Goal: Task Accomplishment & Management: Complete application form

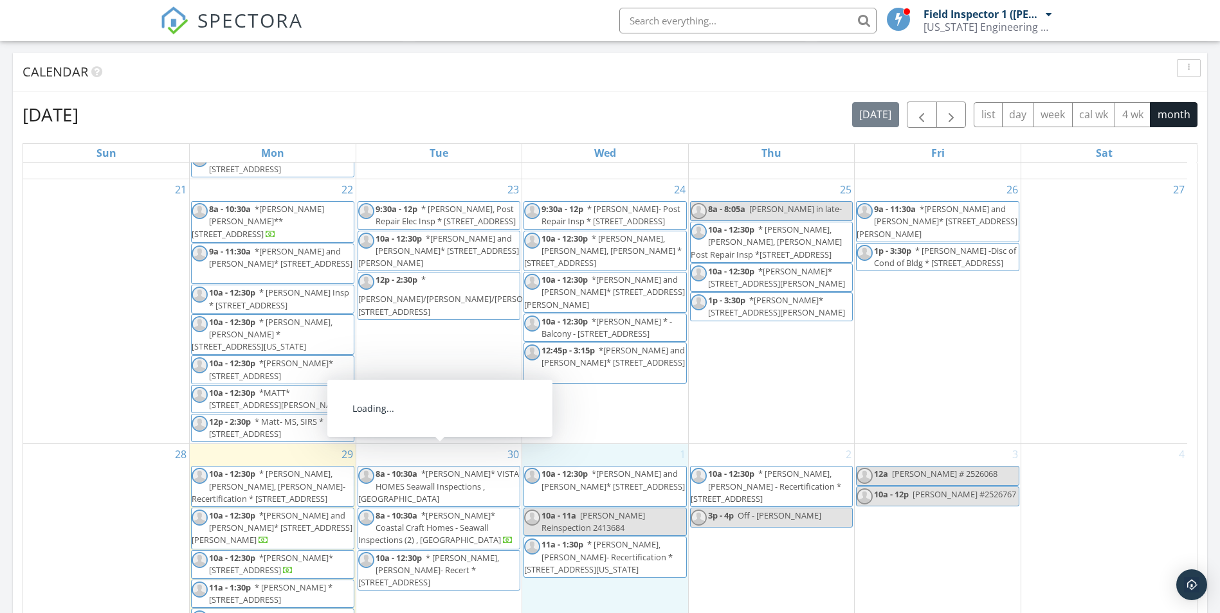
scroll to position [257, 0]
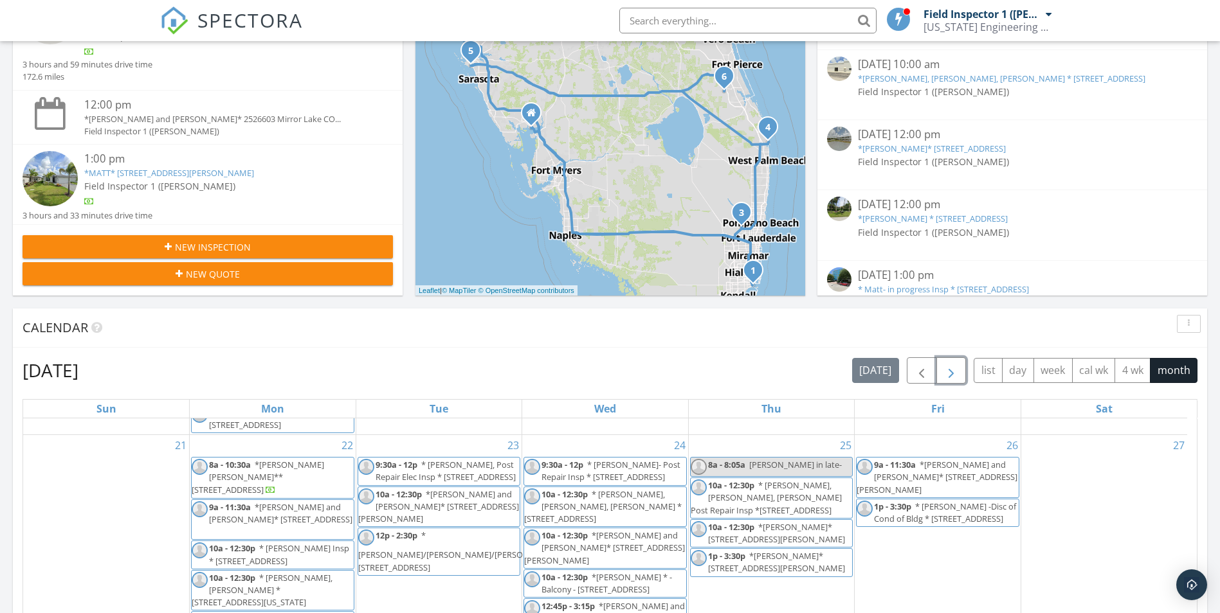
click at [947, 368] on span "button" at bounding box center [950, 370] width 15 height 15
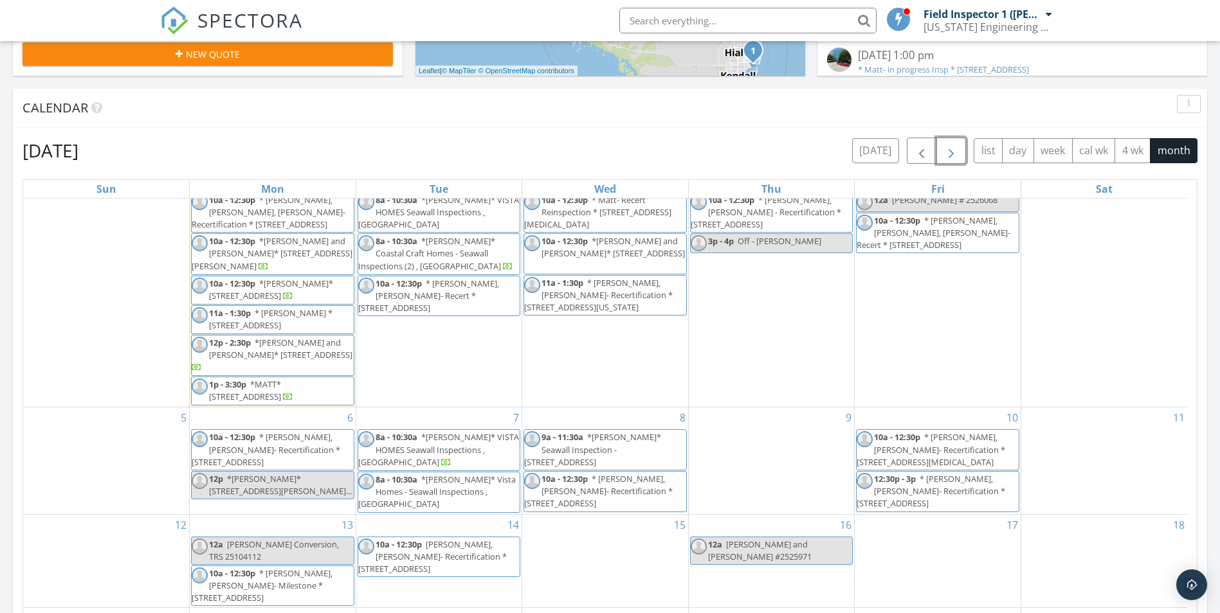
scroll to position [514, 0]
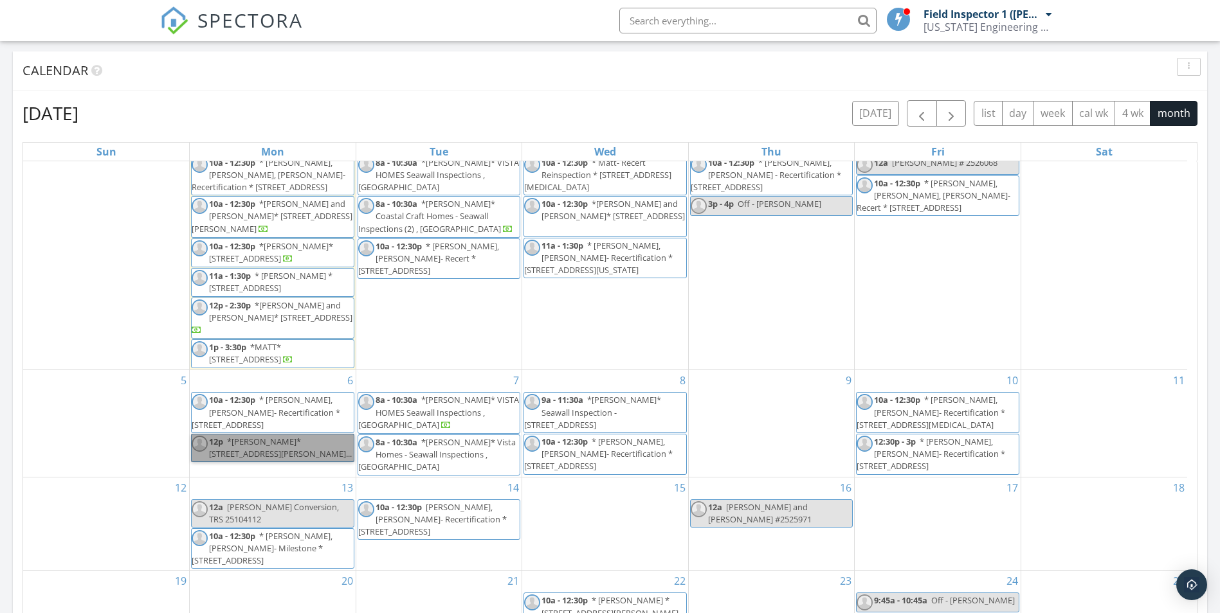
drag, startPoint x: 278, startPoint y: 463, endPoint x: 208, endPoint y: 448, distance: 71.6
click at [208, 448] on link "12p *DAMIEN* 2519215 Dimitri, Beverly Ave, Port Cha..." at bounding box center [272, 448] width 163 height 28
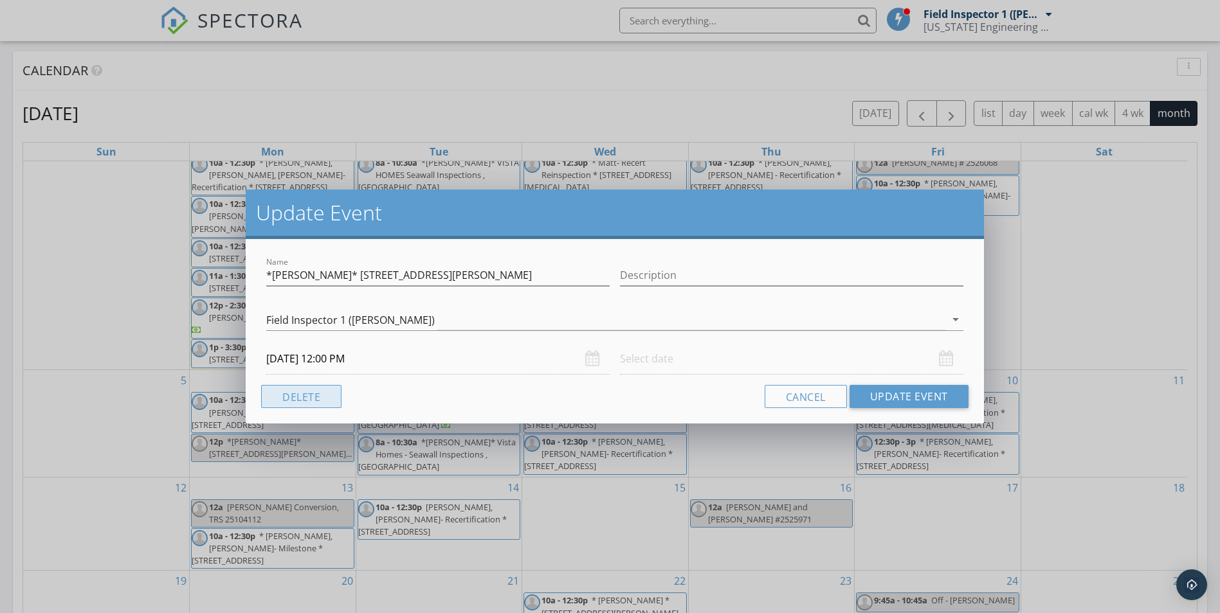
click at [323, 401] on button "Delete" at bounding box center [301, 396] width 80 height 23
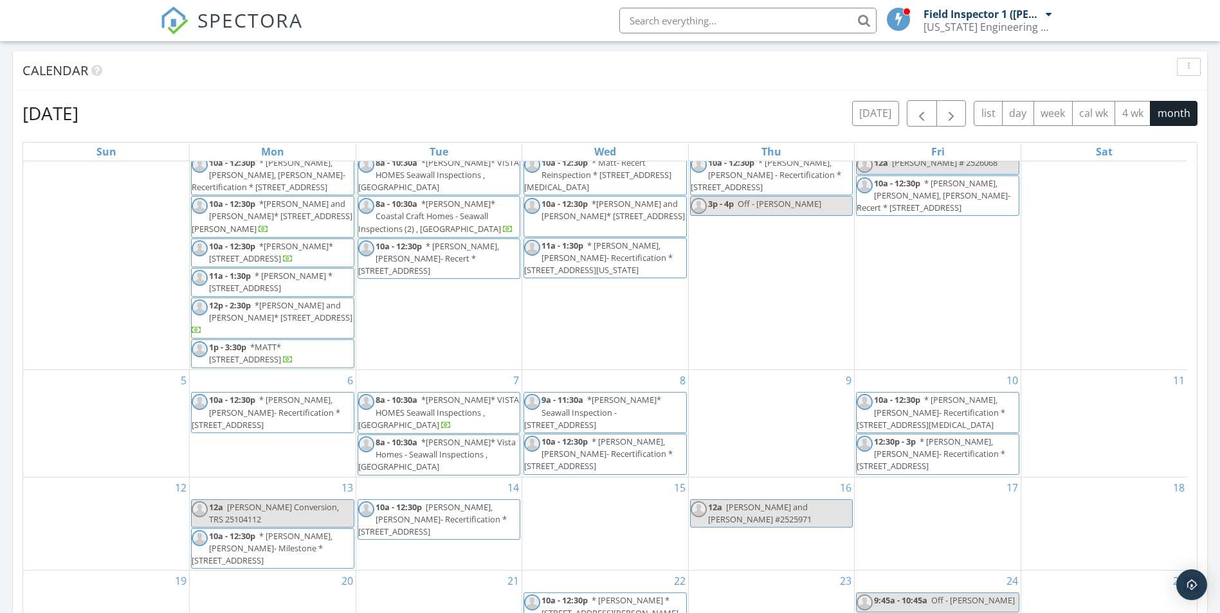
scroll to position [0, 0]
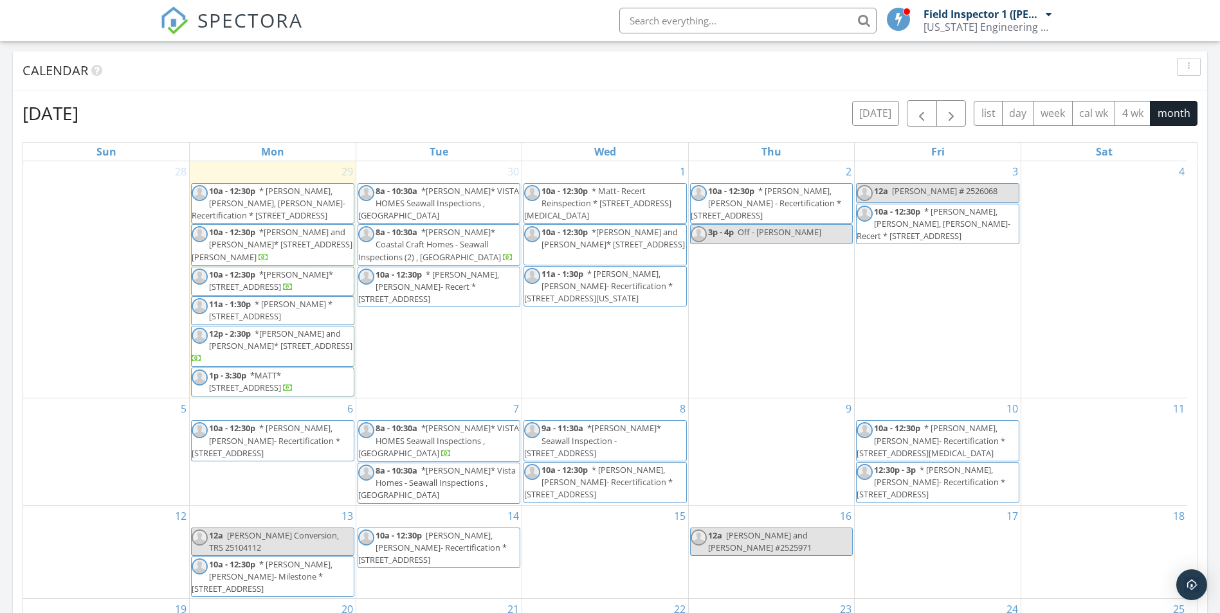
click at [311, 422] on div "6 10a - 12:30p * Manny, Luis- Recertification * 11750 SW 80th St, Miami 33183" at bounding box center [273, 452] width 166 height 106
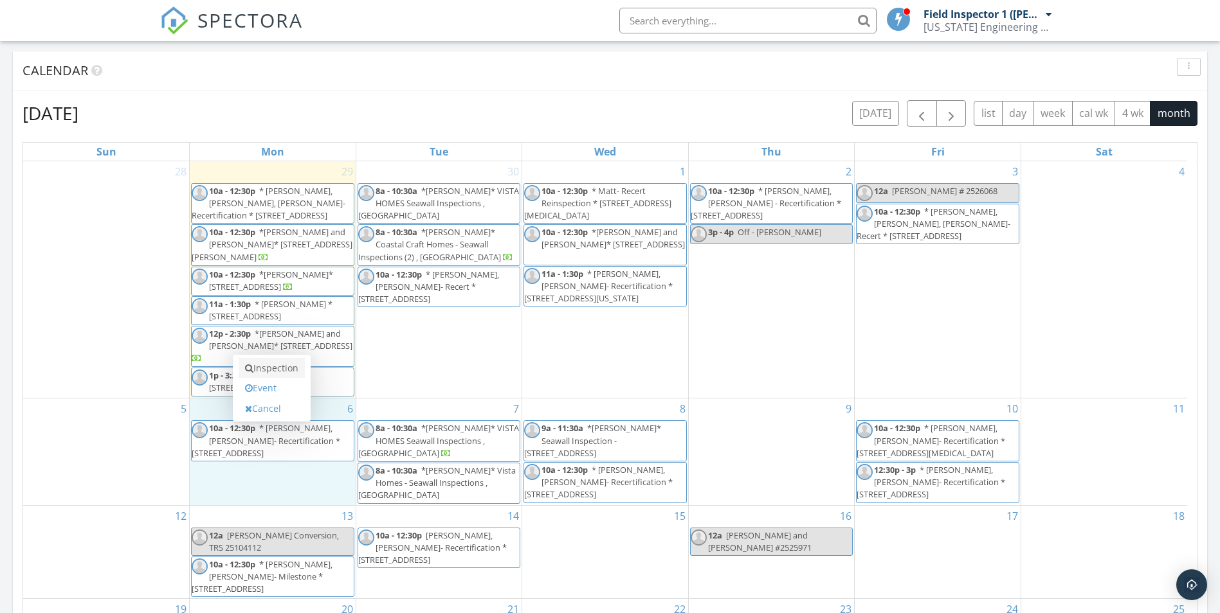
click at [293, 368] on link "Inspection" at bounding box center [272, 368] width 66 height 21
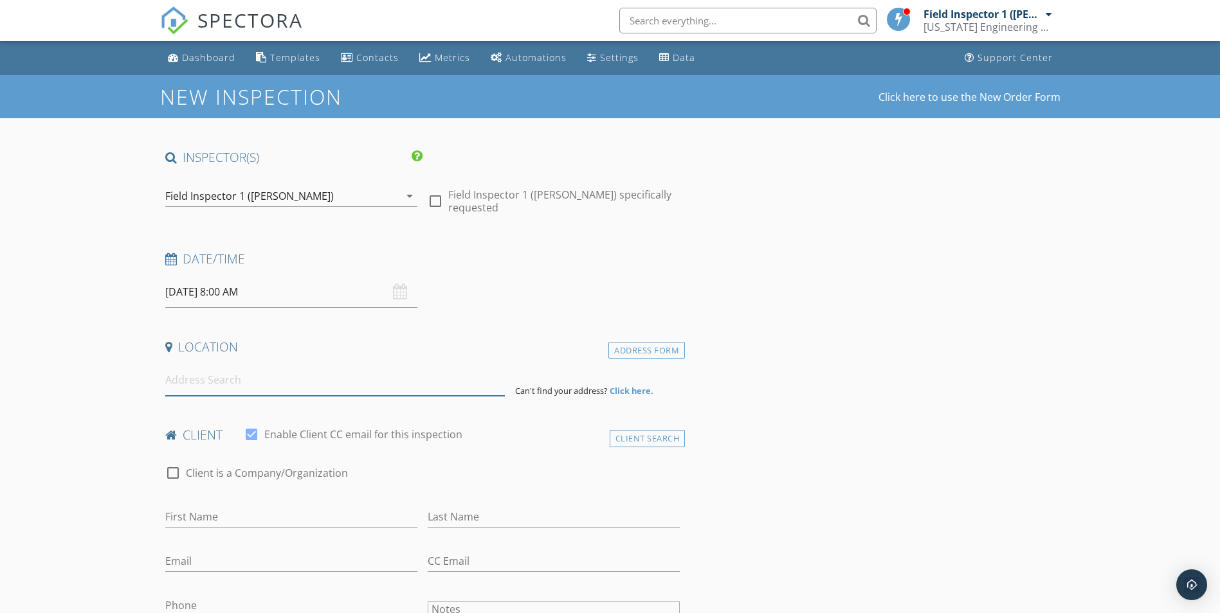
click at [209, 379] on input at bounding box center [334, 381] width 339 height 32
click at [236, 296] on input "10/06/2025 8:00 AM" at bounding box center [291, 292] width 252 height 32
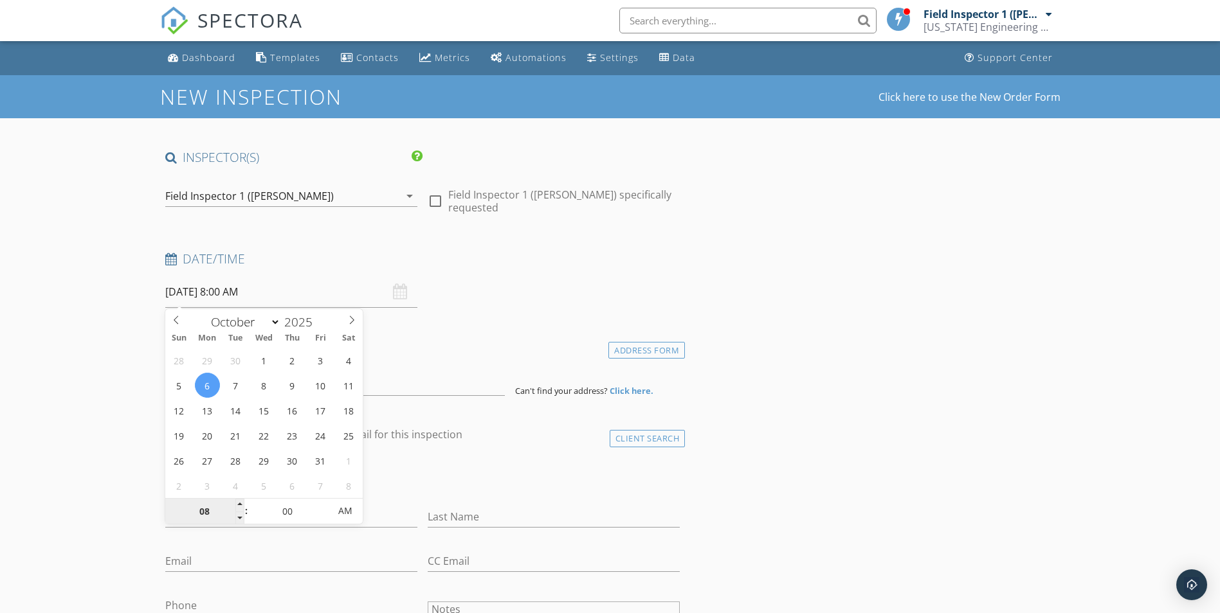
click at [233, 505] on input "08" at bounding box center [204, 512] width 79 height 26
type input "09"
type input "10/06/2025 9:00 AM"
click at [237, 505] on span at bounding box center [239, 505] width 9 height 13
type input "10"
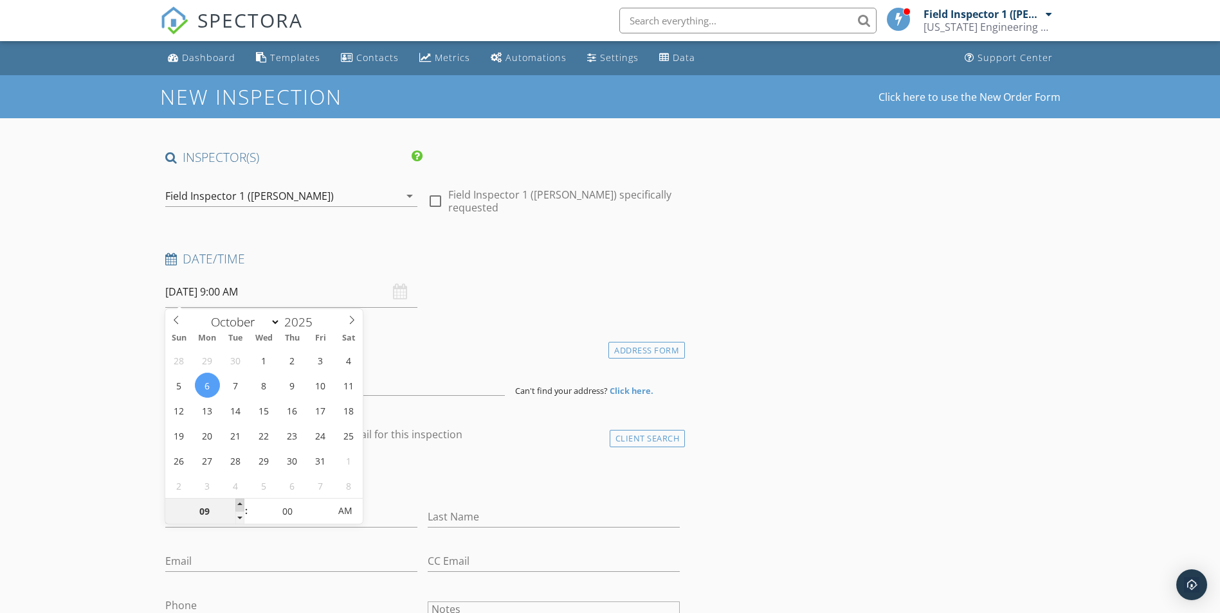
type input "10/06/2025 10:00 AM"
click at [237, 505] on span at bounding box center [239, 505] width 9 height 13
click at [431, 370] on input at bounding box center [334, 381] width 339 height 32
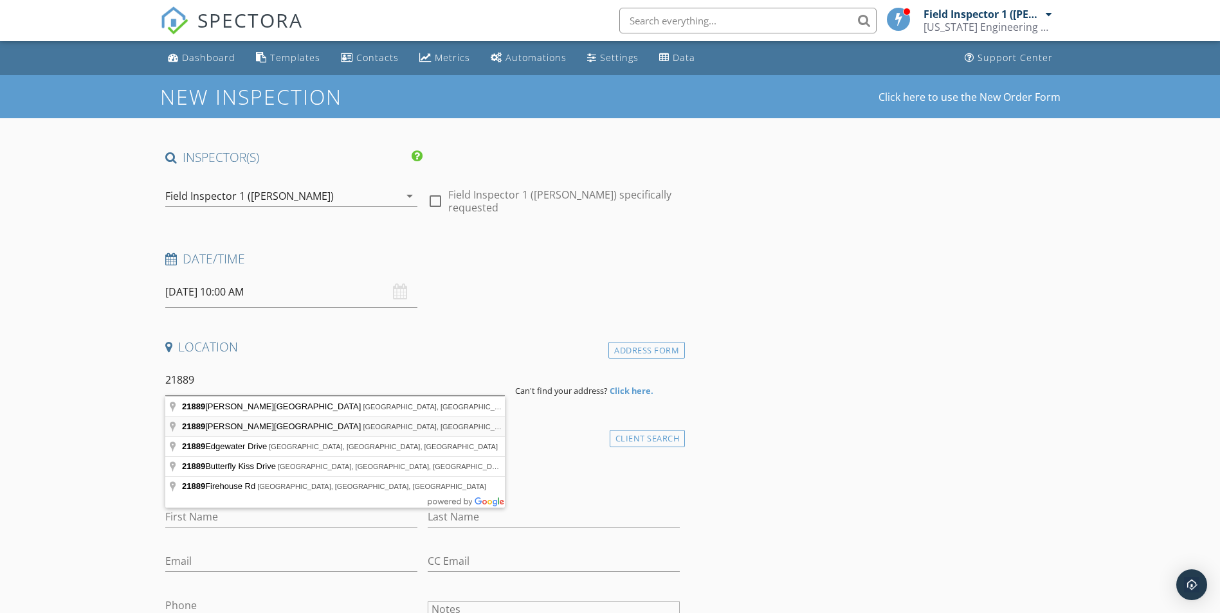
type input "21889 Beverly Avenue, Port Charlotte, FL, USA"
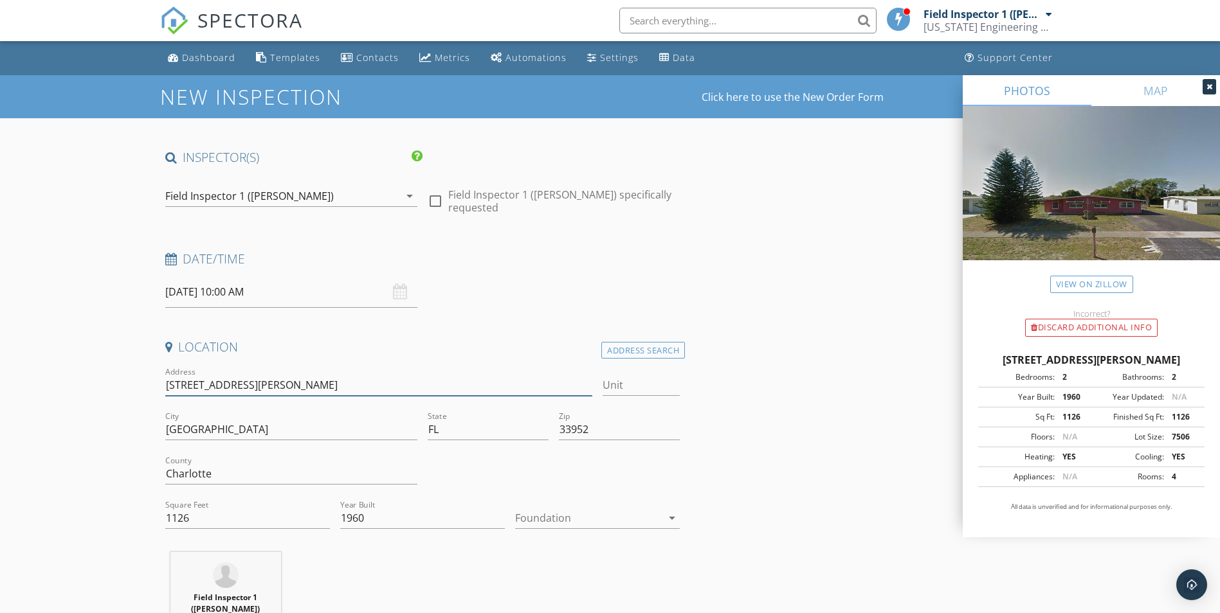
click at [166, 387] on input "21889 Beverly Ave" at bounding box center [379, 385] width 428 height 21
type input "*DAMIEN21889 Beverly Ave"
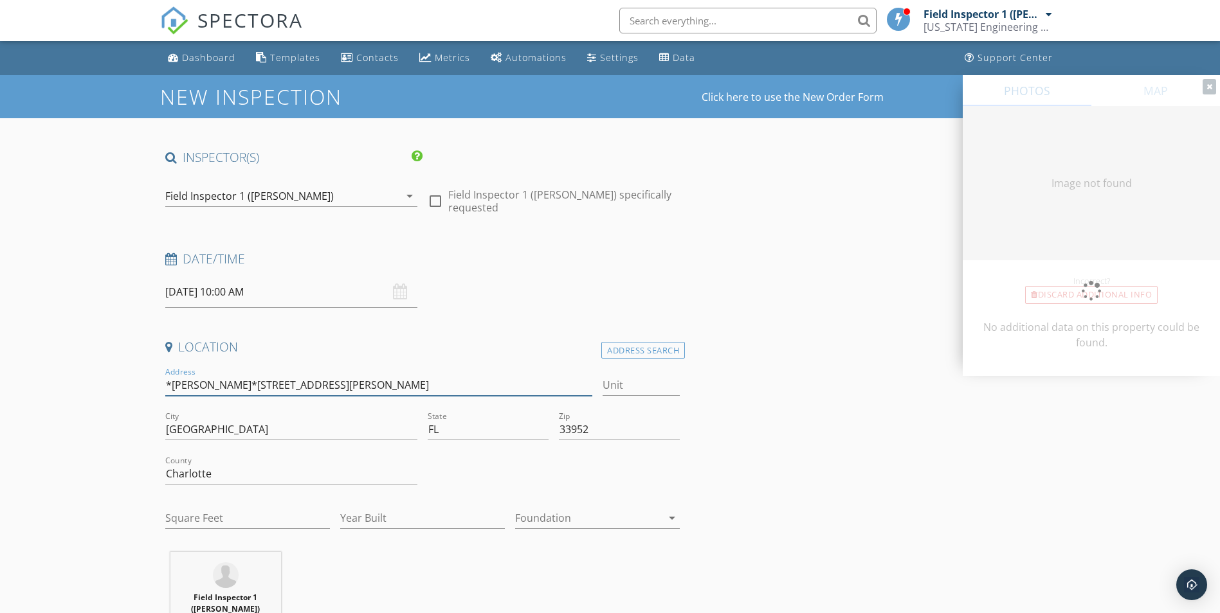
type input "*DAMIEN* 21889 Beverly Ave"
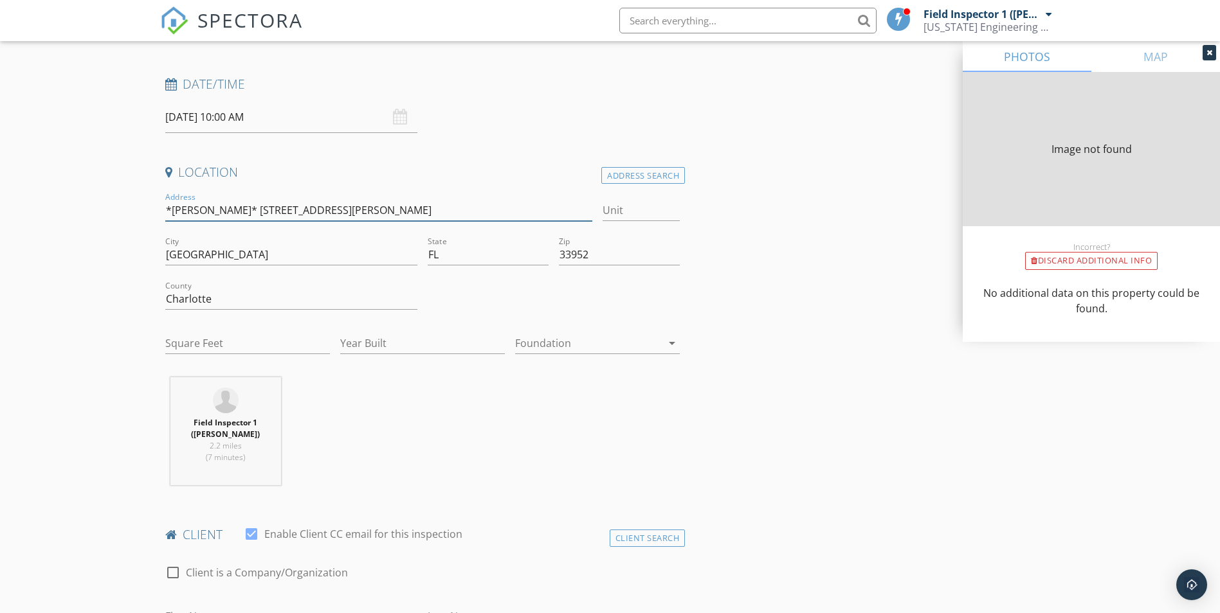
type input "1126"
type input "1960"
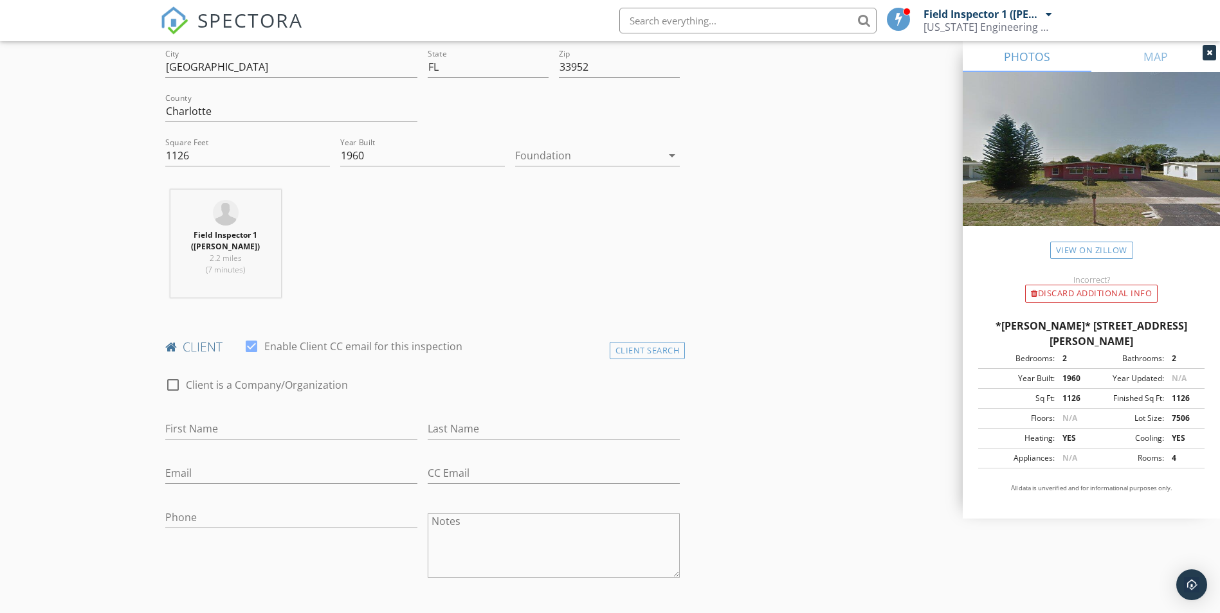
scroll to position [386, 0]
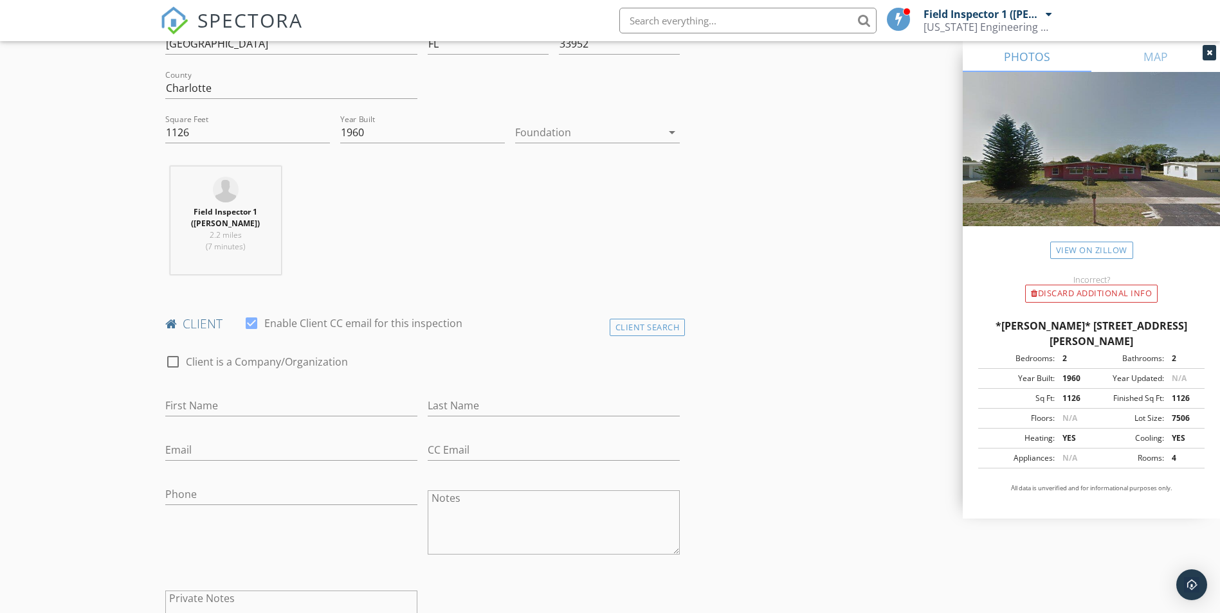
type input "*DAMIEN* 21889 Beverly Ave"
click at [235, 406] on input "First Name" at bounding box center [291, 405] width 252 height 21
type input "Vitaliy"
type input "Antoch"
click at [252, 491] on input "Phone" at bounding box center [291, 494] width 252 height 21
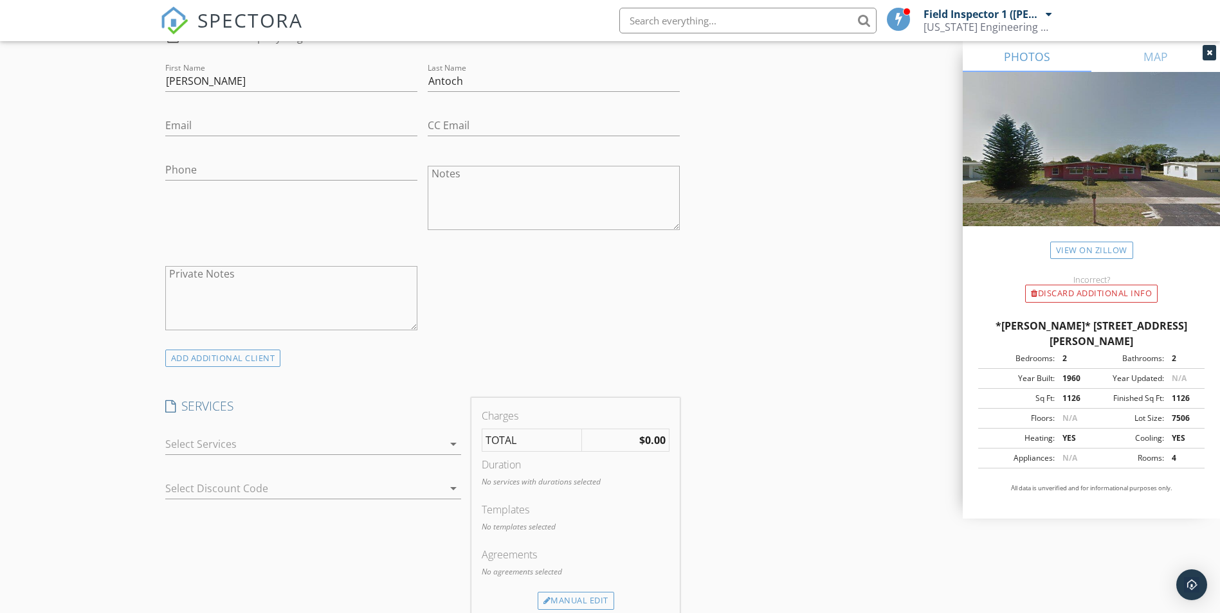
scroll to position [771, 0]
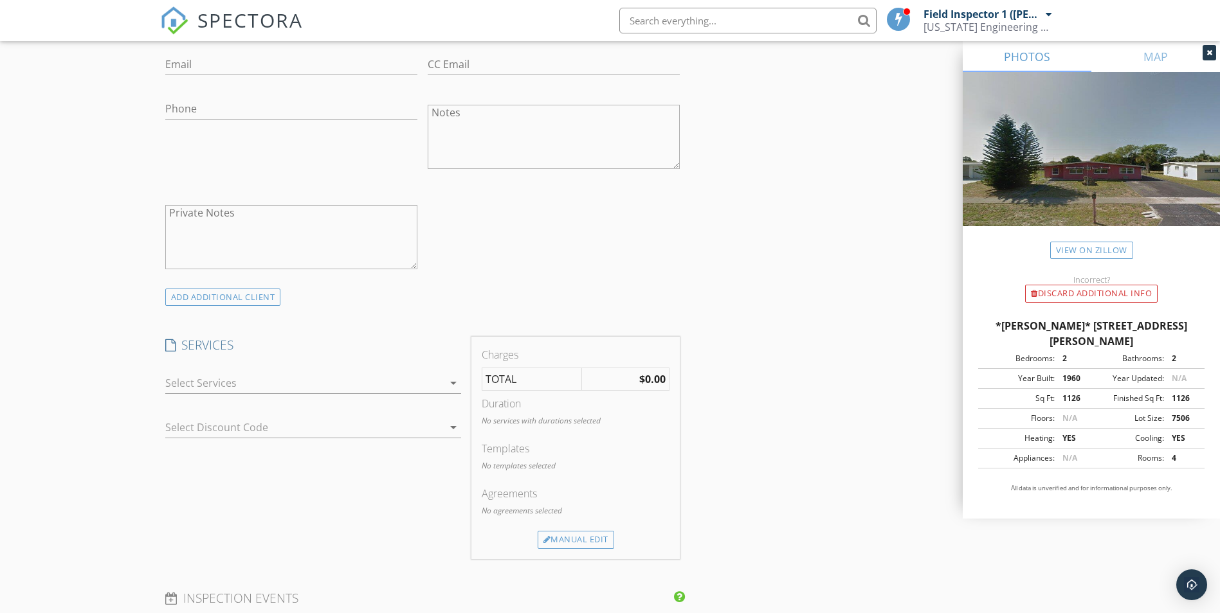
click at [192, 386] on div at bounding box center [304, 383] width 278 height 21
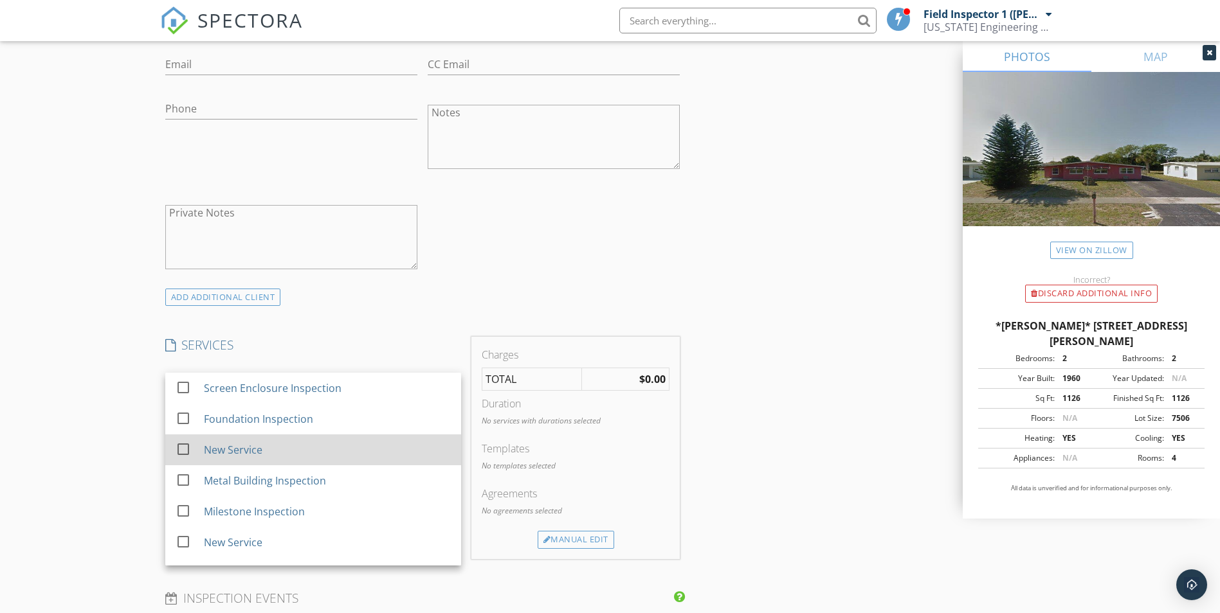
click at [222, 449] on div "New Service" at bounding box center [232, 449] width 59 height 15
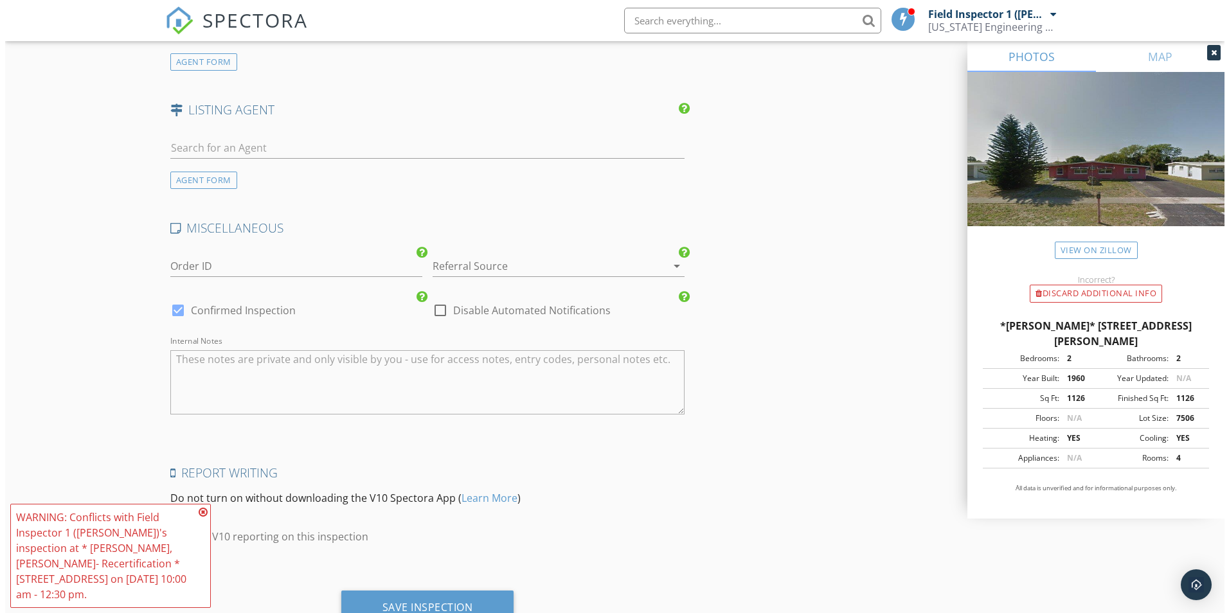
scroll to position [1712, 0]
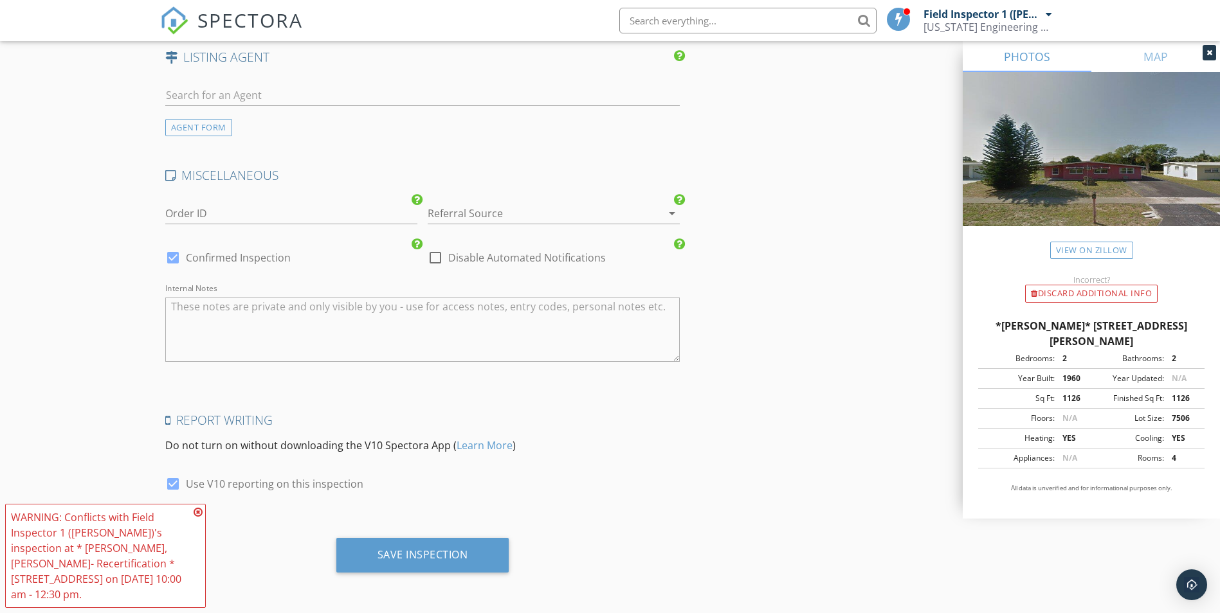
click at [174, 483] on div at bounding box center [173, 484] width 22 height 22
checkbox input "false"
click at [413, 568] on div "Save Inspection" at bounding box center [422, 555] width 173 height 35
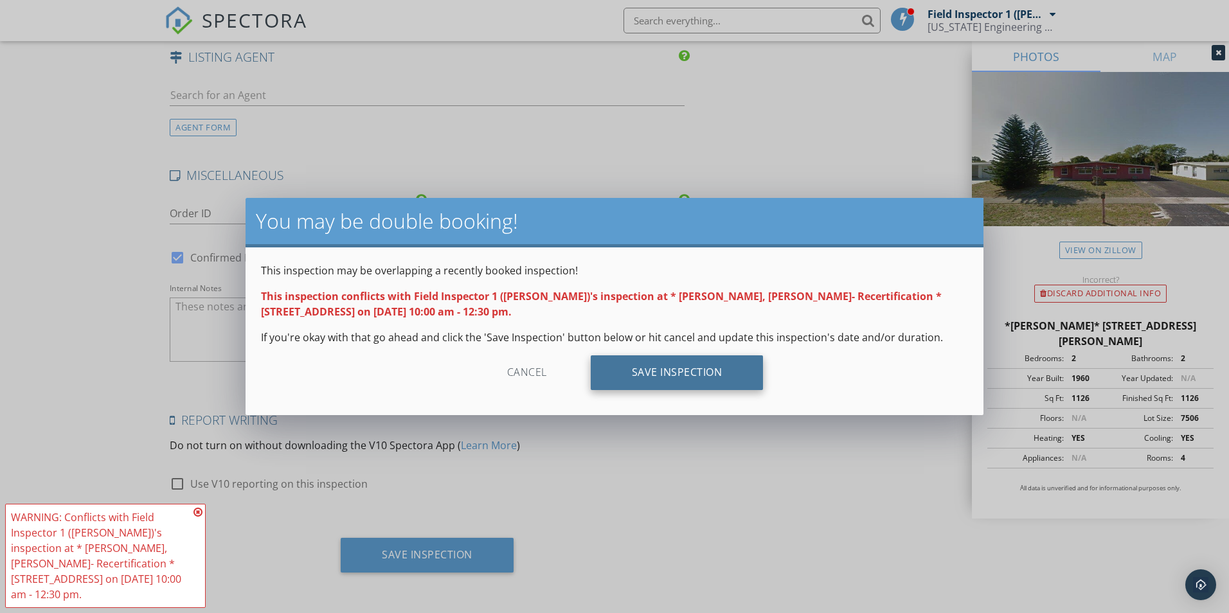
click at [671, 384] on div "Save Inspection" at bounding box center [677, 373] width 173 height 35
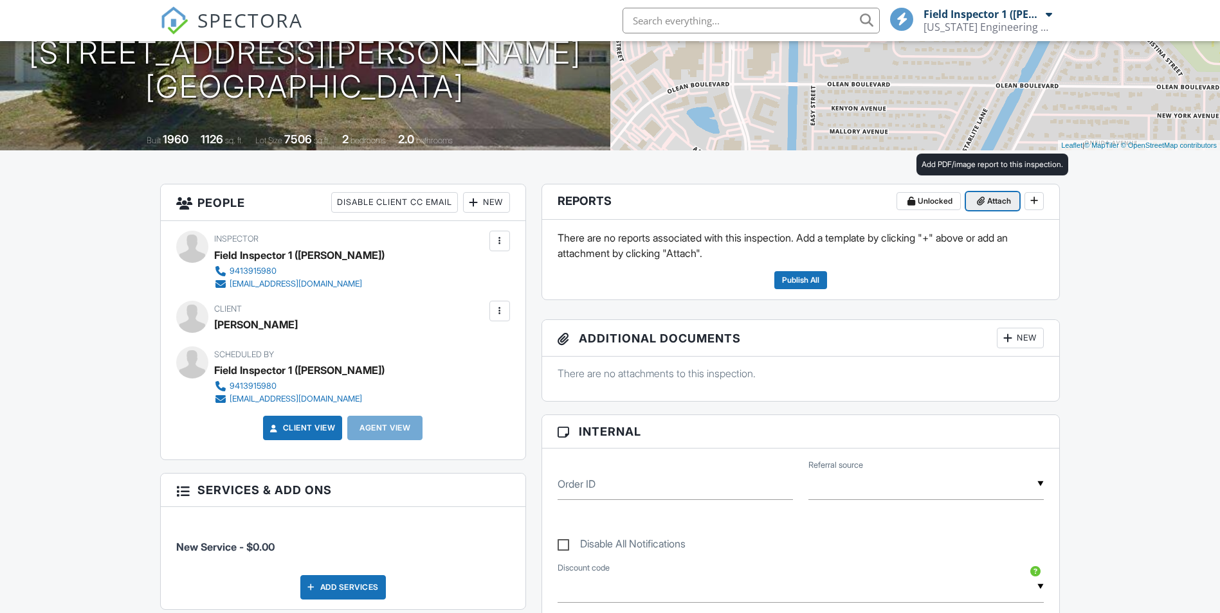
click at [1001, 201] on span "Attach" at bounding box center [999, 201] width 24 height 13
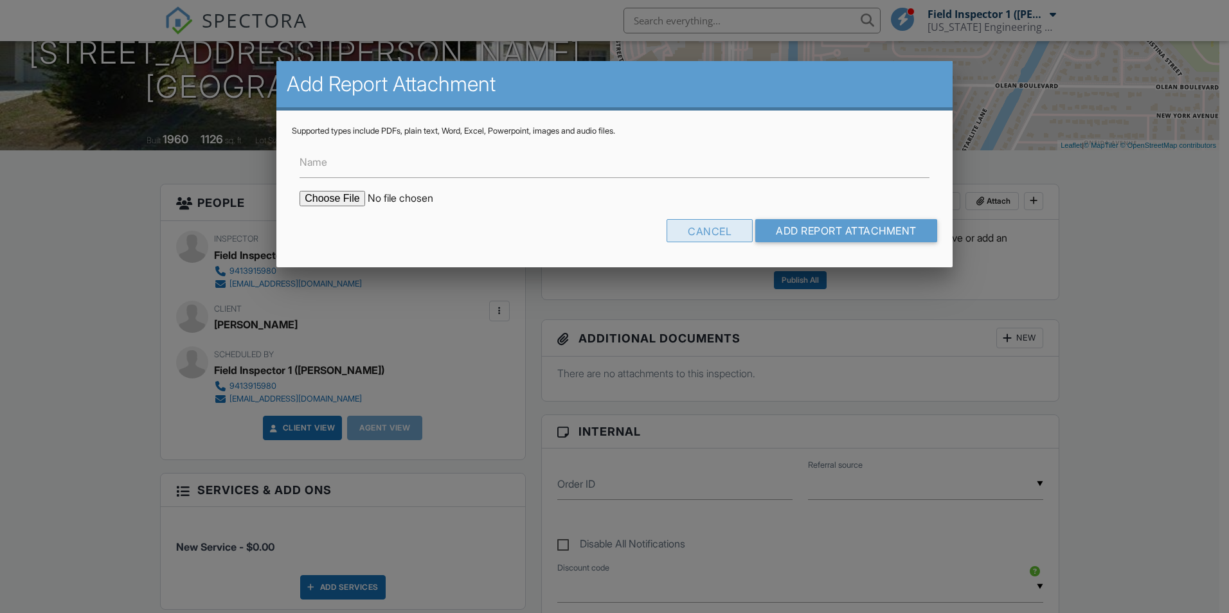
click at [712, 235] on div "Cancel" at bounding box center [710, 230] width 86 height 23
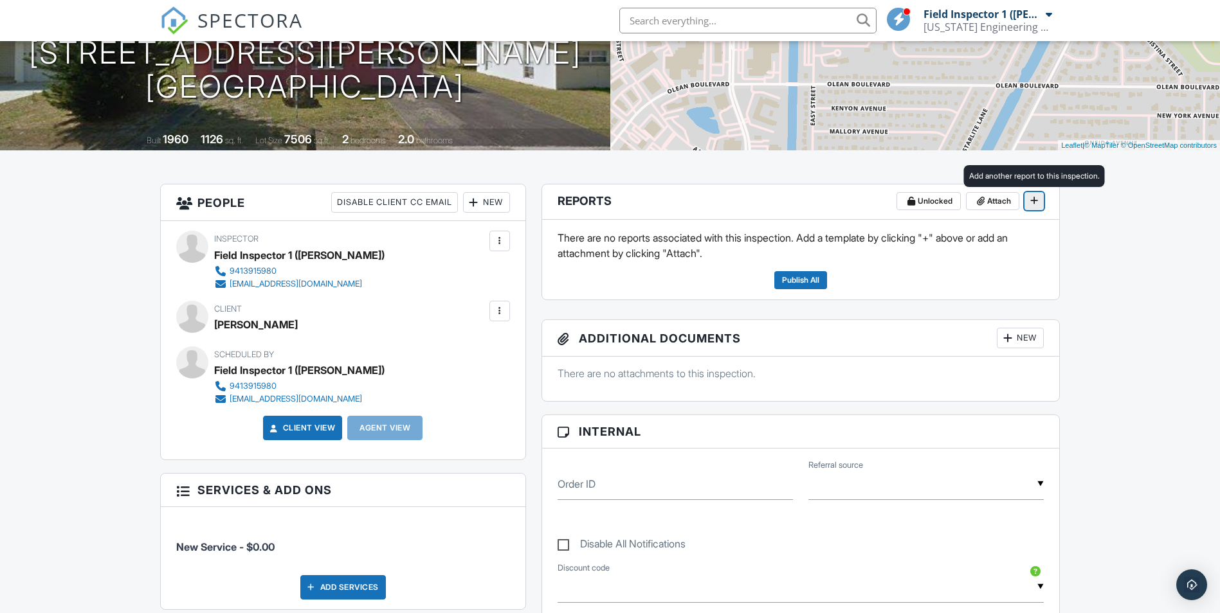
click at [1036, 199] on icon at bounding box center [1034, 200] width 8 height 9
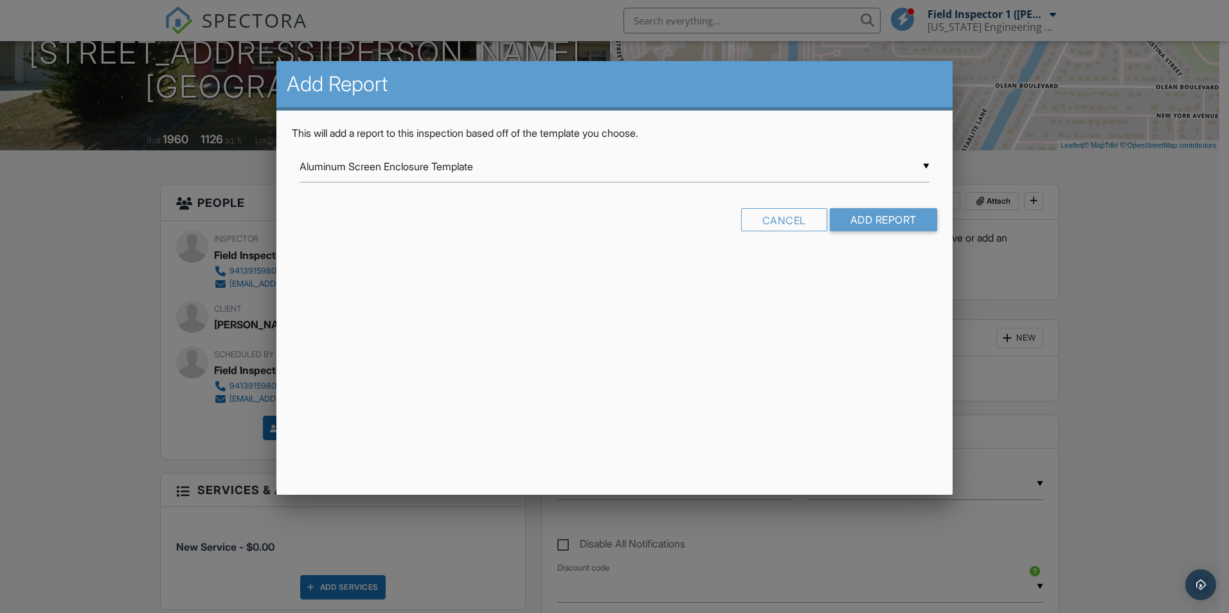
click at [471, 174] on div "▼ Aluminum Screen Enclosure Template Aluminum Screen Enclosure Template Aluminu…" at bounding box center [615, 167] width 630 height 32
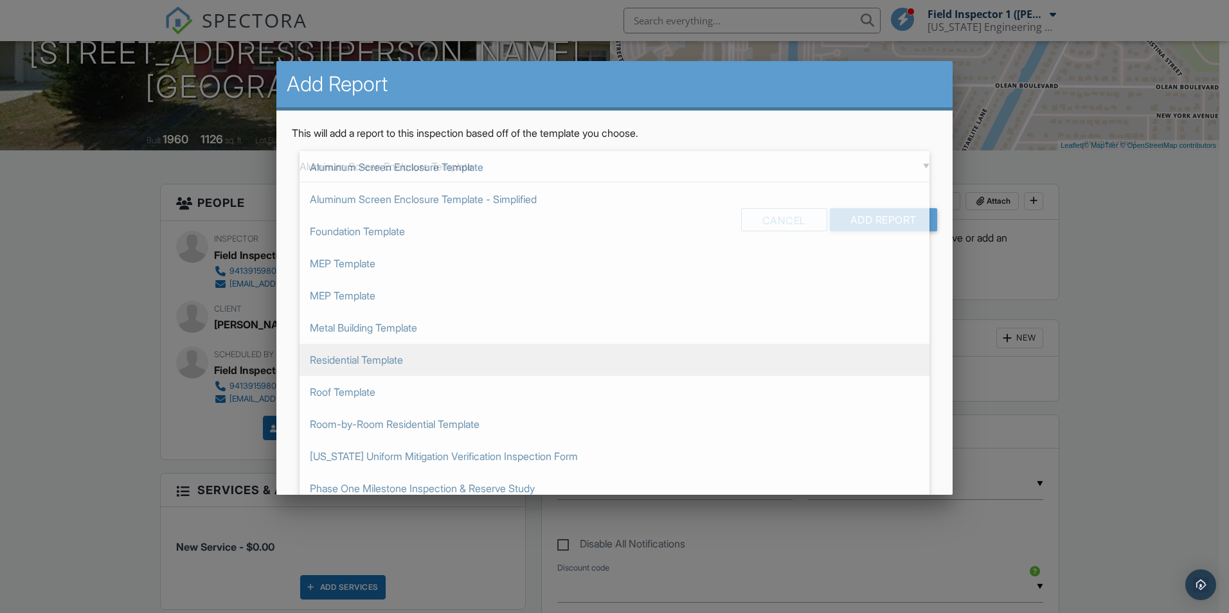
click at [363, 355] on span "Residential Template" at bounding box center [615, 360] width 630 height 32
type input "Residential Template"
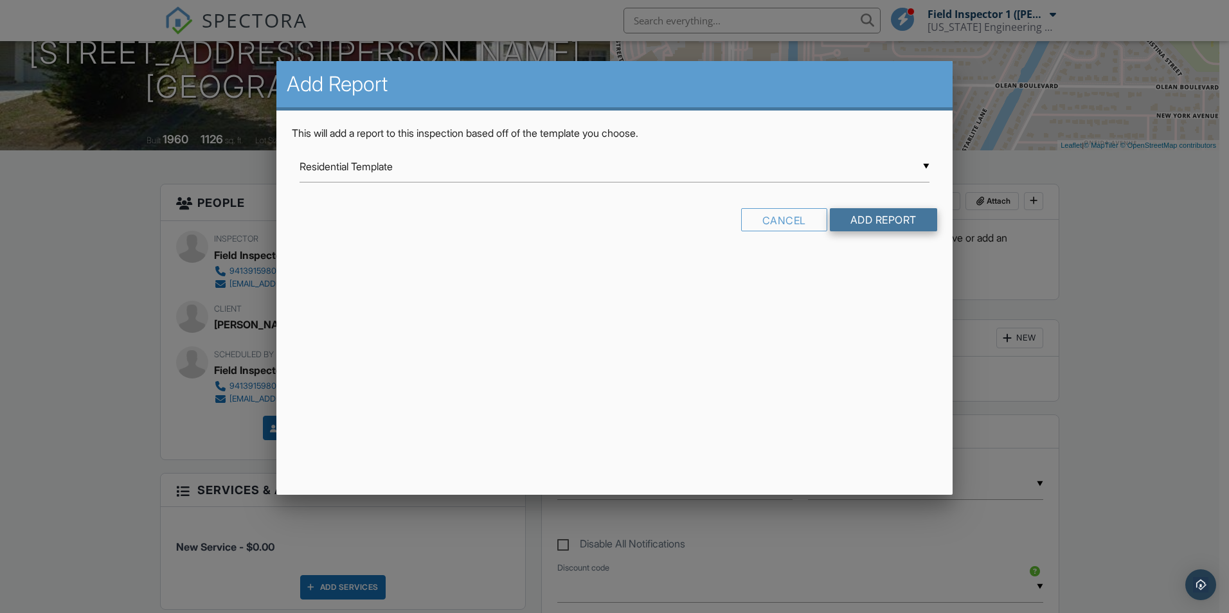
click at [872, 212] on input "Add Report" at bounding box center [883, 219] width 107 height 23
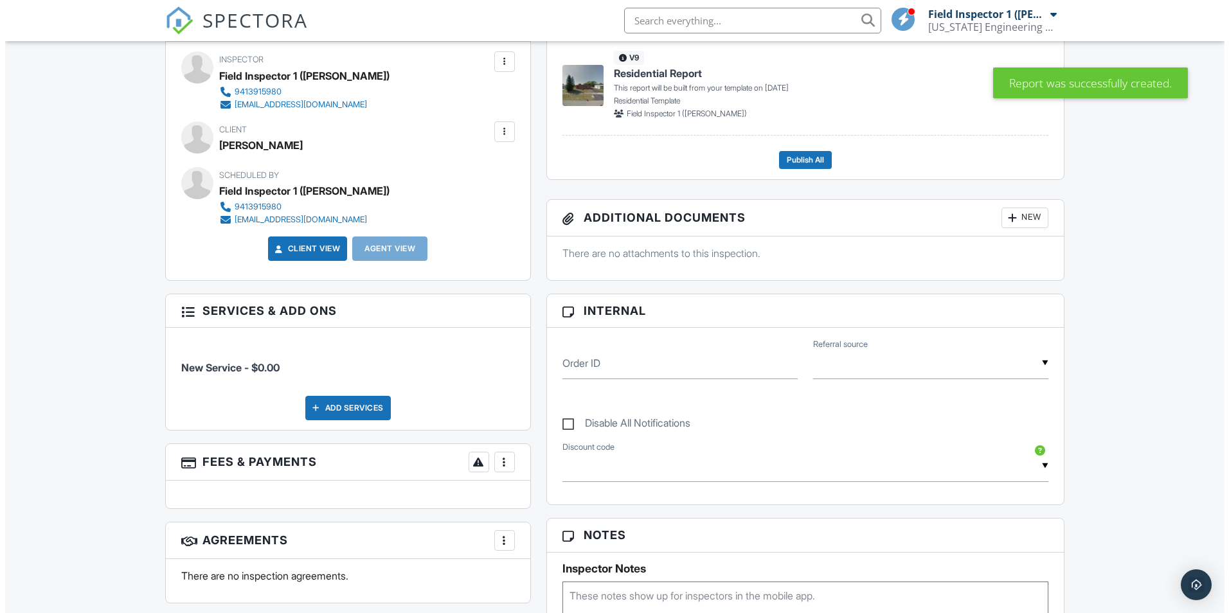
scroll to position [386, 0]
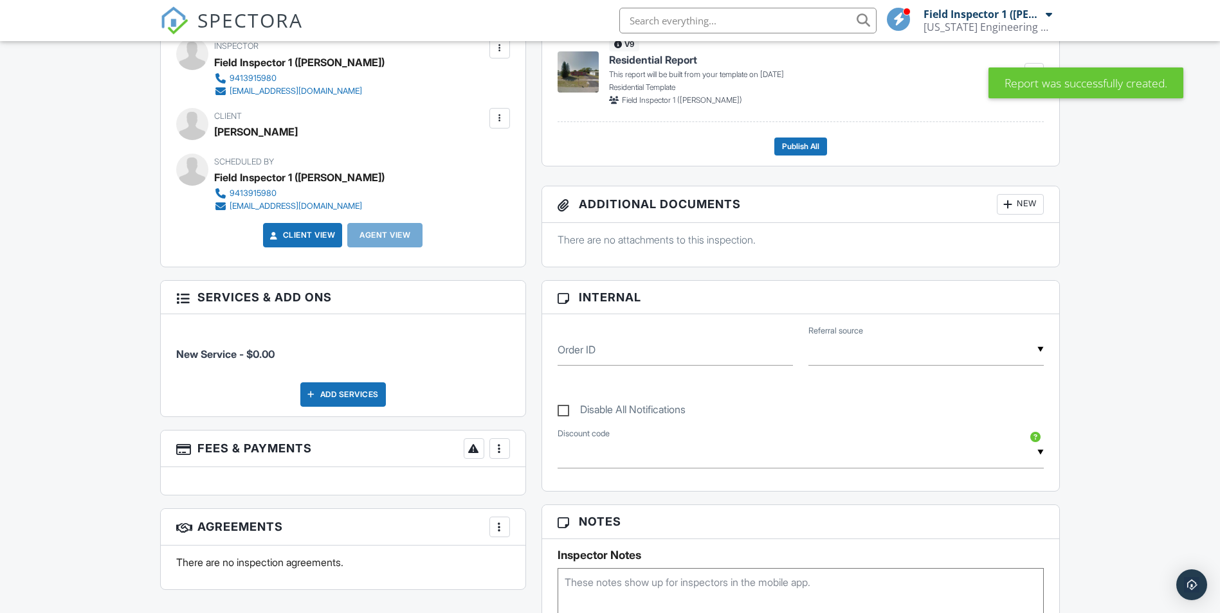
click at [1033, 206] on div "New" at bounding box center [1019, 204] width 47 height 21
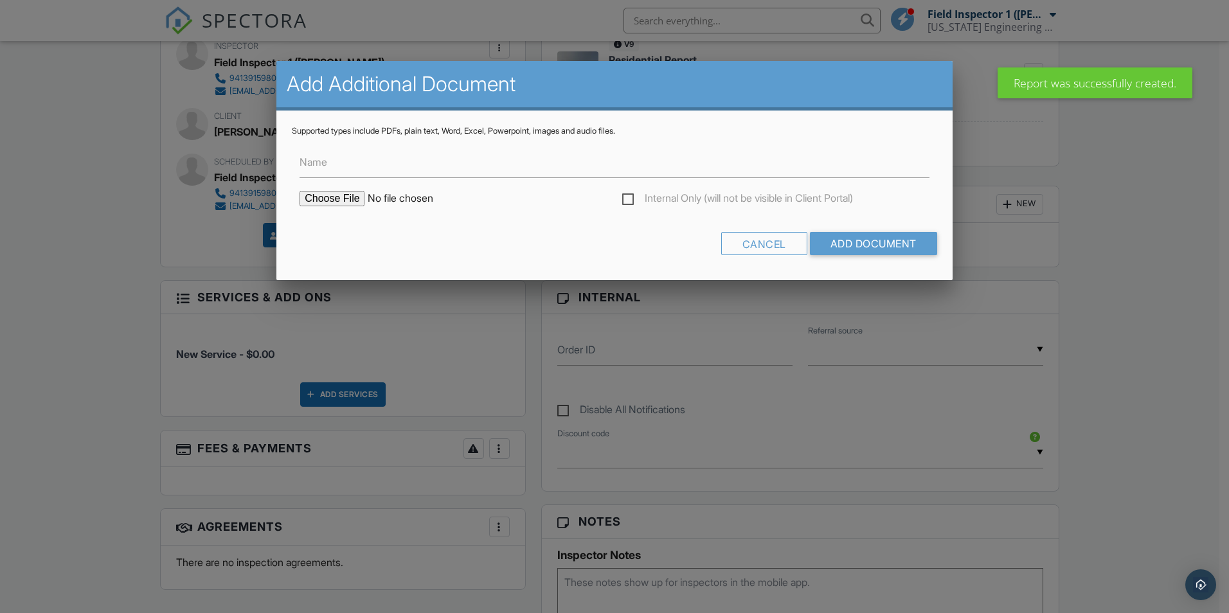
click at [333, 201] on input "file" at bounding box center [409, 198] width 219 height 15
type input "C:\fakepath\2519215-INS.pdf"
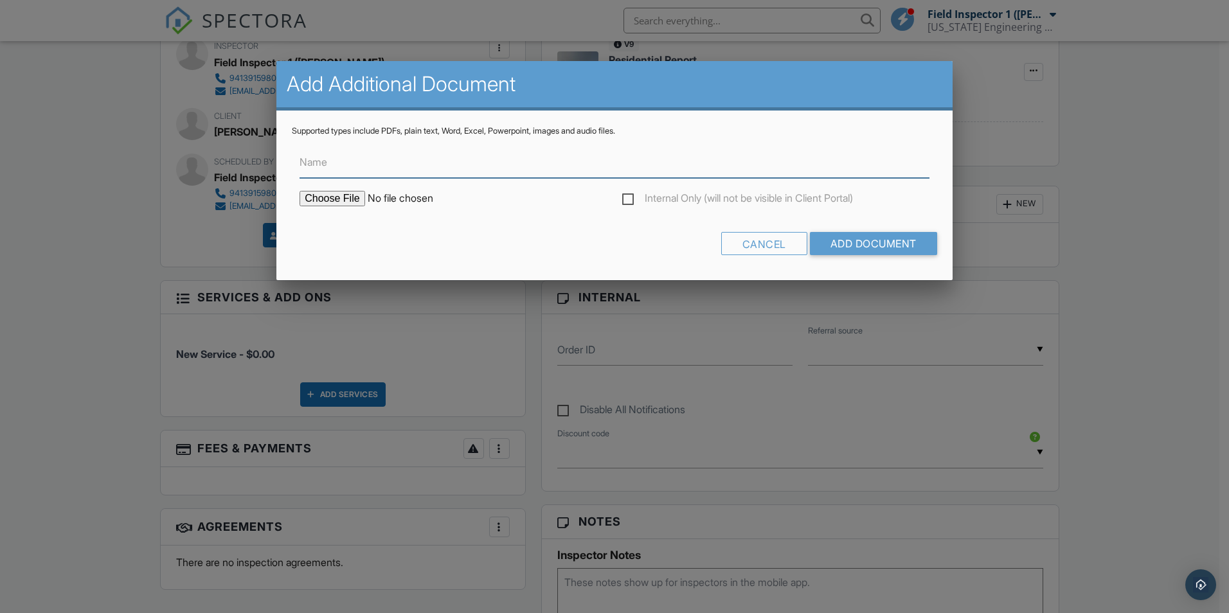
click at [433, 172] on input "Name" at bounding box center [615, 163] width 630 height 32
type input "Invoice"
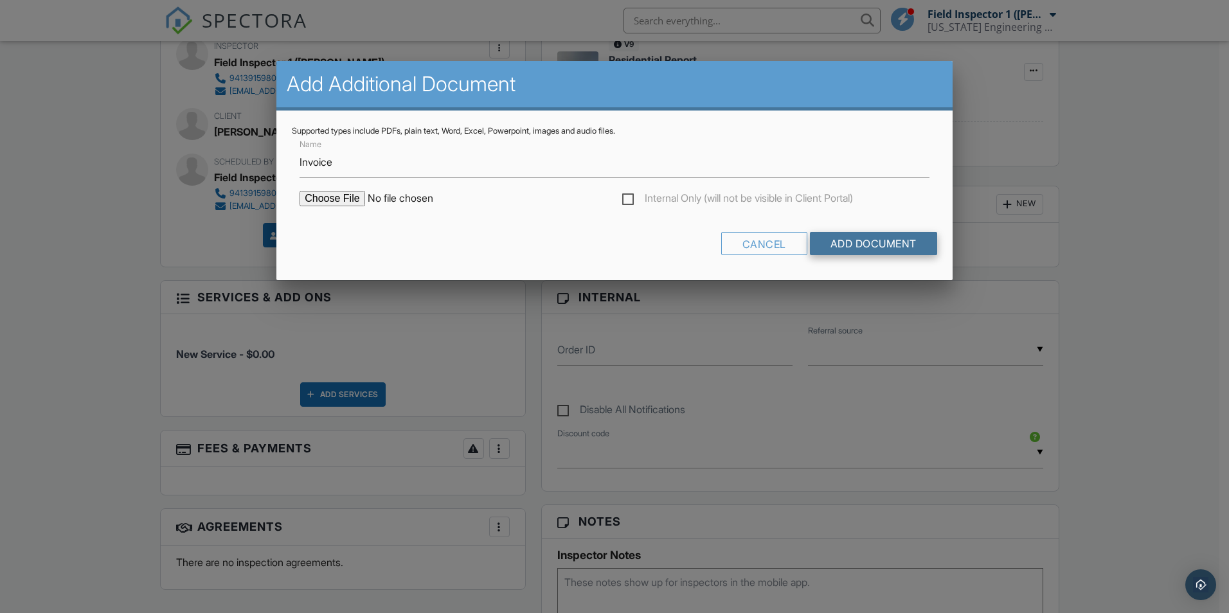
click at [866, 241] on input "Add Document" at bounding box center [873, 243] width 127 height 23
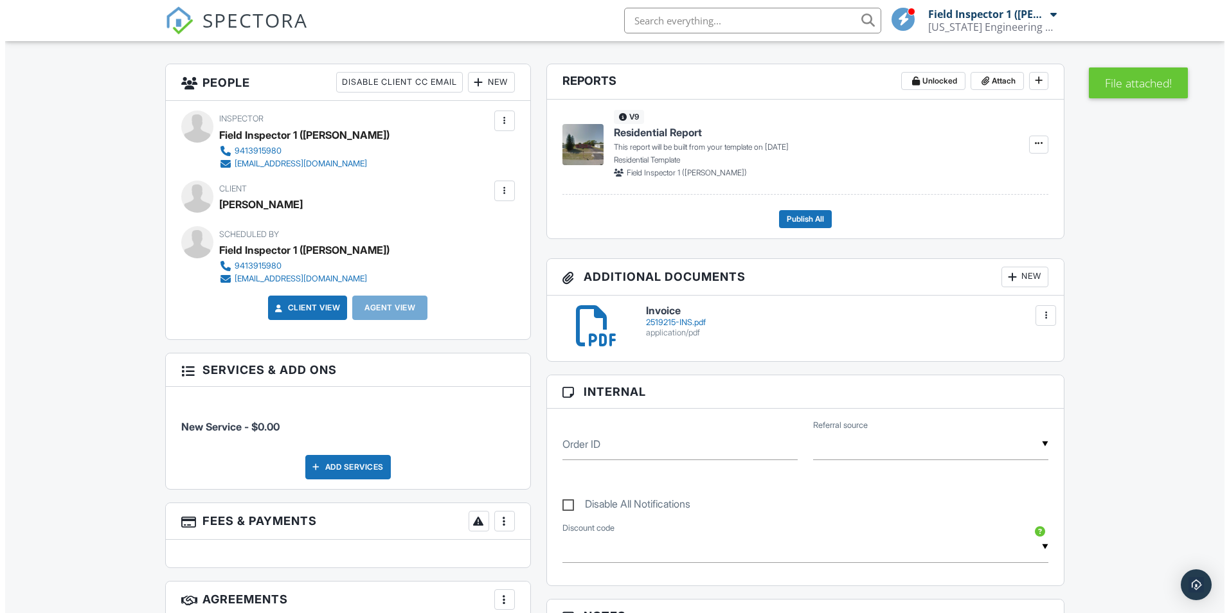
scroll to position [321, 0]
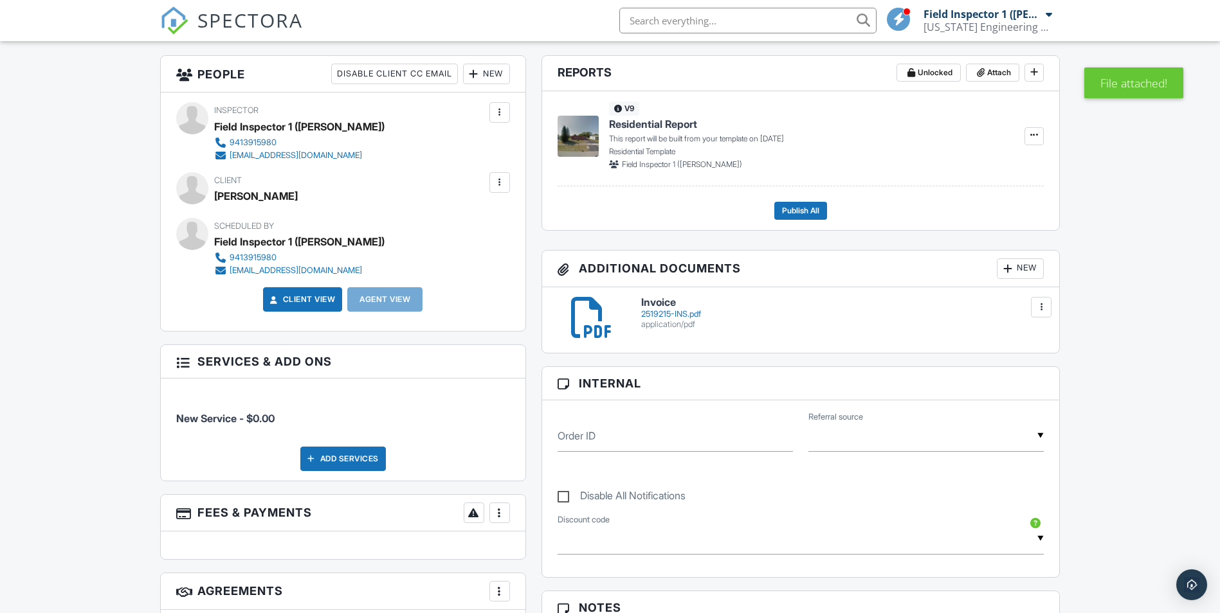
click at [1026, 271] on div "New" at bounding box center [1019, 268] width 47 height 21
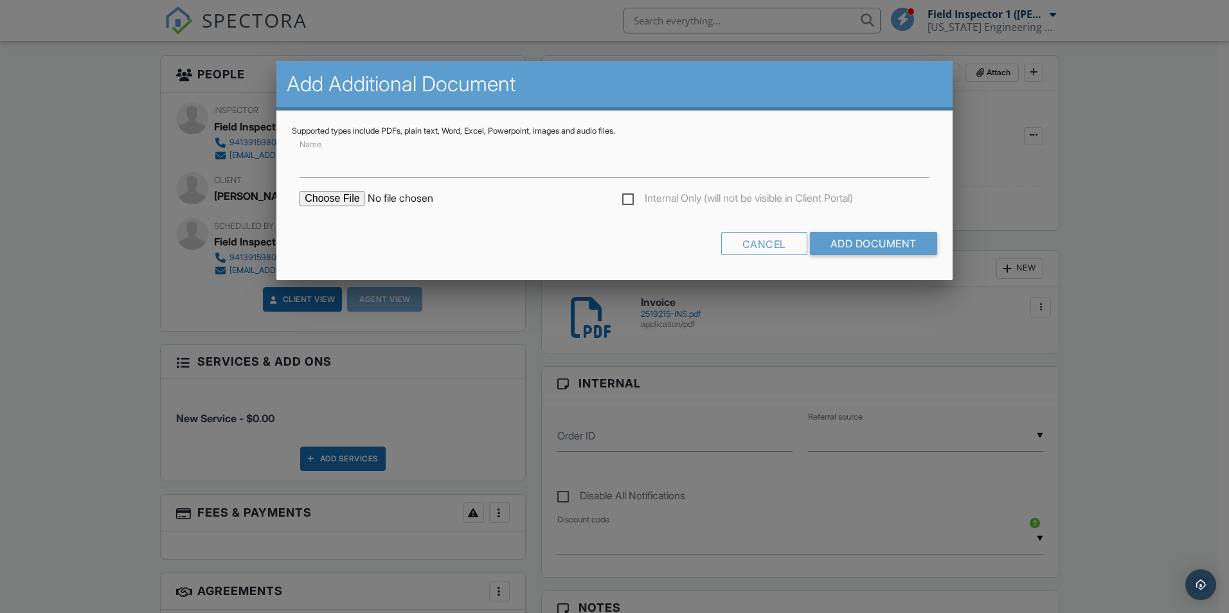
click at [345, 199] on input "file" at bounding box center [409, 198] width 219 height 15
type input "C:\fakepath\Email Confirmation.pdf"
click at [332, 173] on input "Name" at bounding box center [615, 163] width 630 height 32
type input "Email Confirmation"
click at [849, 246] on input "Add Document" at bounding box center [873, 243] width 127 height 23
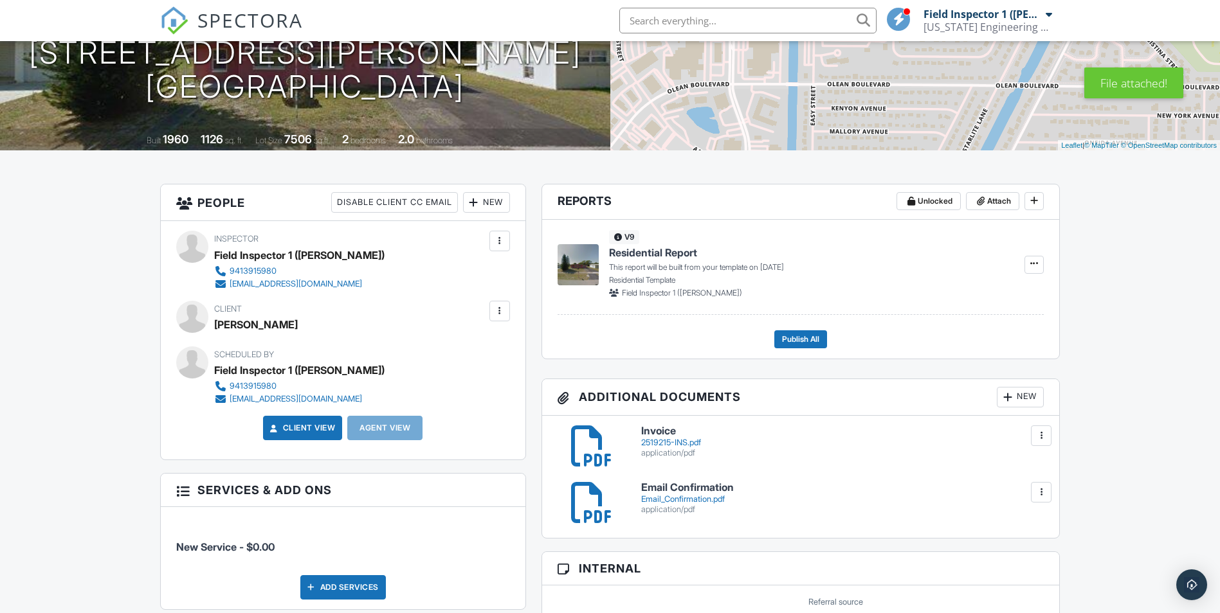
click at [1024, 397] on div "New" at bounding box center [1019, 397] width 47 height 21
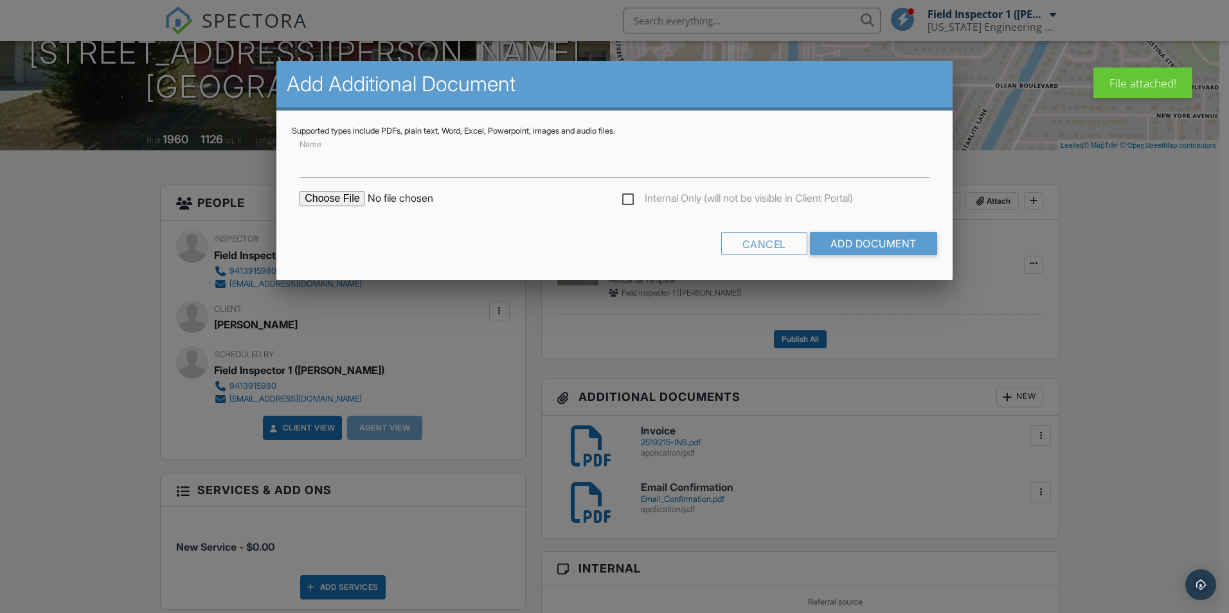
click at [336, 200] on input "file" at bounding box center [409, 198] width 219 height 15
type input "C:\fakepath\Beverly Final(EFILE).pdf"
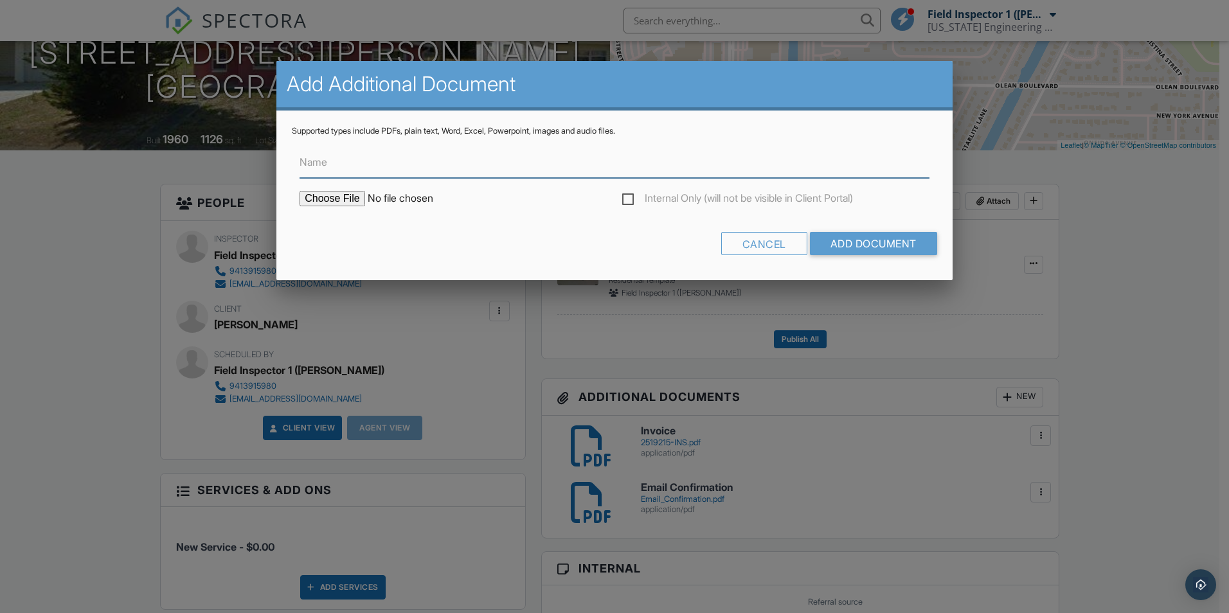
click at [374, 158] on input "Name" at bounding box center [615, 163] width 630 height 32
click at [356, 171] on input "Name" at bounding box center [615, 163] width 630 height 32
type input "Plans"
click at [810, 232] on input "Add Document" at bounding box center [873, 243] width 127 height 23
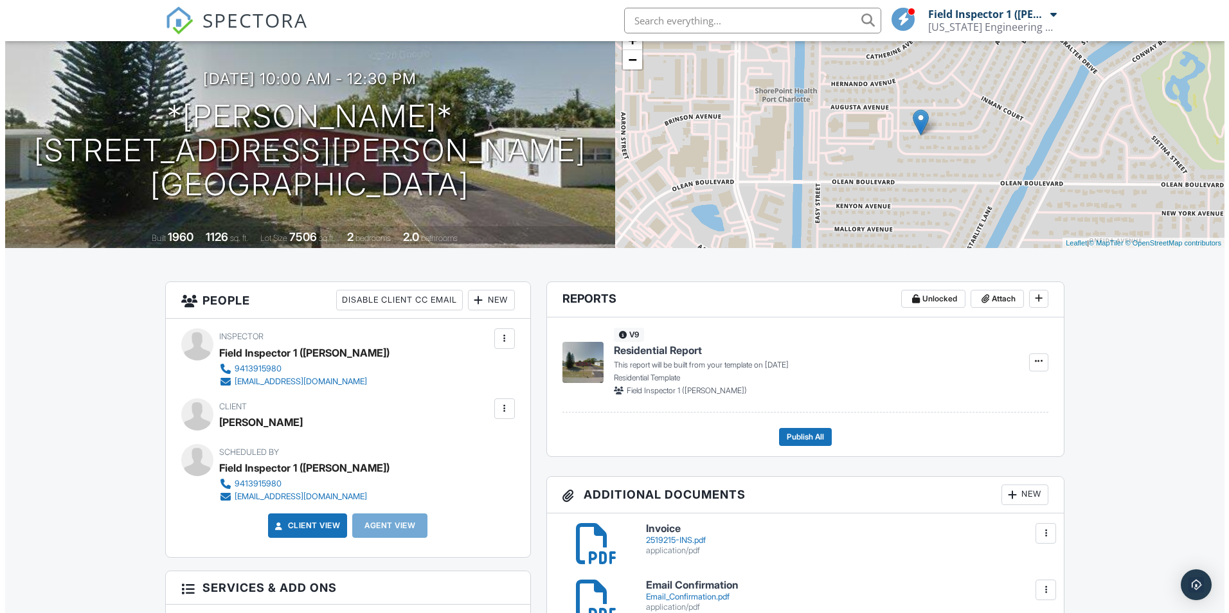
scroll to position [167, 0]
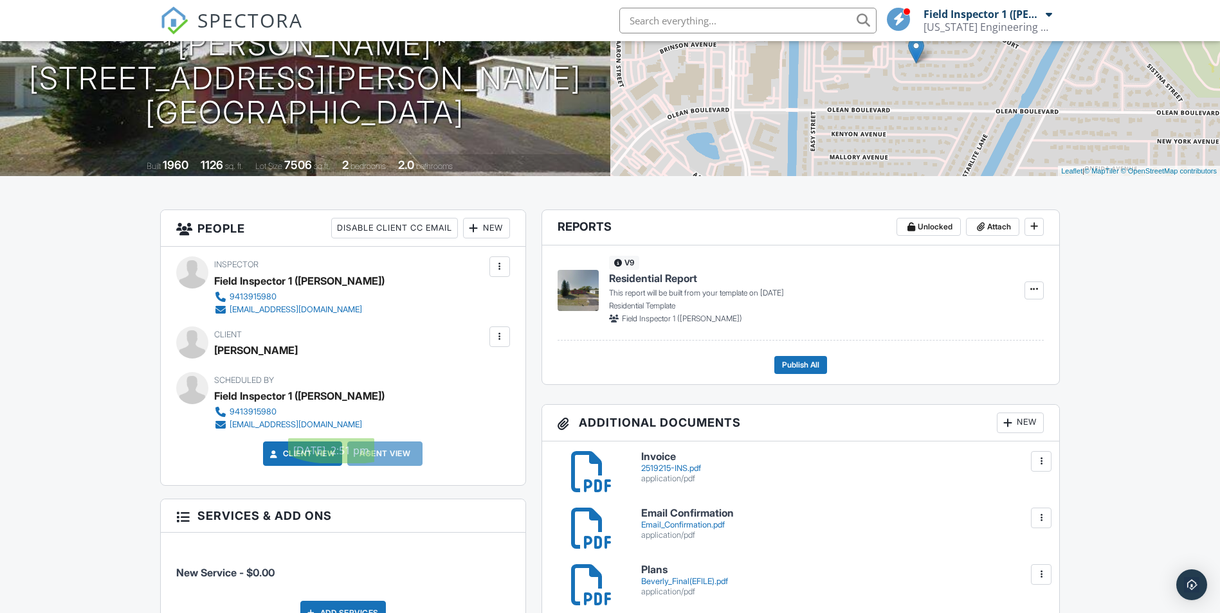
click at [499, 332] on div at bounding box center [499, 336] width 13 height 13
click at [466, 377] on li "Edit" at bounding box center [470, 376] width 66 height 32
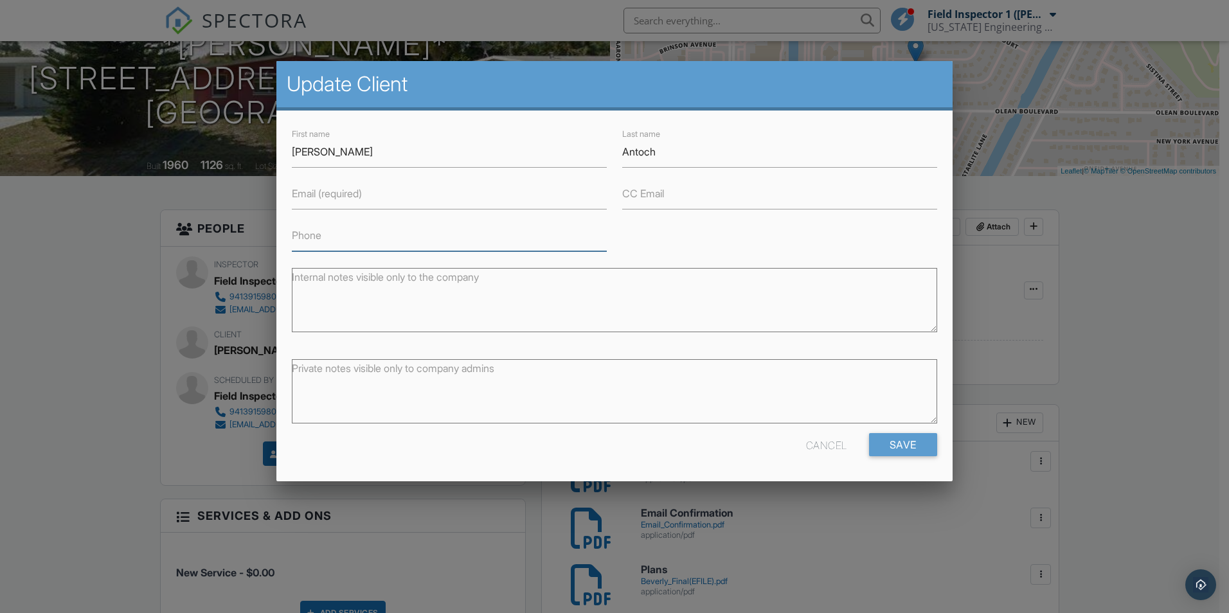
click at [350, 227] on input "Phone" at bounding box center [449, 236] width 315 height 32
click at [407, 237] on input "941-228-9947" at bounding box center [449, 236] width 315 height 32
type input "941-228-9947 Office / 941-228-9947 Cell"
click at [908, 449] on input "Save" at bounding box center [903, 444] width 68 height 23
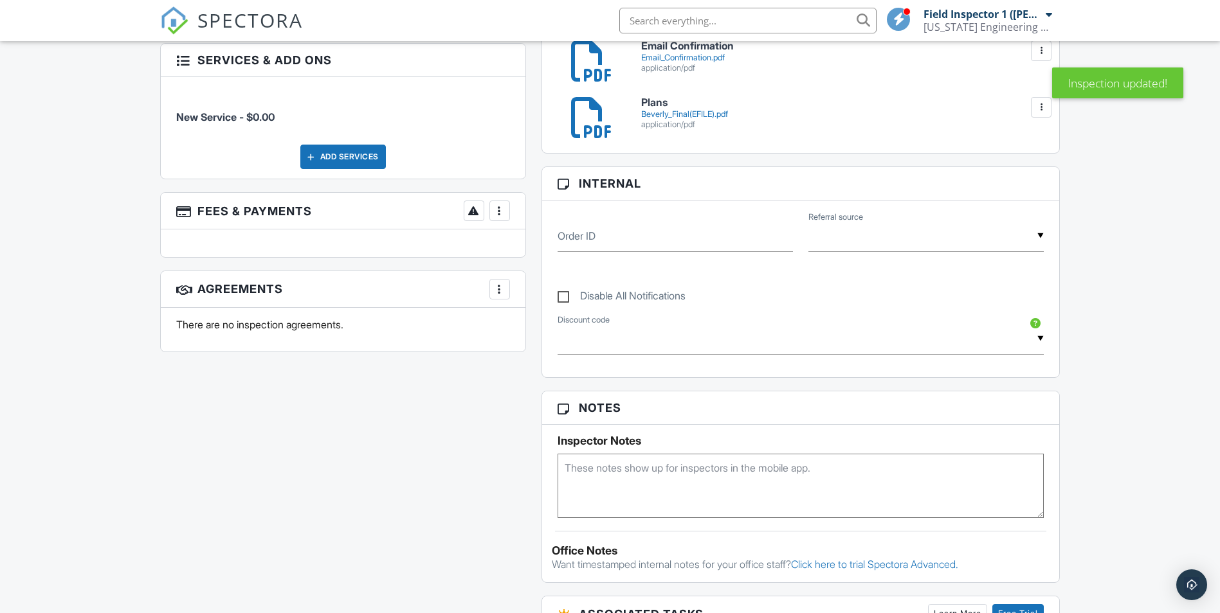
scroll to position [707, 0]
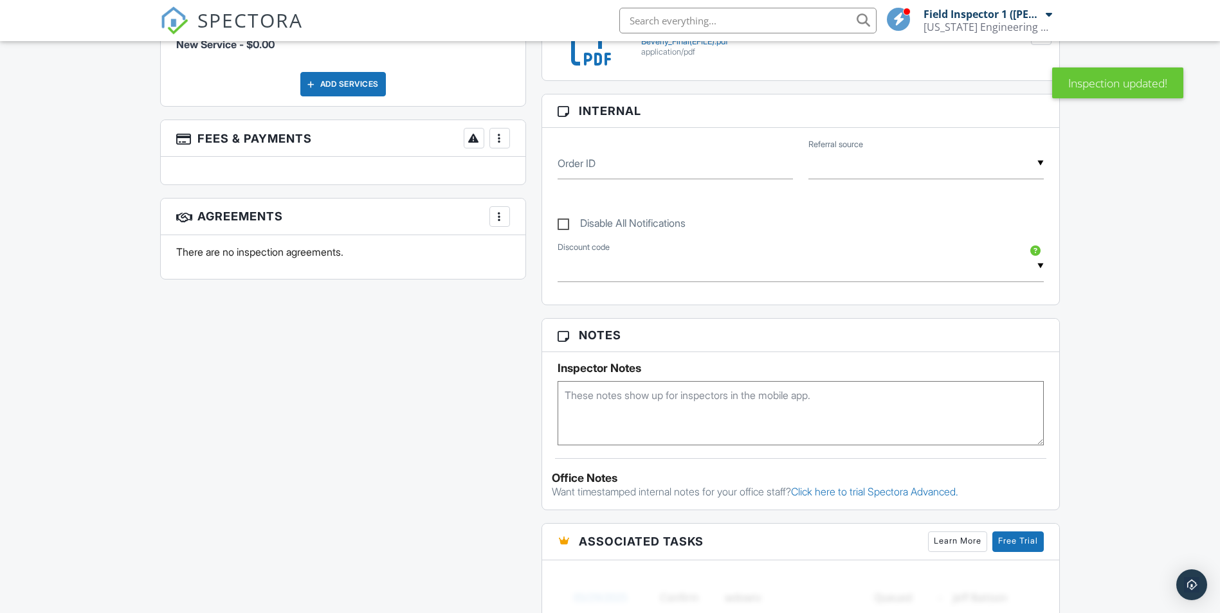
click at [711, 408] on textarea at bounding box center [800, 413] width 487 height 64
type textarea "{"
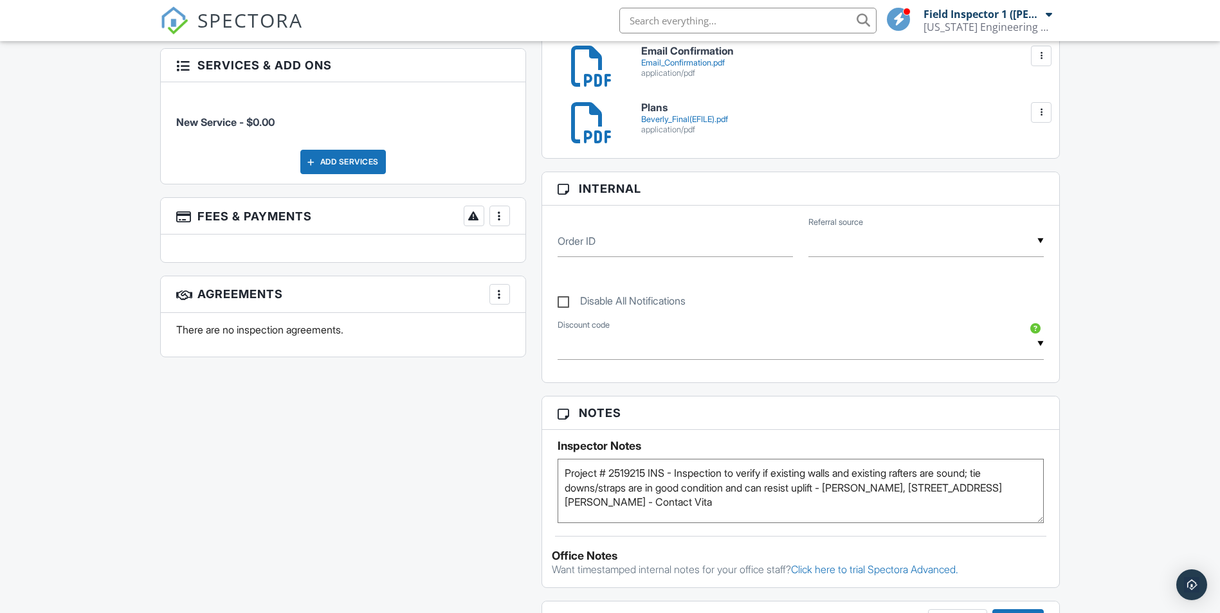
scroll to position [643, 0]
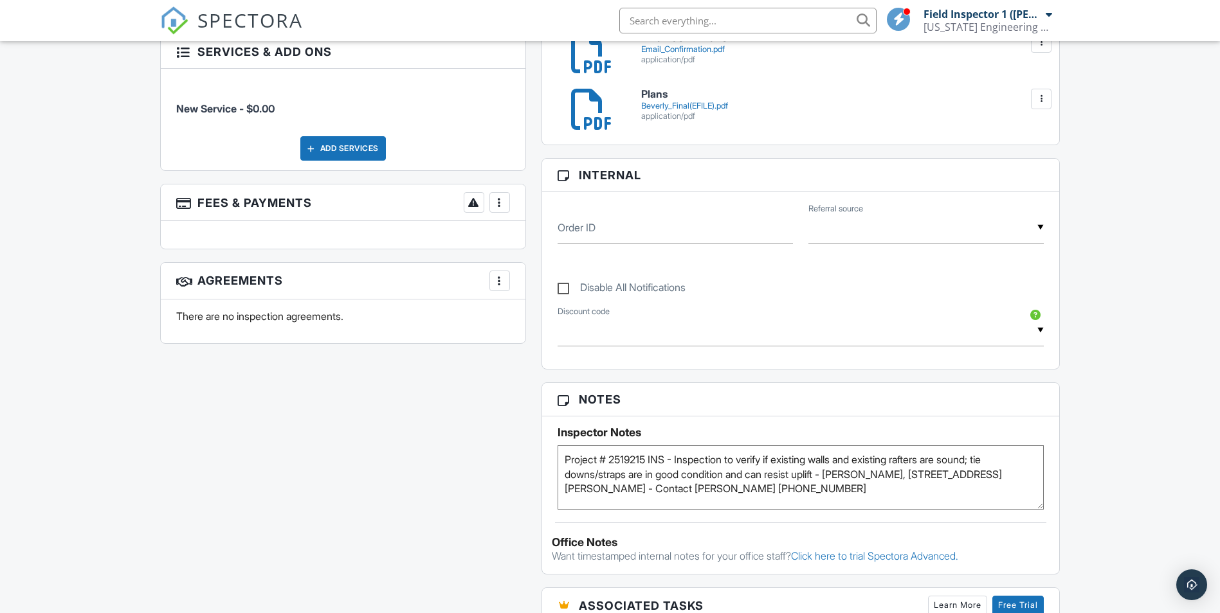
type textarea "Project # 2519215 INS - Inspection to verify if existing walls and existing raf…"
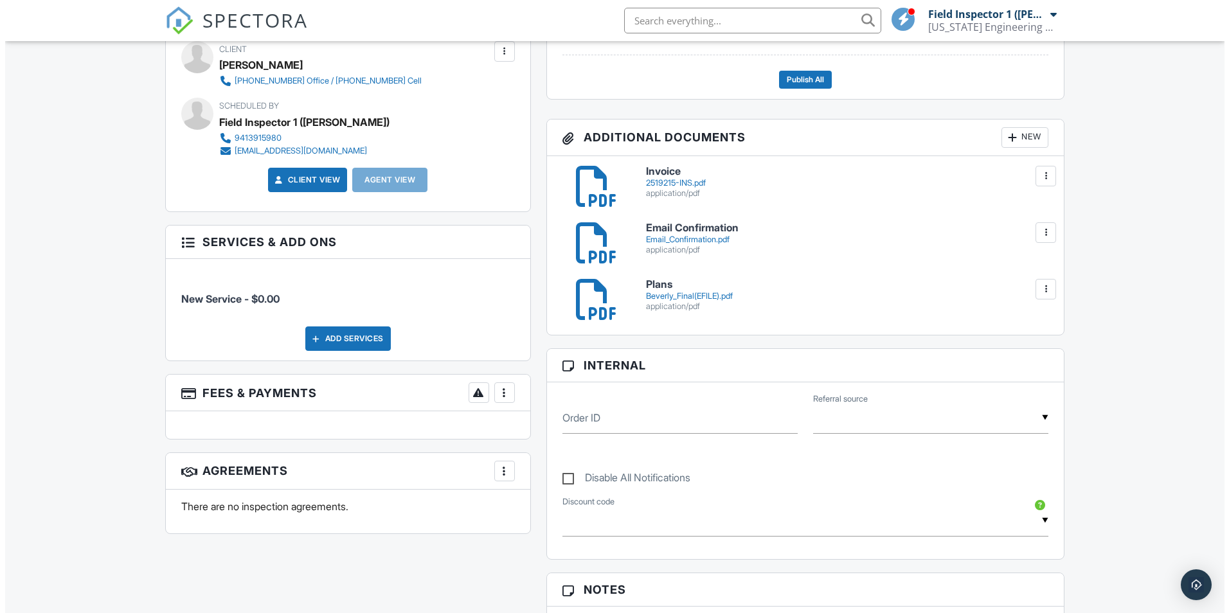
scroll to position [193, 0]
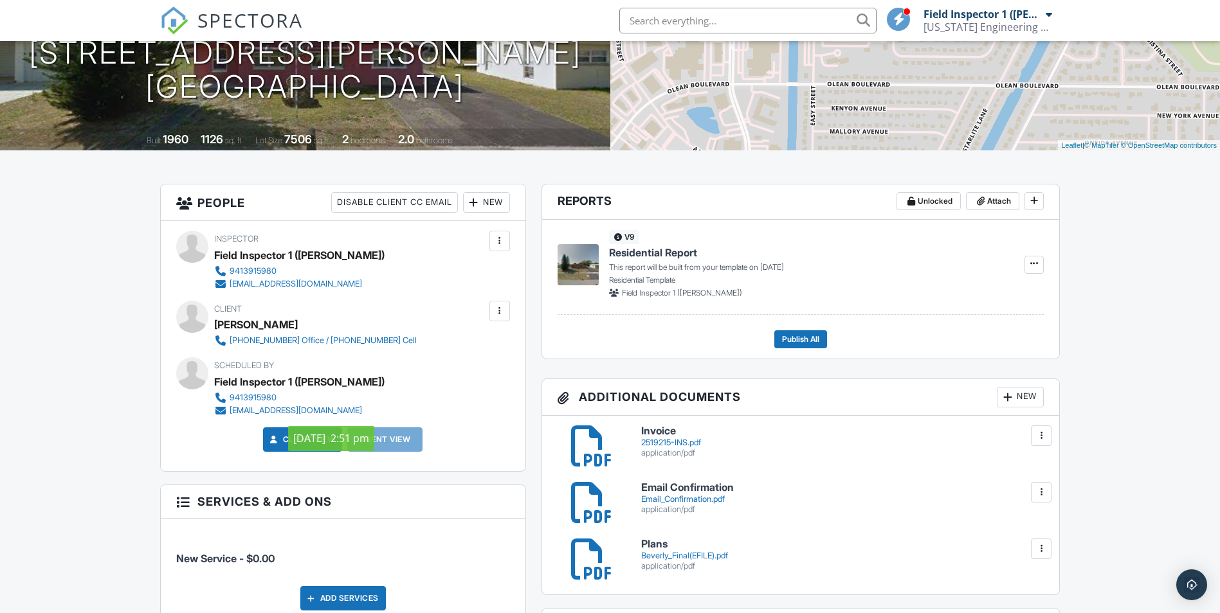
click at [497, 307] on div at bounding box center [499, 311] width 13 height 13
click at [383, 346] on li "Edit" at bounding box center [433, 350] width 138 height 32
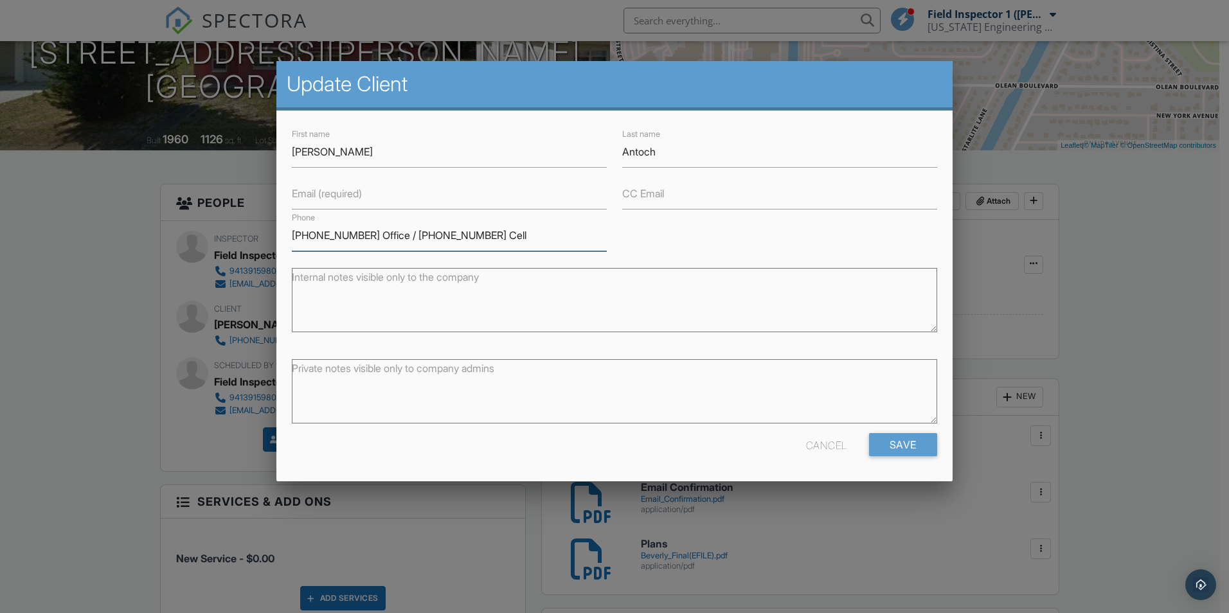
drag, startPoint x: 404, startPoint y: 234, endPoint x: 271, endPoint y: 231, distance: 133.1
type input "[PHONE_NUMBER]"
click at [918, 448] on input "Save" at bounding box center [903, 444] width 68 height 23
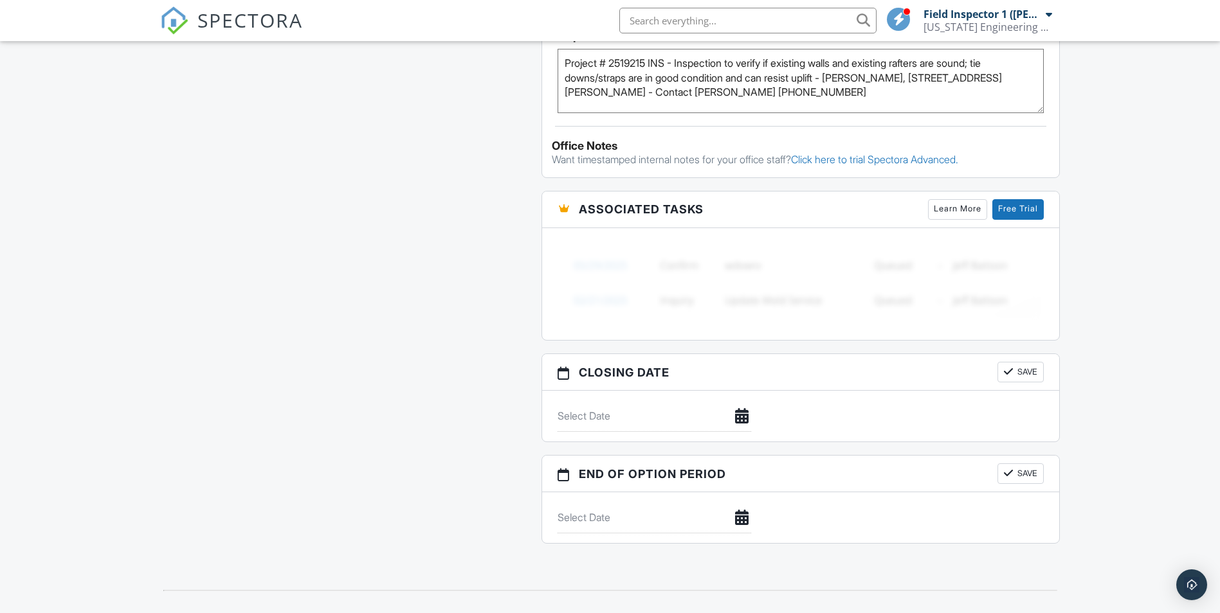
scroll to position [725, 0]
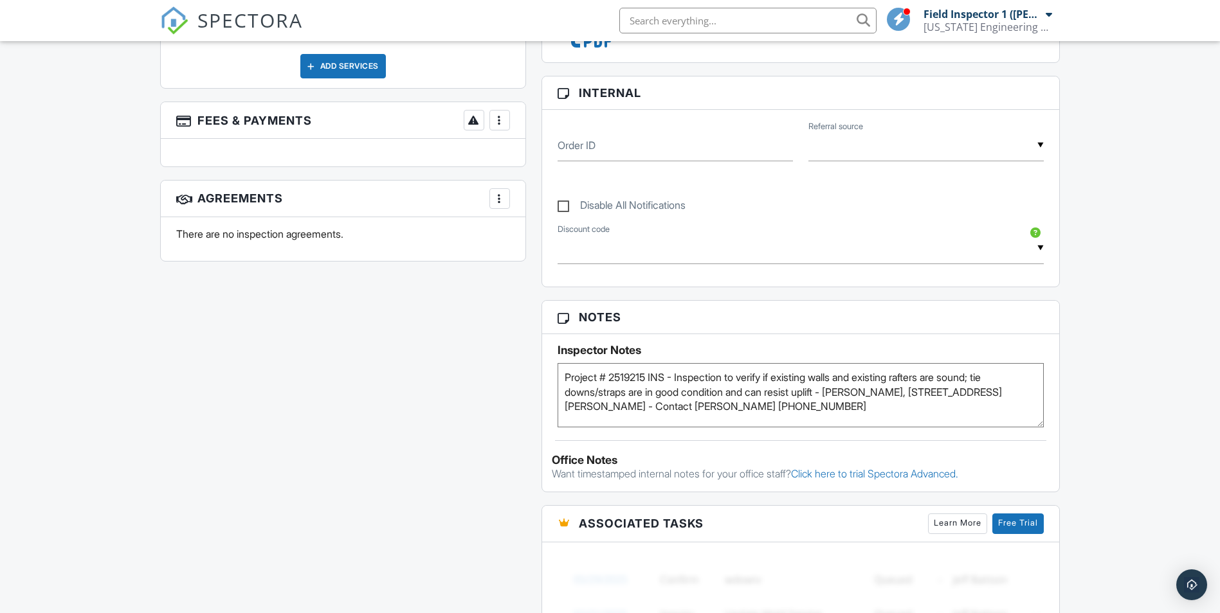
click at [1101, 217] on div "Dashboard Templates Contacts Metrics Automations Settings Data Support Center I…" at bounding box center [610, 189] width 1220 height 1747
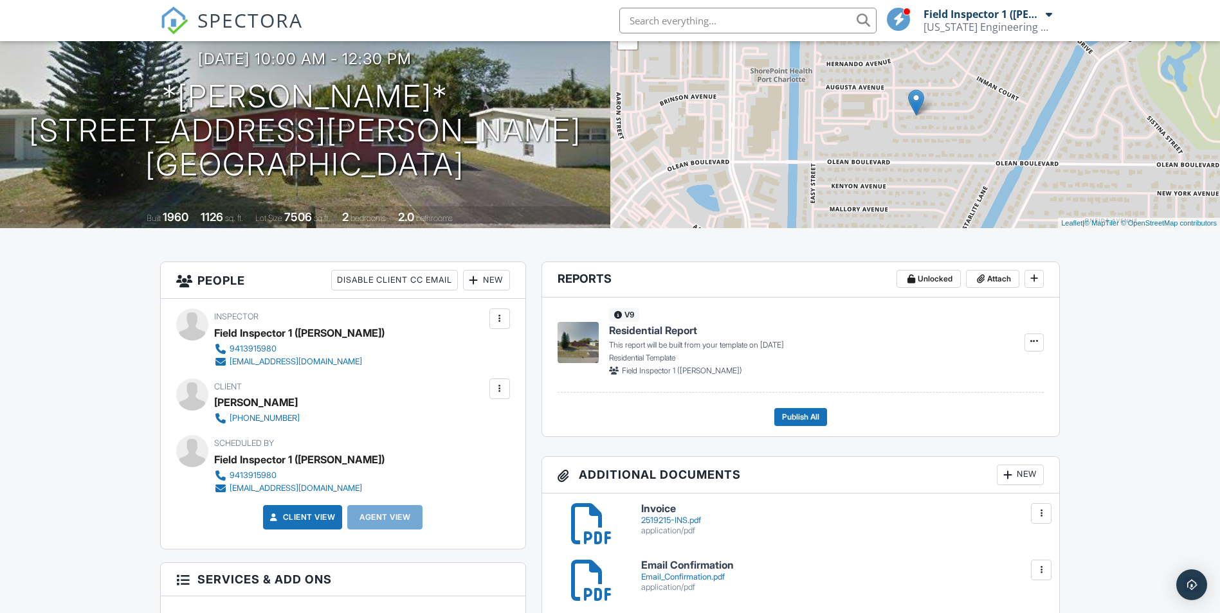
scroll to position [0, 0]
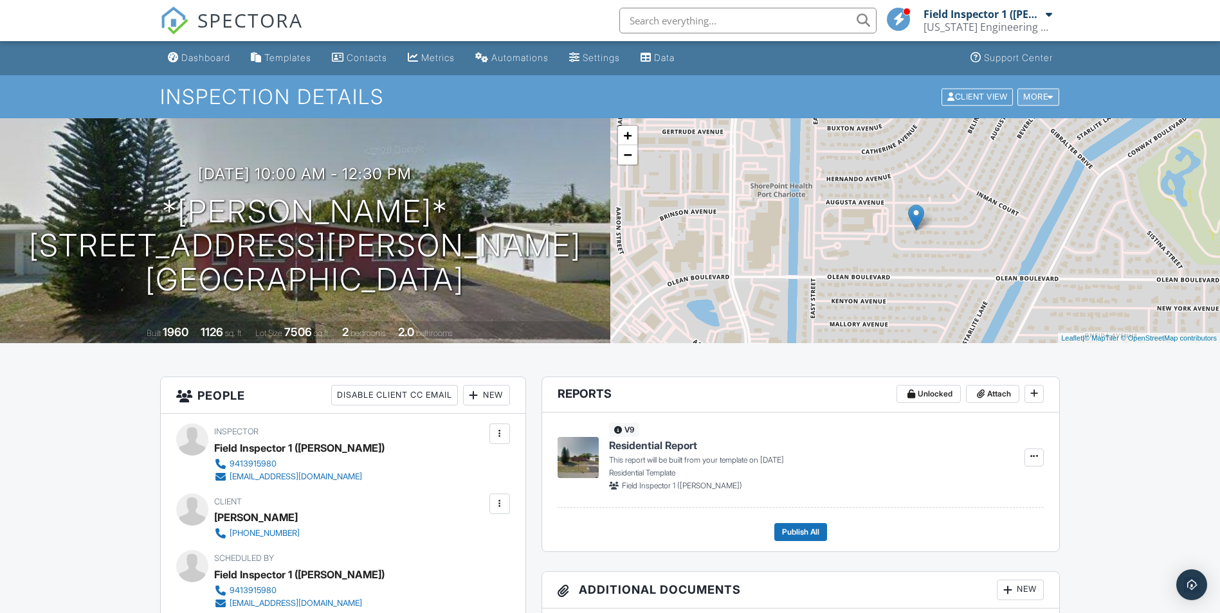
click at [1042, 93] on div "More" at bounding box center [1038, 96] width 42 height 17
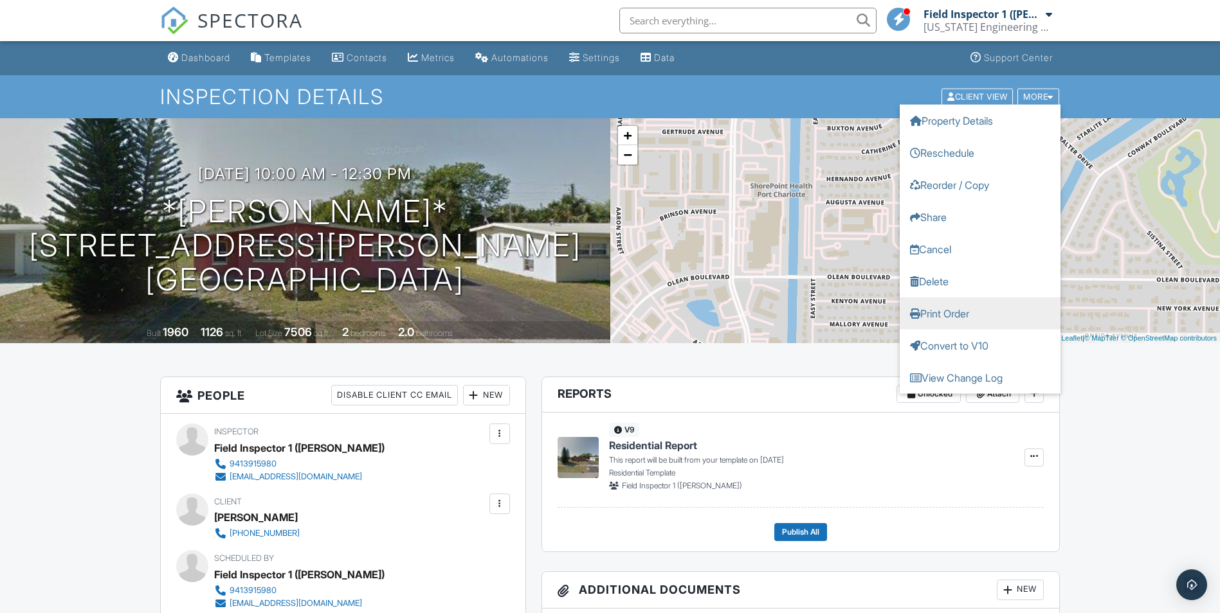
click at [948, 312] on link "Print Order" at bounding box center [979, 313] width 161 height 32
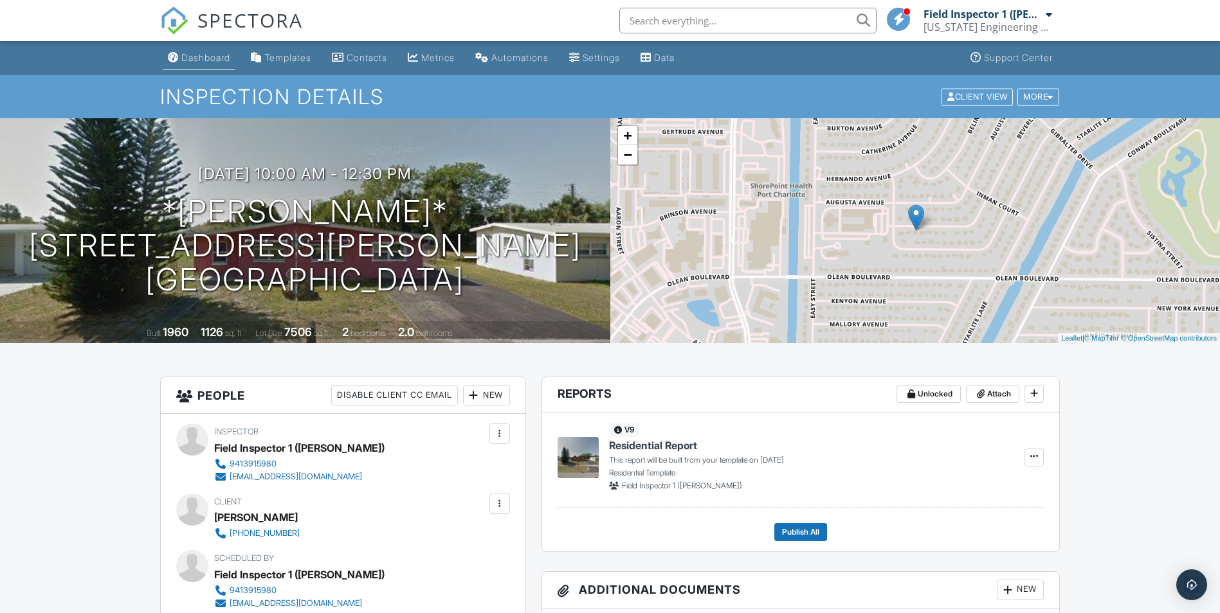
click at [205, 62] on div "Dashboard" at bounding box center [205, 57] width 49 height 11
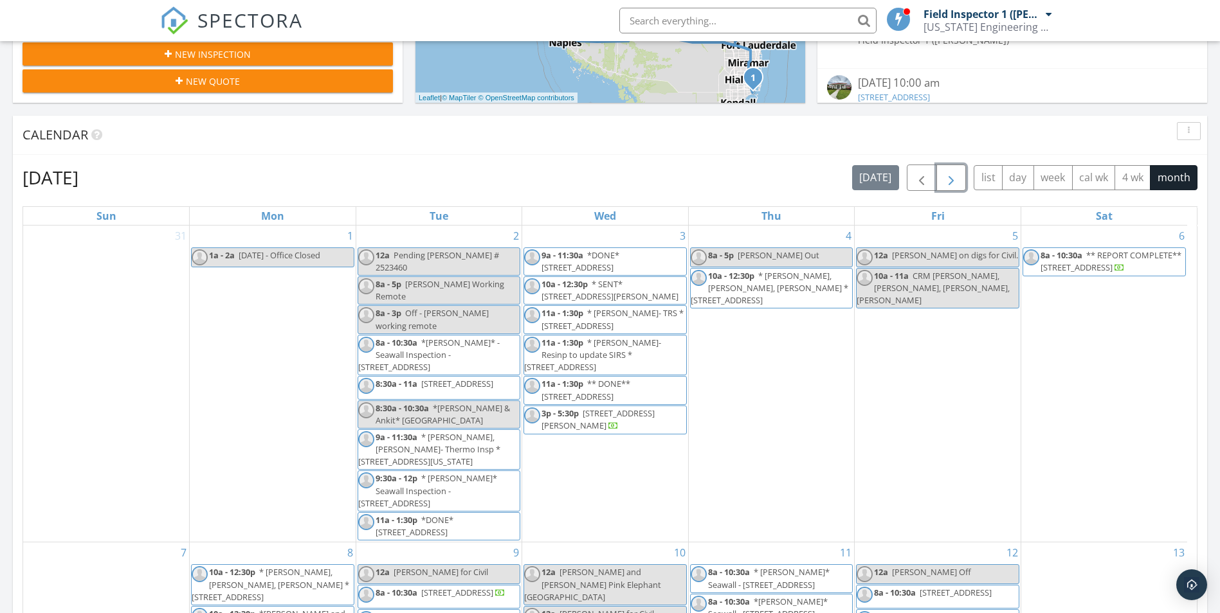
click at [954, 174] on span "button" at bounding box center [950, 177] width 15 height 15
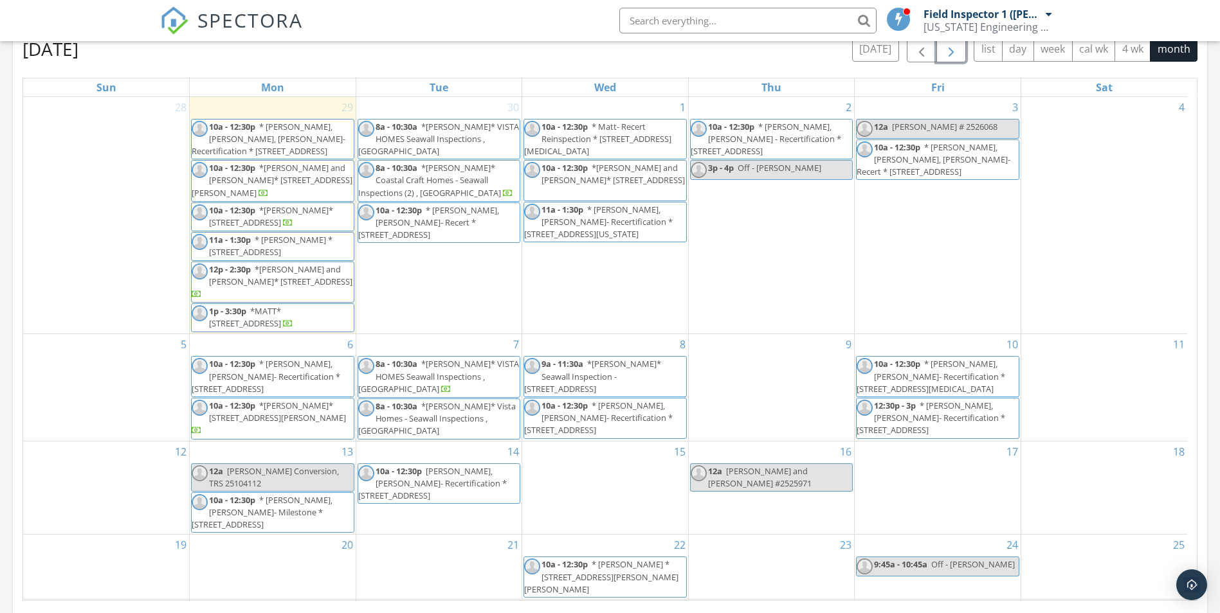
scroll to position [386, 0]
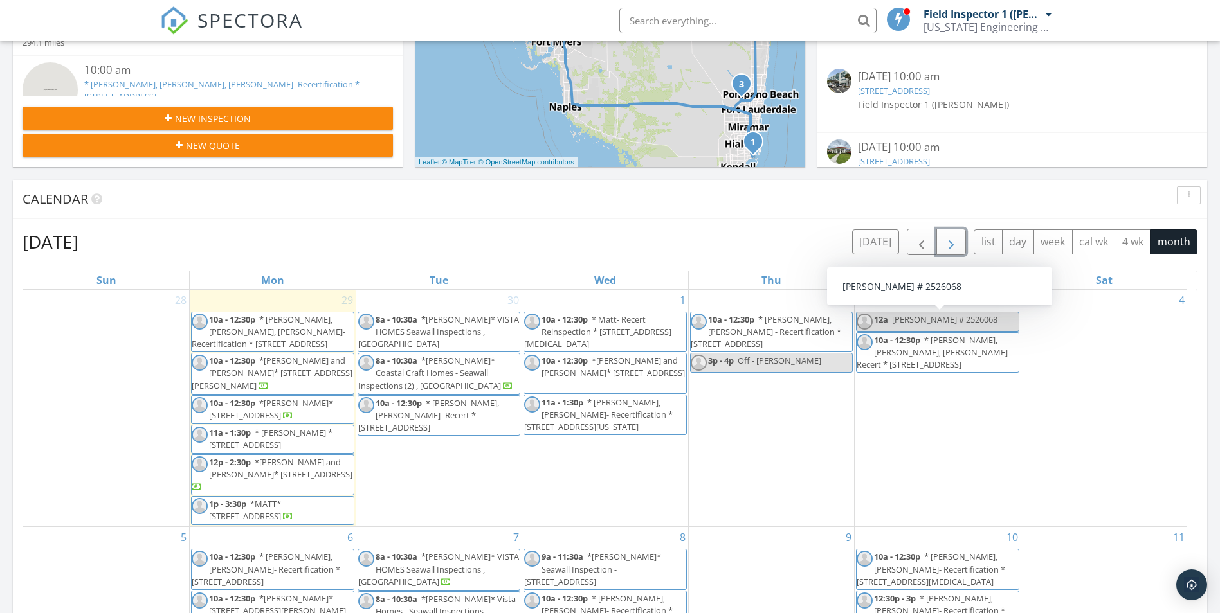
click at [915, 323] on span "Damien # 2526068" at bounding box center [944, 320] width 105 height 12
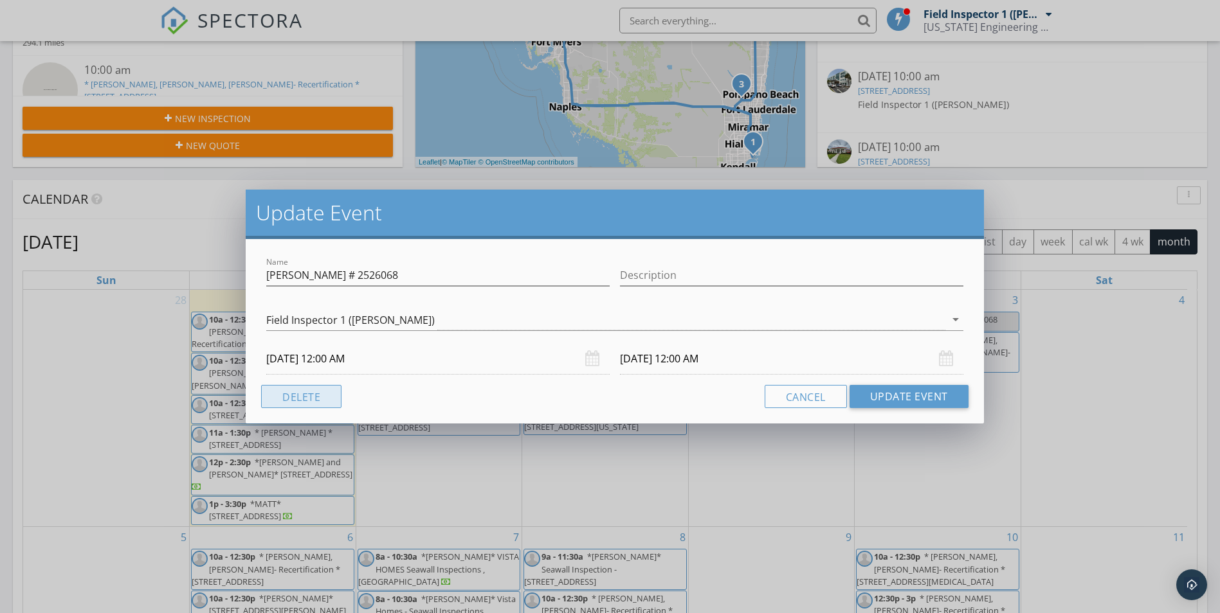
click at [328, 402] on button "Delete" at bounding box center [301, 396] width 80 height 23
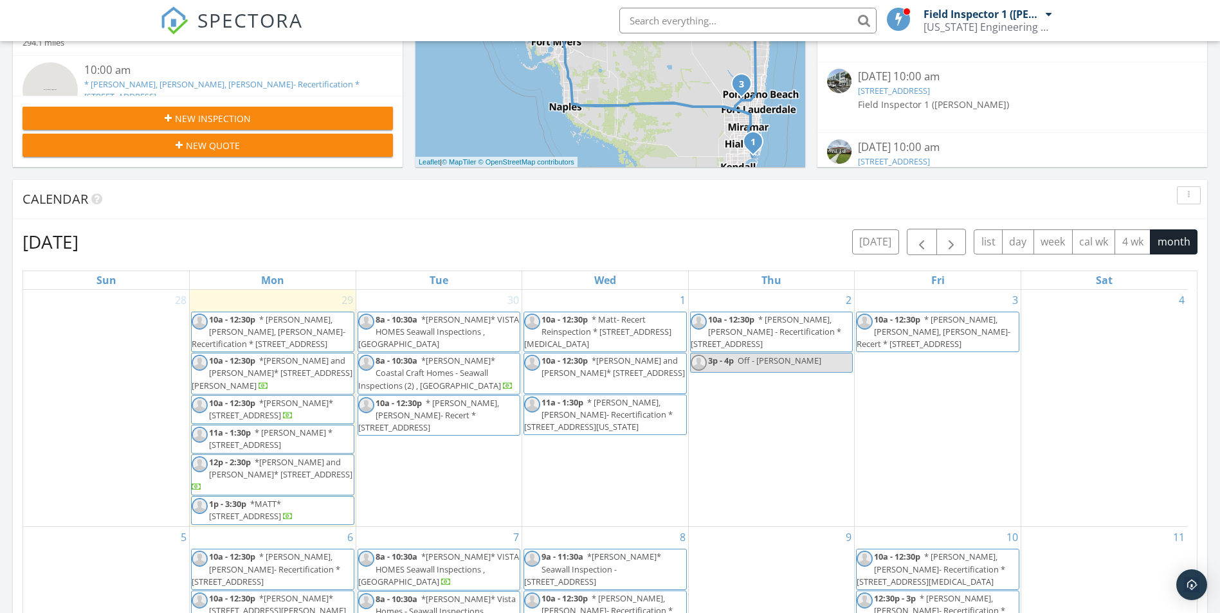
click at [951, 303] on div "3 10a - 12:30p * Arthur, Matt, Shawn- Recert * 75 Wimbledon Lakes Dr, Plantatio…" at bounding box center [937, 408] width 166 height 237
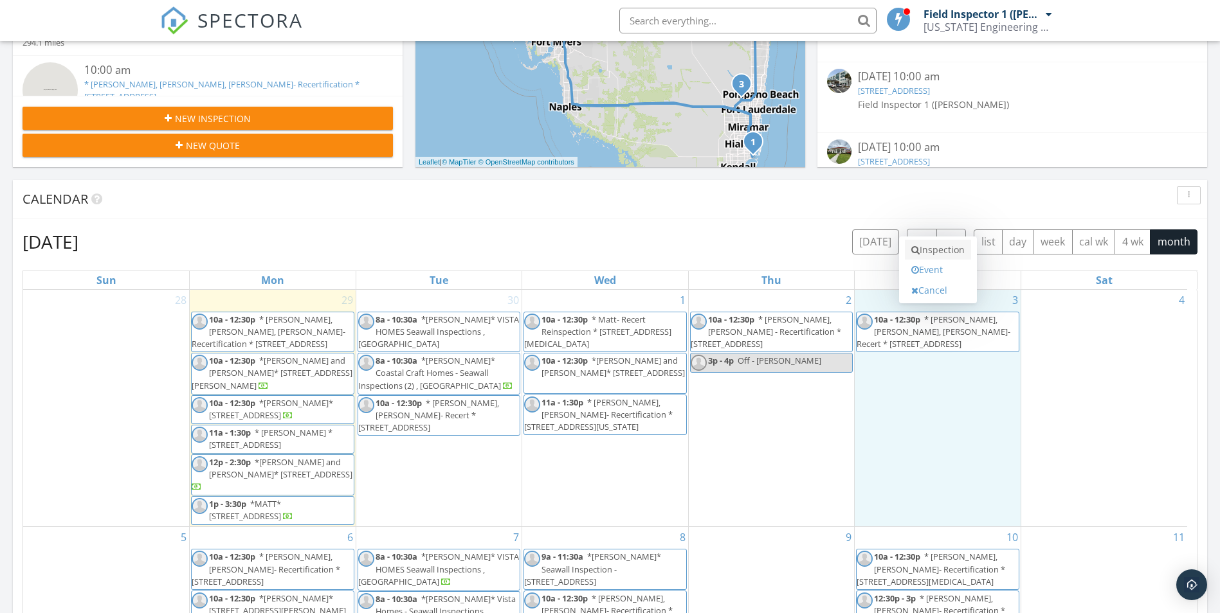
click at [942, 248] on link "Inspection" at bounding box center [938, 250] width 66 height 21
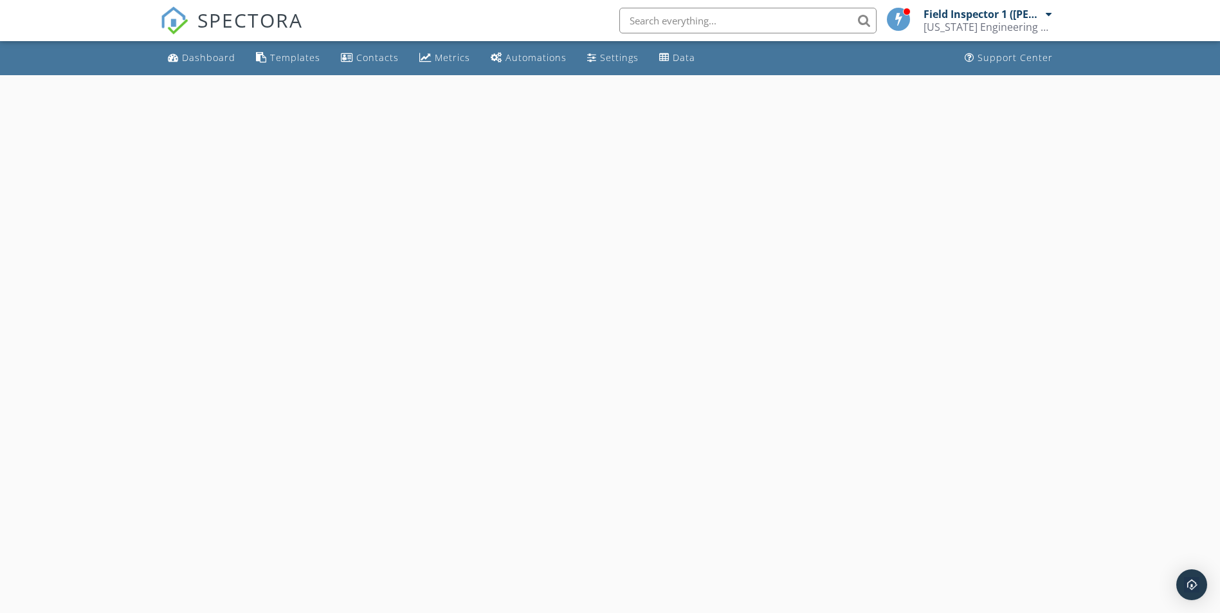
select select "9"
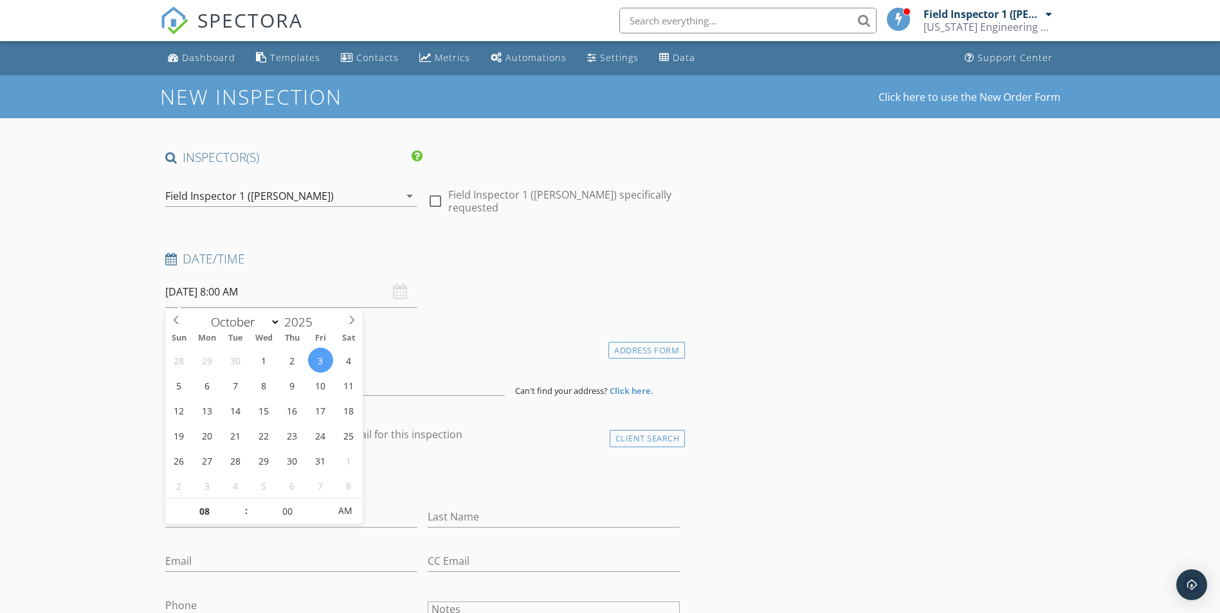
click at [273, 291] on input "[DATE] 8:00 AM" at bounding box center [291, 292] width 252 height 32
type input "09"
type input "[DATE] 9:00 AM"
click at [239, 507] on span at bounding box center [239, 505] width 9 height 13
type input "10"
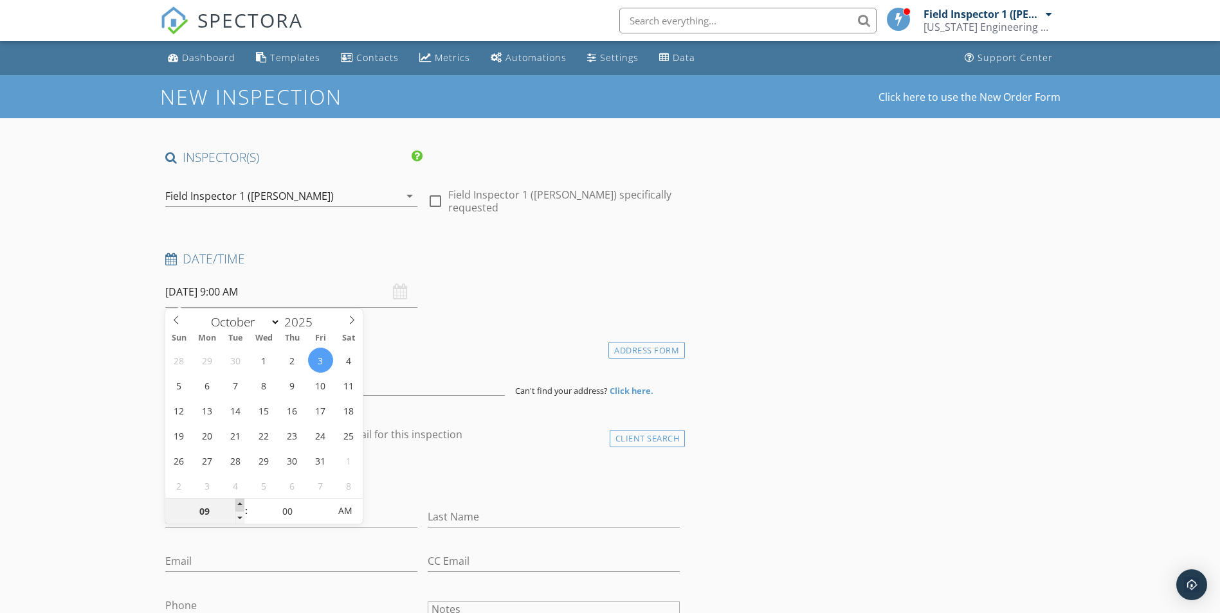
type input "[DATE] 10:00 AM"
click at [239, 507] on span at bounding box center [239, 505] width 9 height 13
click at [453, 483] on div "check_box_outline_blank Client is a Company/Organization" at bounding box center [422, 479] width 515 height 33
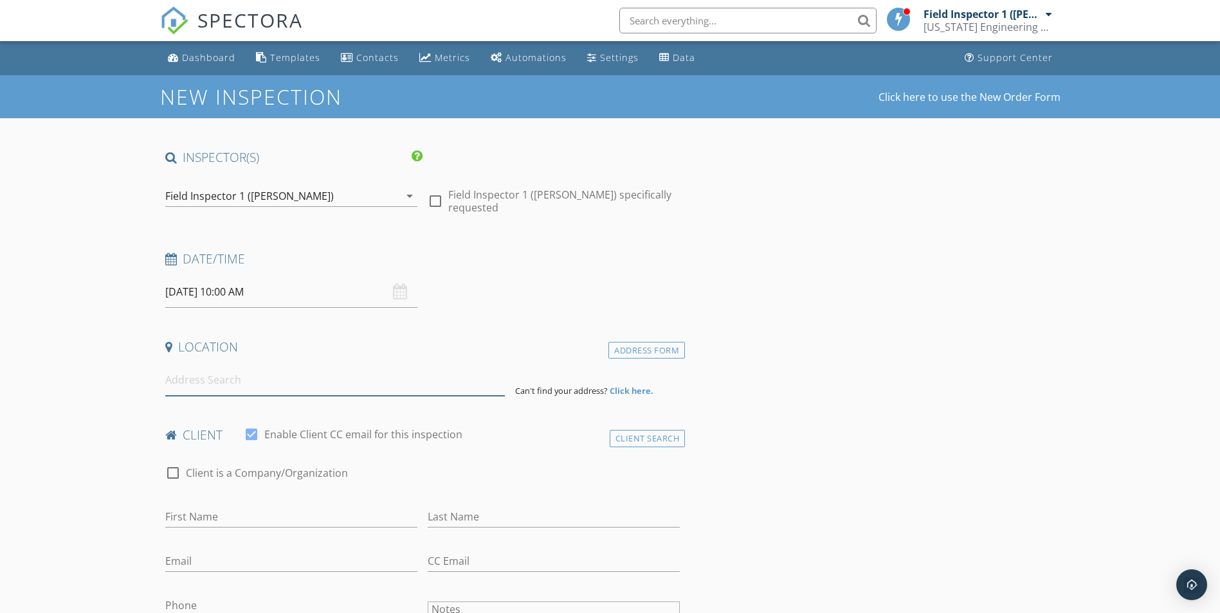
click at [210, 384] on input at bounding box center [334, 381] width 339 height 32
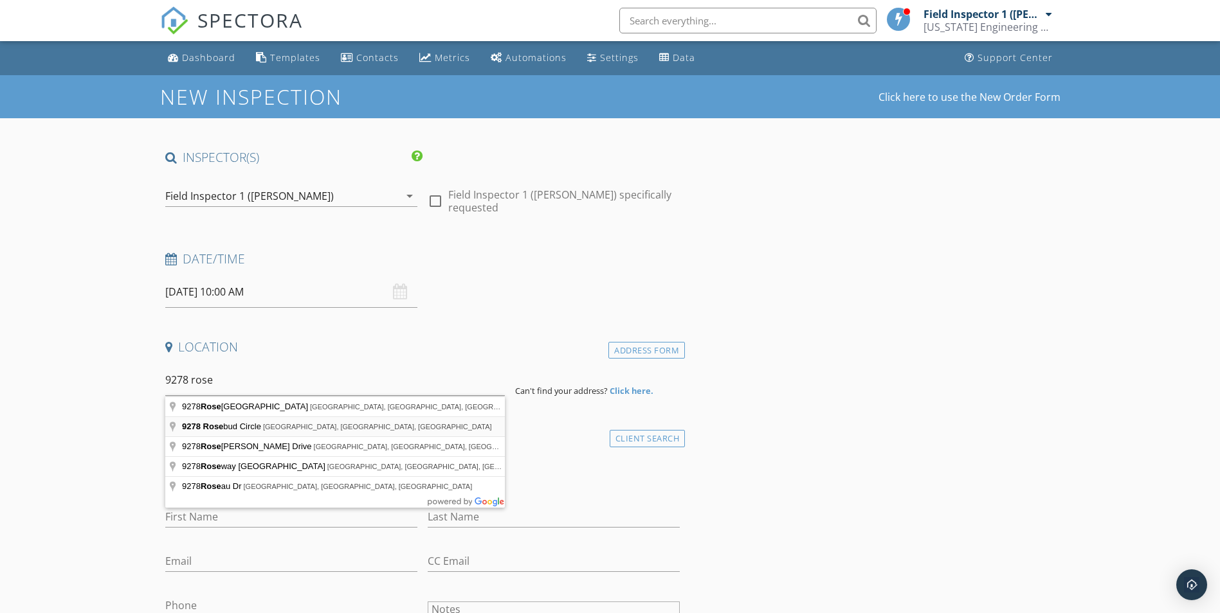
type input "[STREET_ADDRESS]"
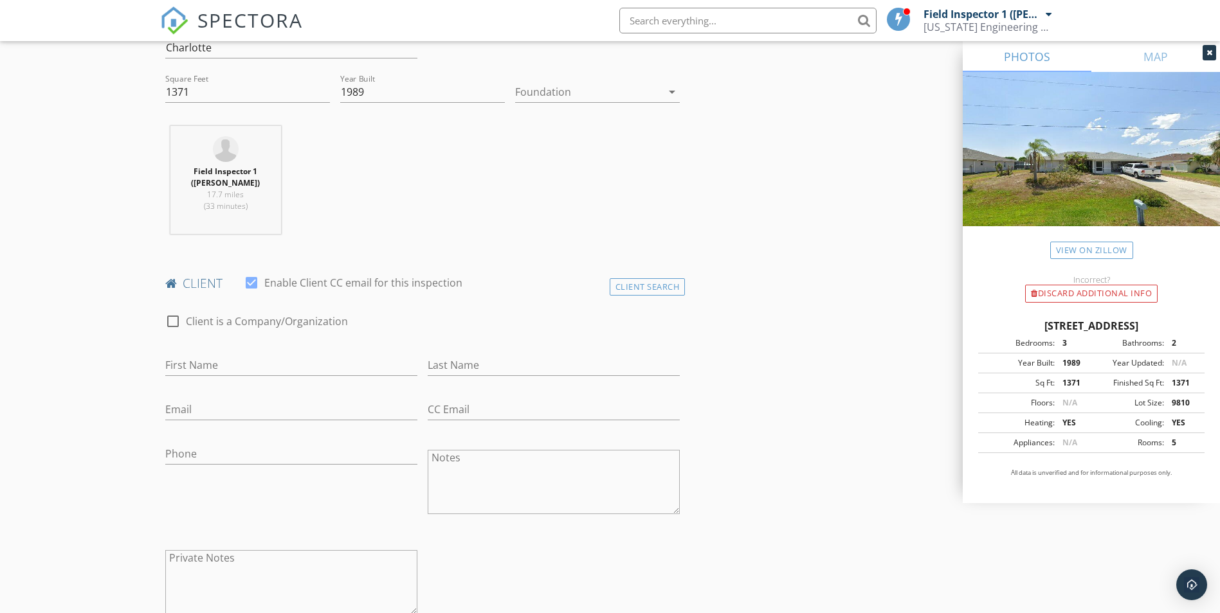
scroll to position [450, 0]
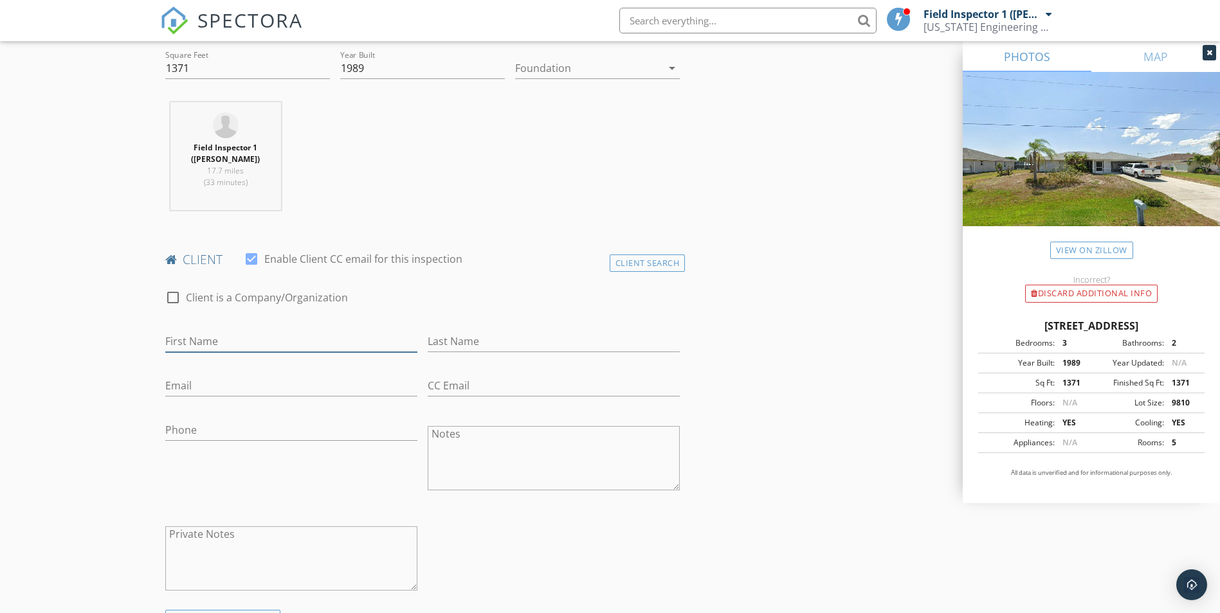
click at [221, 345] on input "First Name" at bounding box center [291, 341] width 252 height 21
type input "[PERSON_NAME]"
type input "Lore"
click at [237, 433] on input "Phone" at bounding box center [291, 430] width 252 height 21
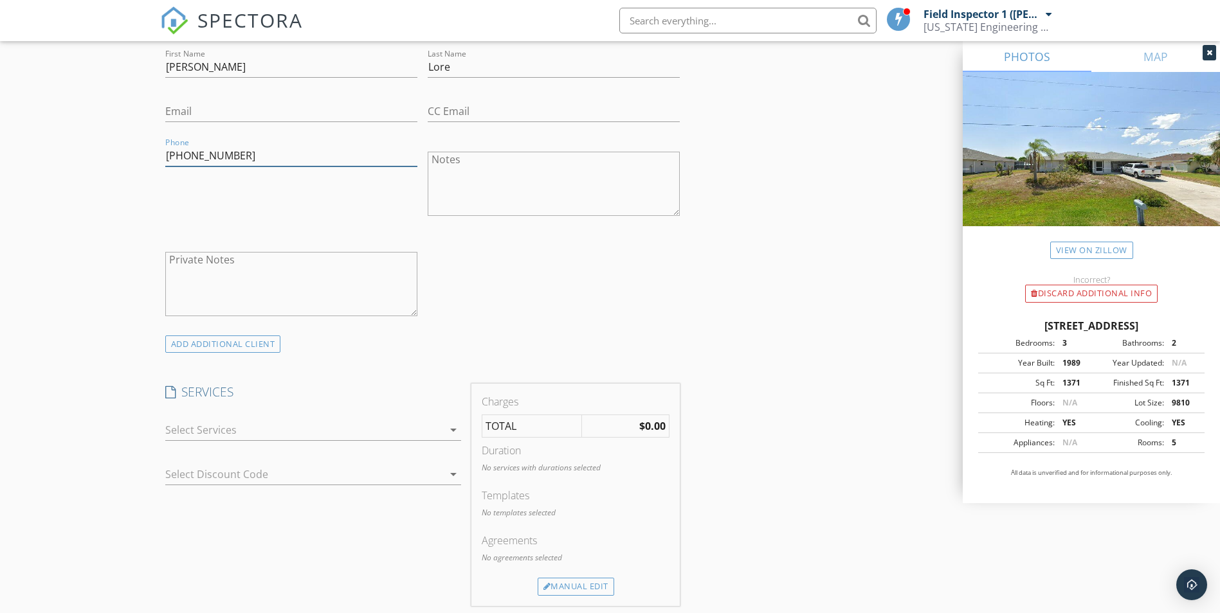
scroll to position [771, 0]
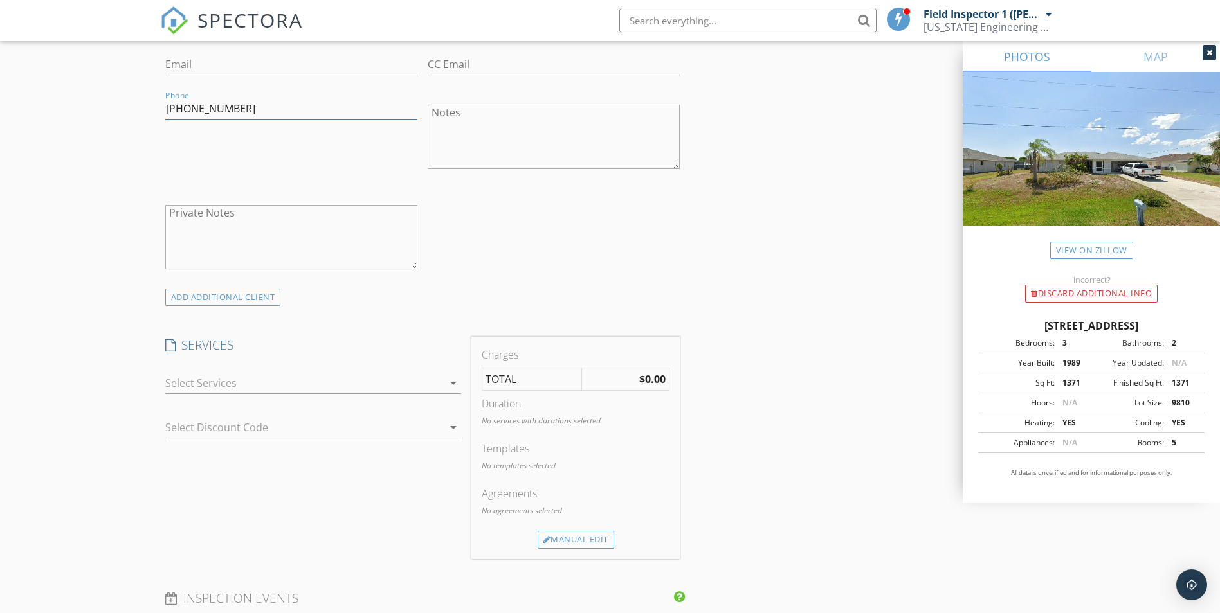
type input "[PHONE_NUMBER]"
click at [211, 382] on div at bounding box center [304, 383] width 278 height 21
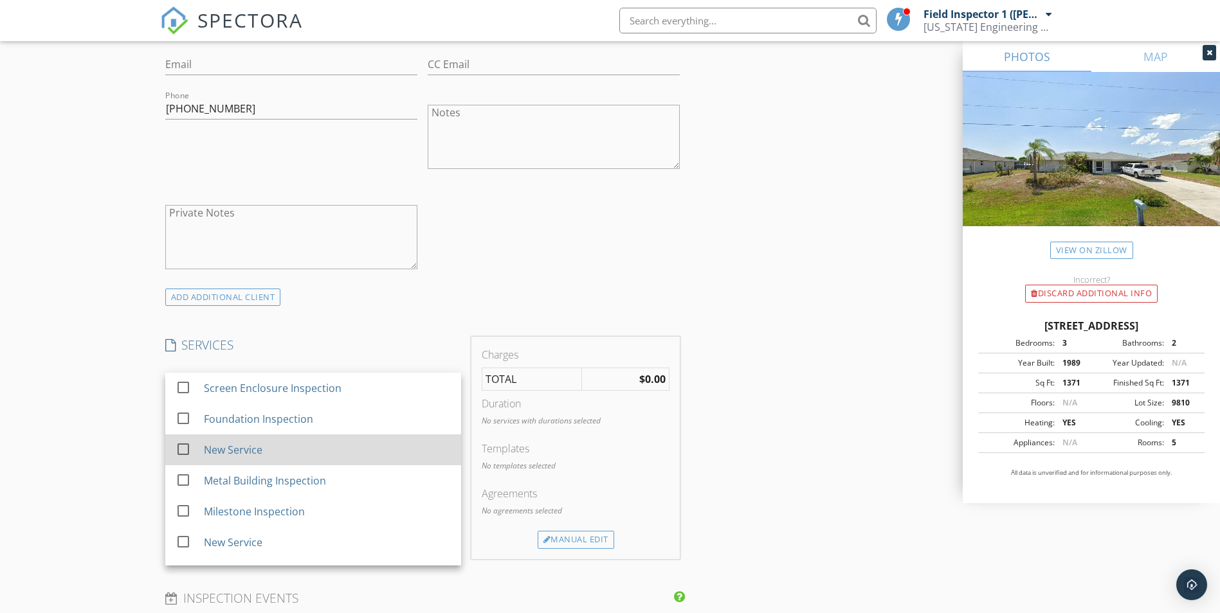
click at [230, 450] on div "New Service" at bounding box center [232, 449] width 59 height 15
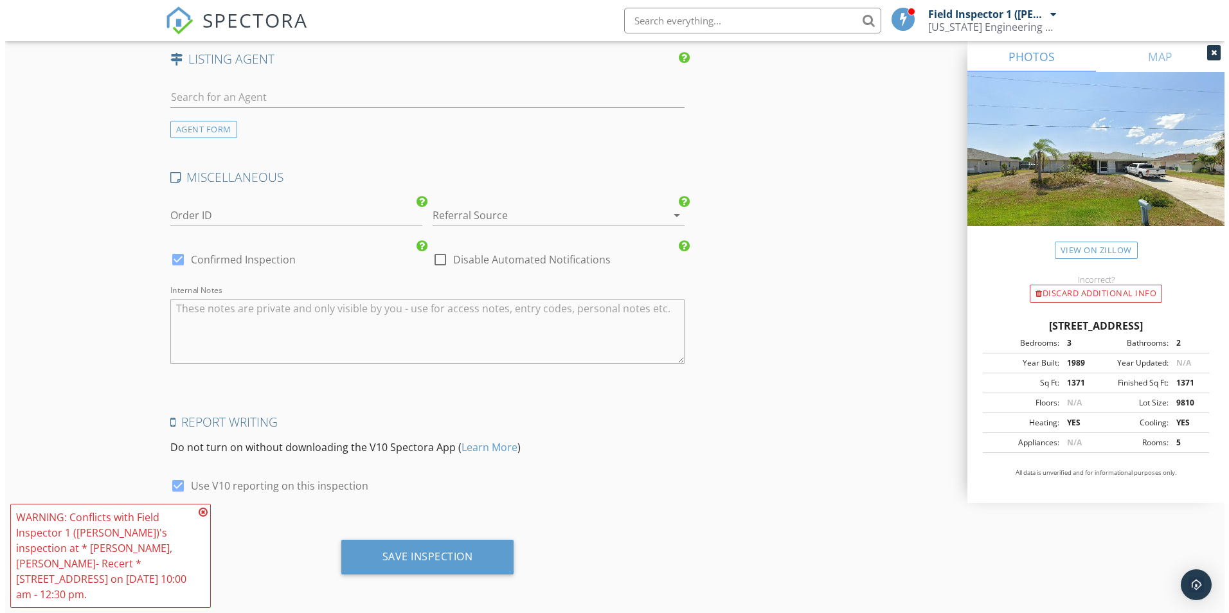
scroll to position [1712, 0]
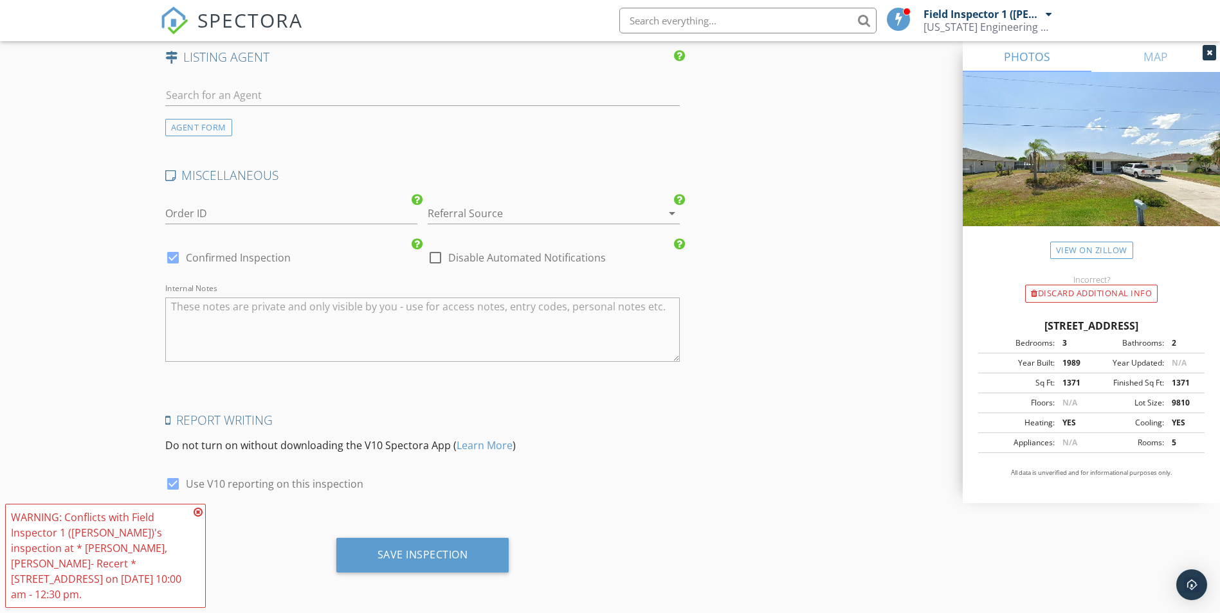
click at [176, 485] on div at bounding box center [173, 484] width 22 height 22
checkbox input "false"
click at [468, 552] on div "Save Inspection" at bounding box center [422, 555] width 173 height 35
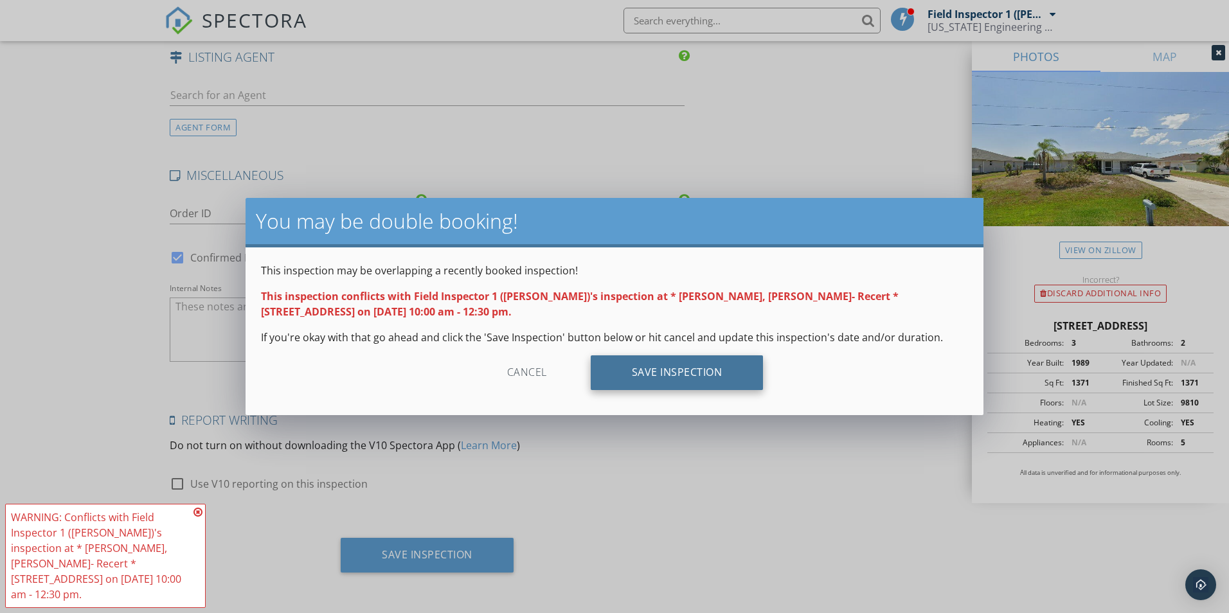
click at [642, 380] on div "Save Inspection" at bounding box center [677, 373] width 173 height 35
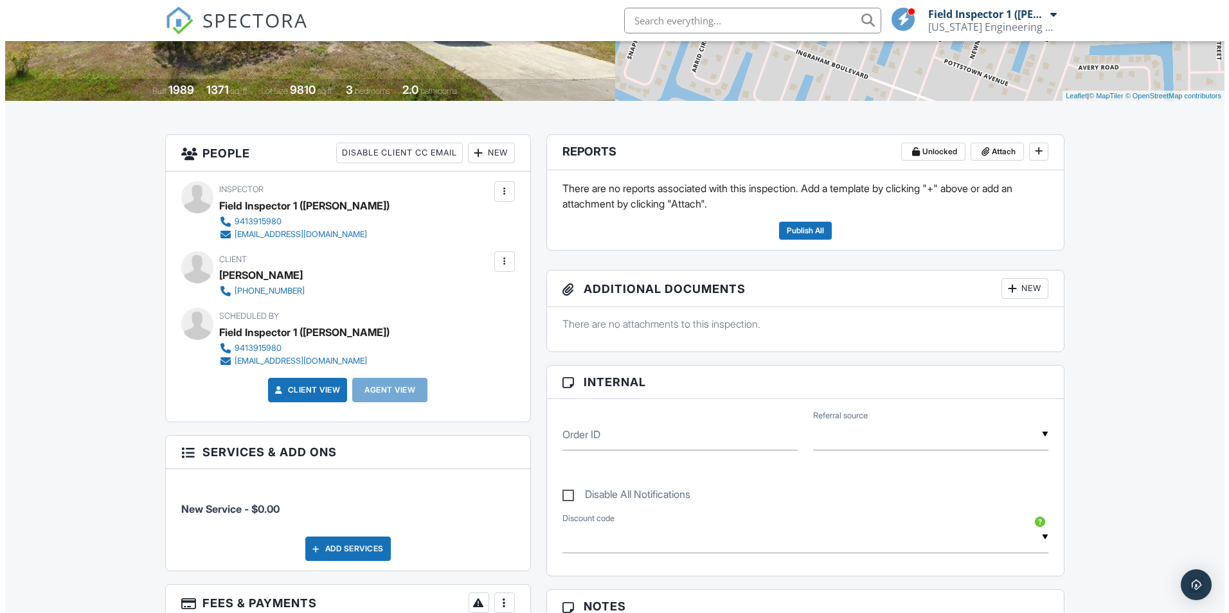
scroll to position [257, 0]
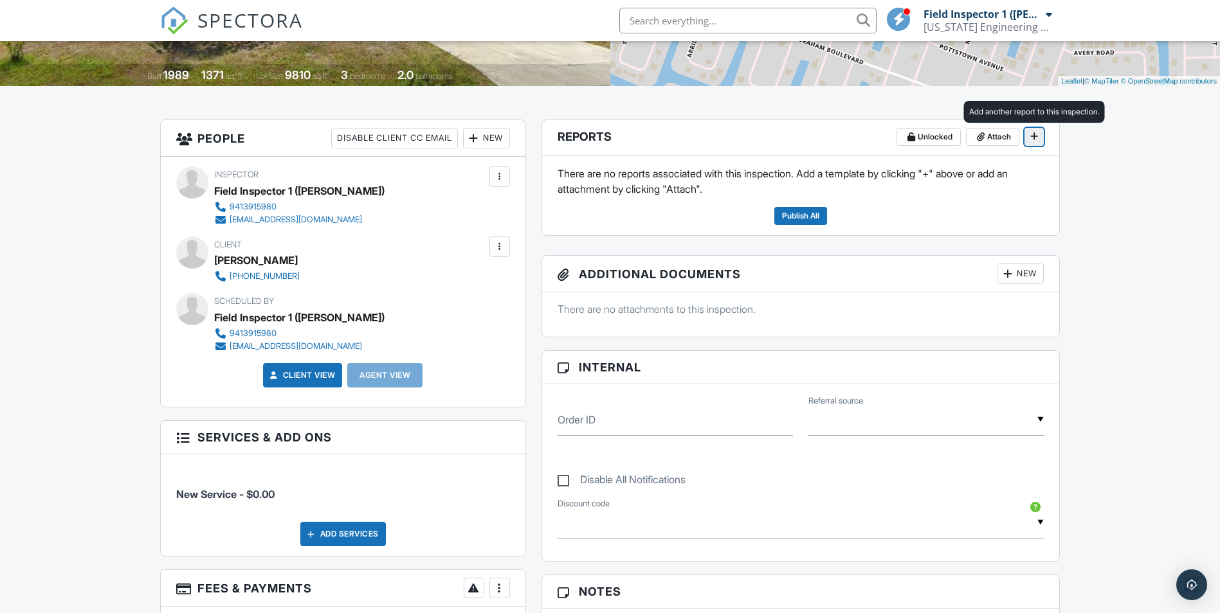
click at [1035, 139] on icon at bounding box center [1034, 136] width 8 height 9
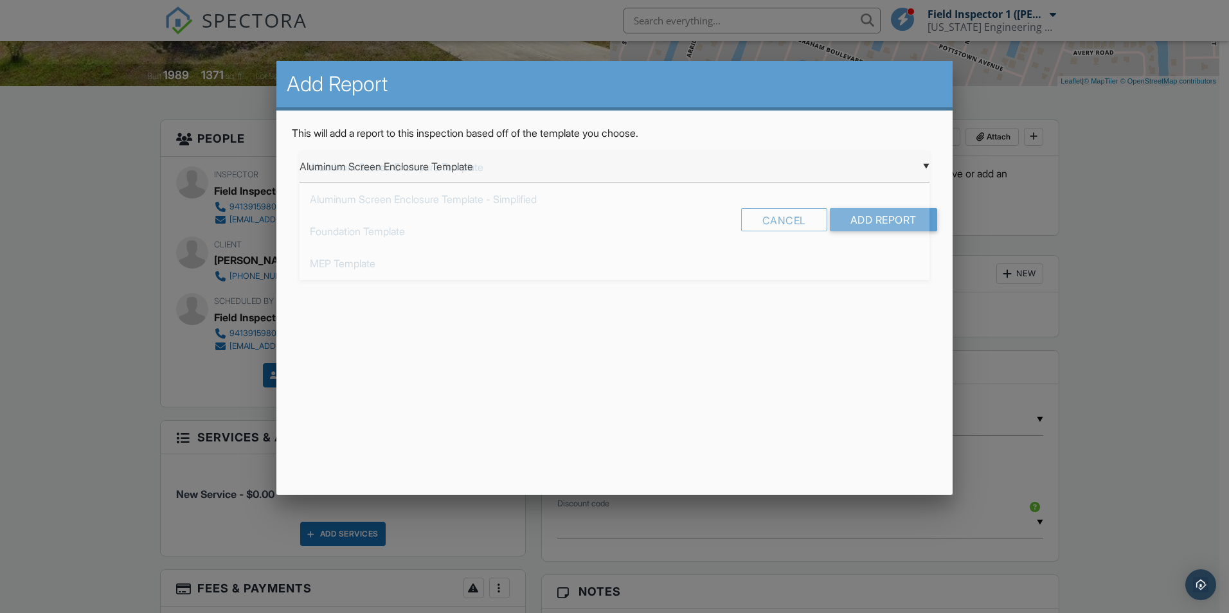
click at [442, 173] on div "▼ Aluminum Screen Enclosure Template Aluminum Screen Enclosure Template Aluminu…" at bounding box center [615, 167] width 630 height 32
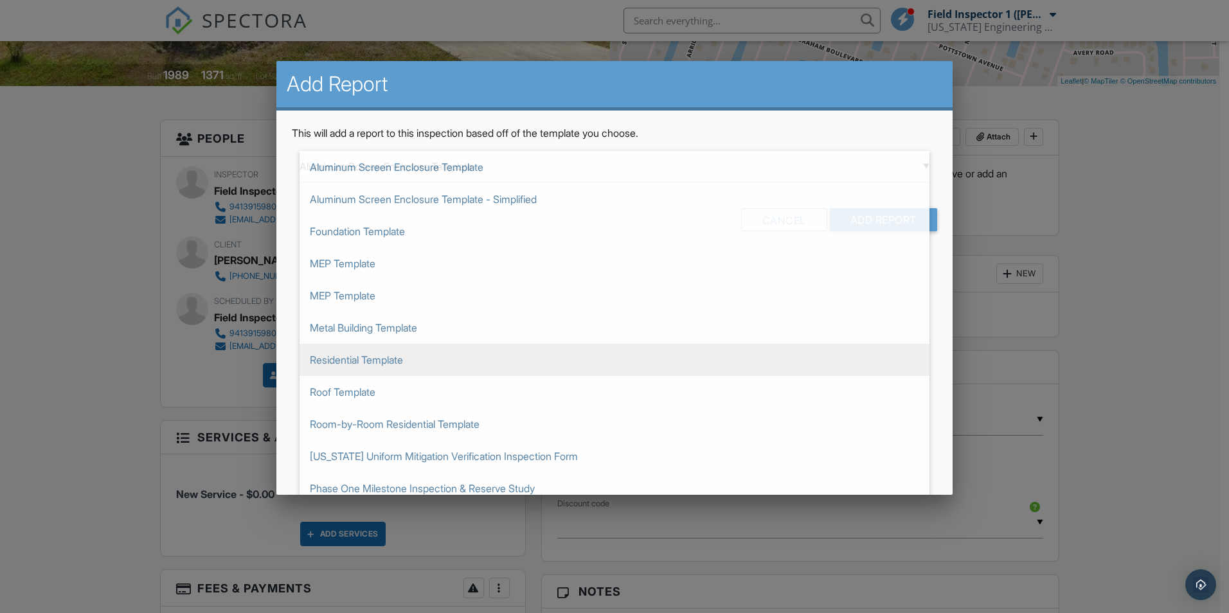
click at [332, 363] on span "Residential Template" at bounding box center [615, 360] width 630 height 32
type input "Residential Template"
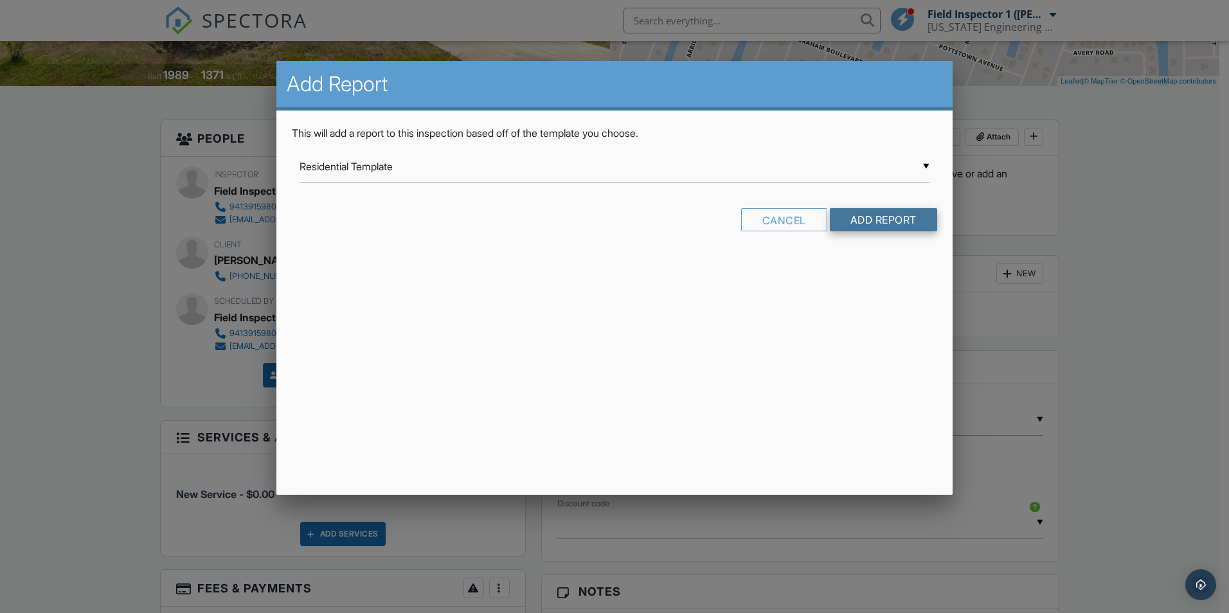
click at [883, 222] on input "Add Report" at bounding box center [883, 219] width 107 height 23
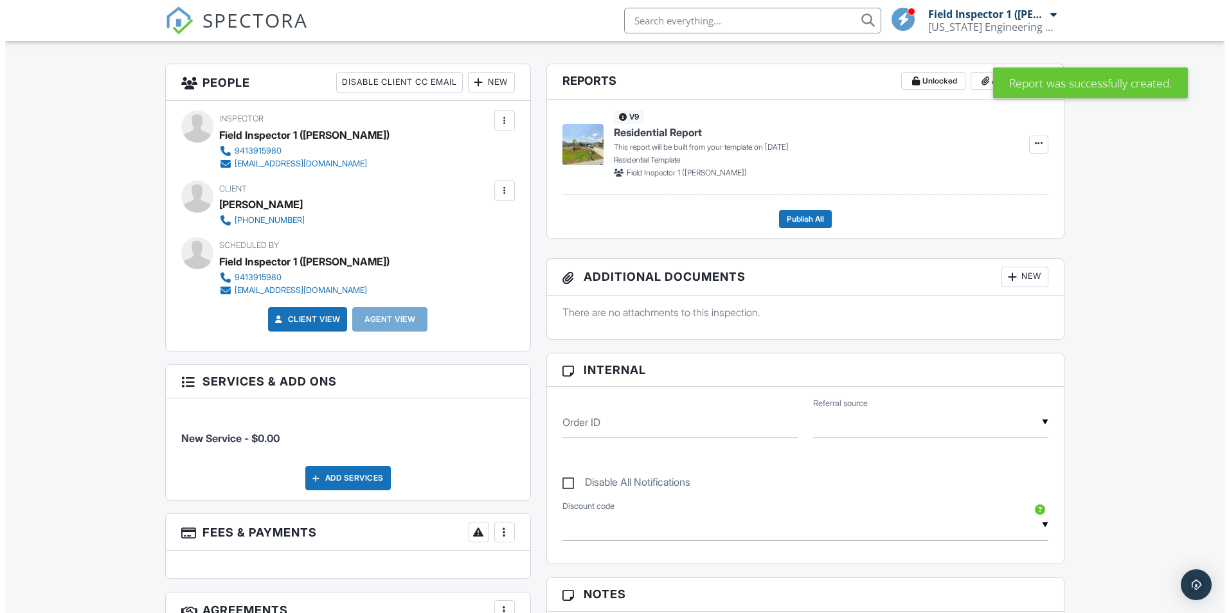
scroll to position [321, 0]
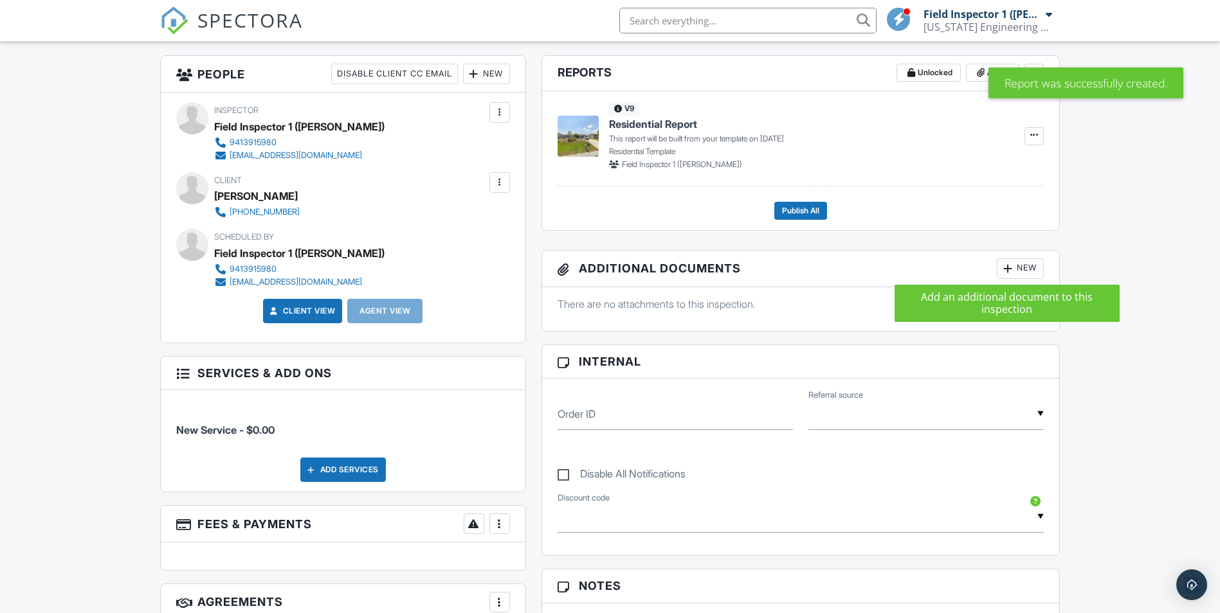
click at [1008, 271] on div at bounding box center [1007, 268] width 13 height 13
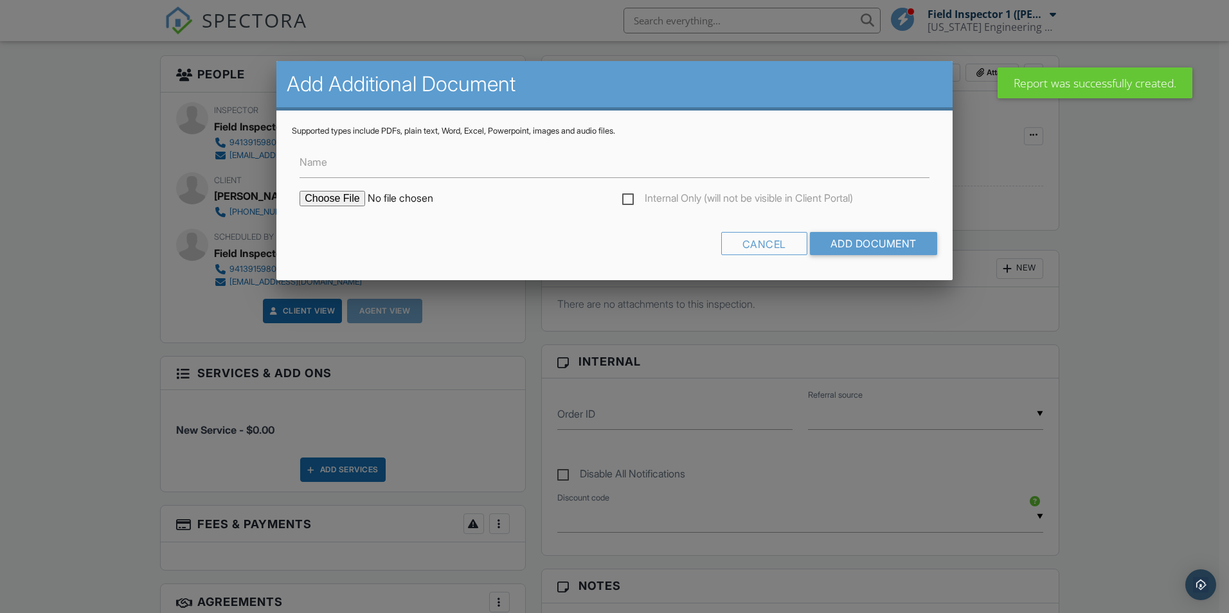
click at [330, 201] on input "file" at bounding box center [409, 198] width 219 height 15
type input "C:\fakepath\Email Confirmation.pdf"
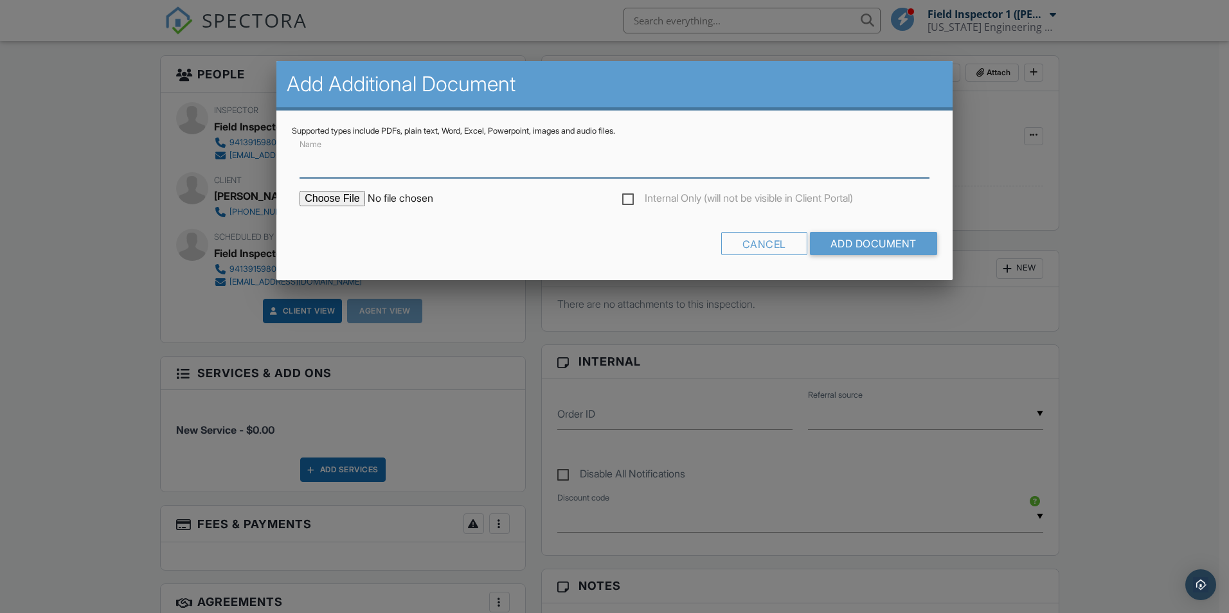
click at [370, 176] on input "Name" at bounding box center [615, 163] width 630 height 32
type input "Email Confirmation"
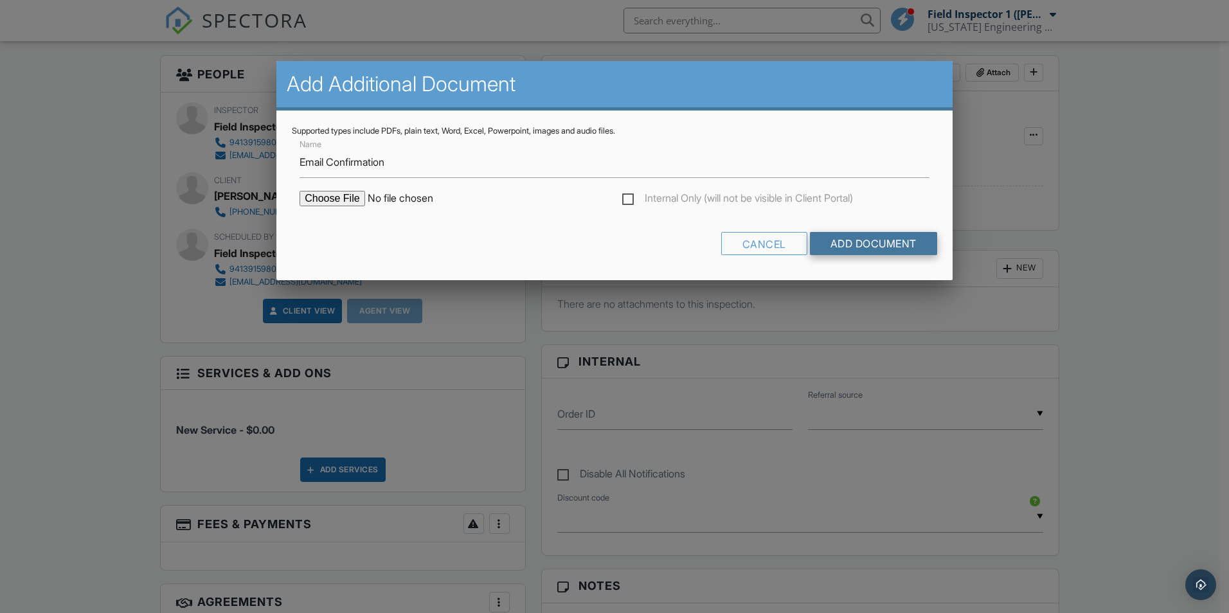
click at [835, 242] on input "Add Document" at bounding box center [873, 243] width 127 height 23
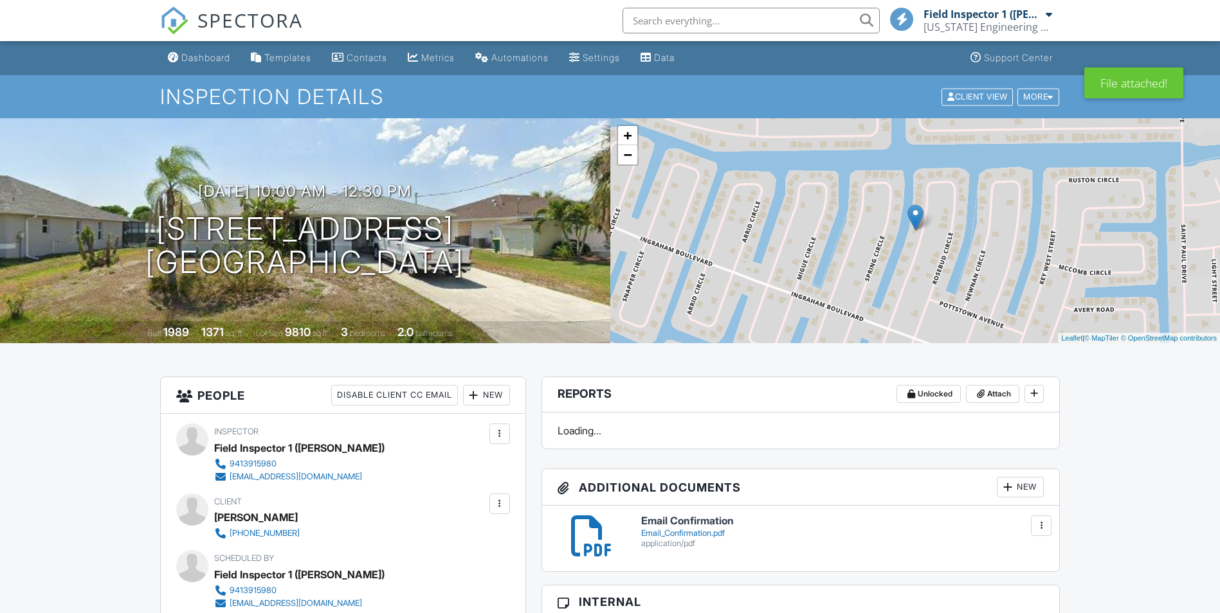
scroll to position [193, 0]
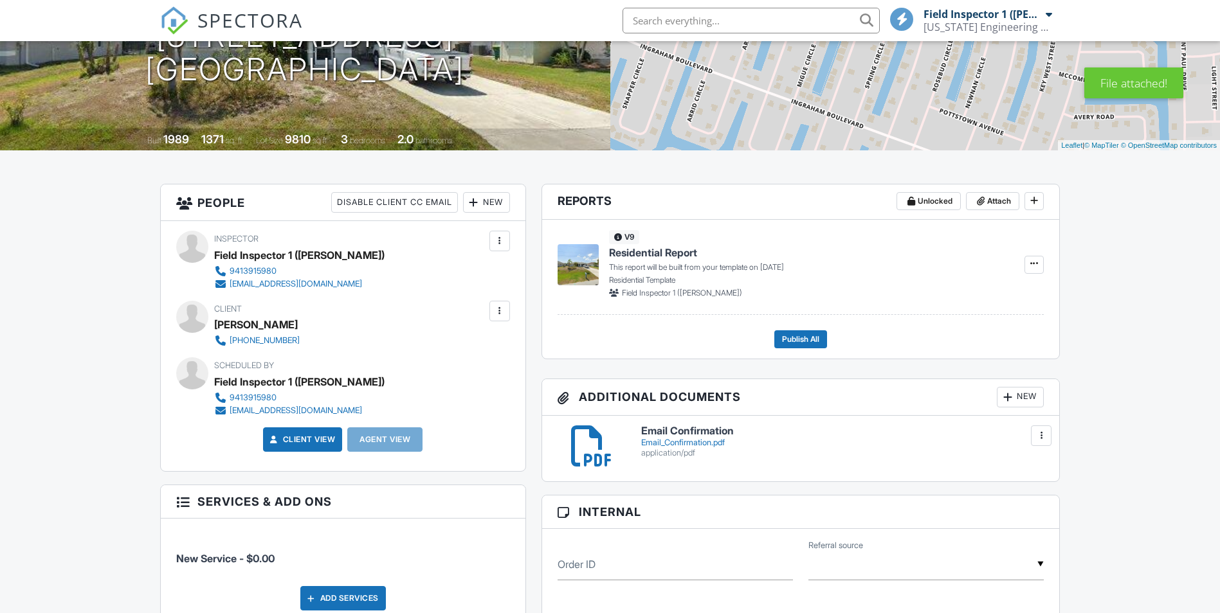
click at [1021, 299] on div "v9 Residential Report This report will be built from your template on [DATE] Re…" at bounding box center [800, 267] width 487 height 95
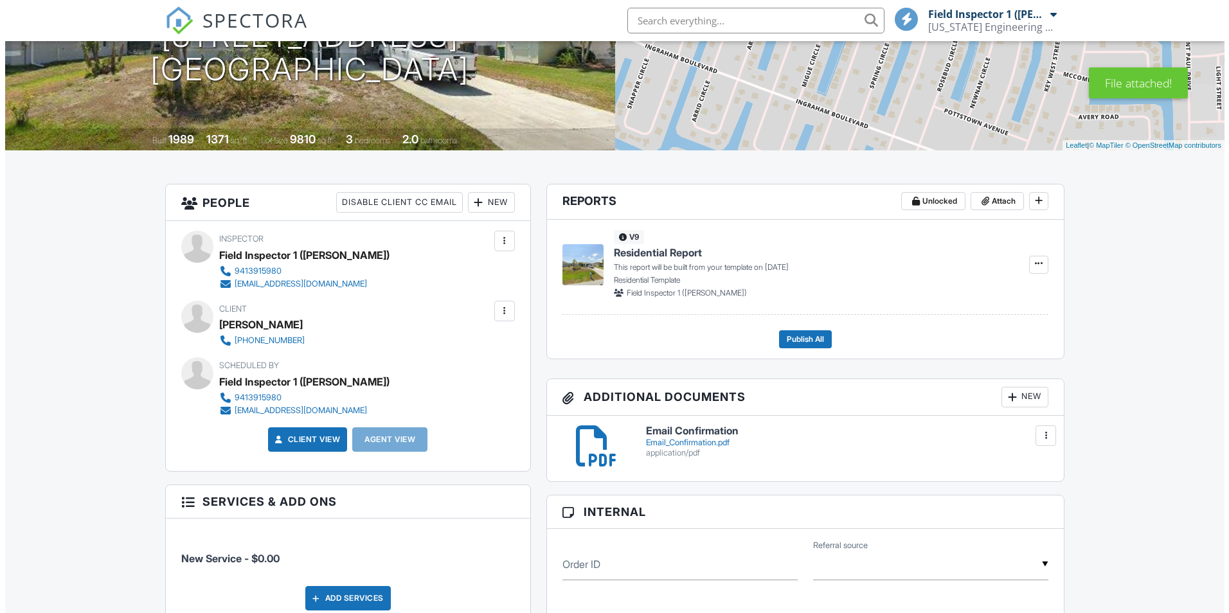
scroll to position [0, 0]
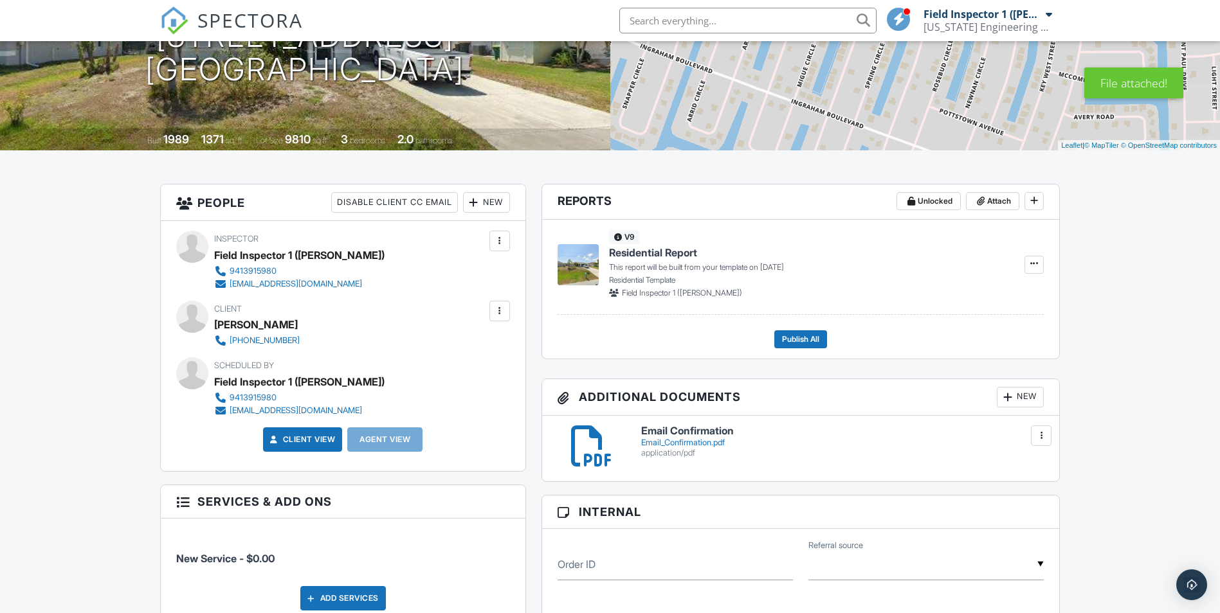
click at [1020, 395] on div "New" at bounding box center [1019, 397] width 47 height 21
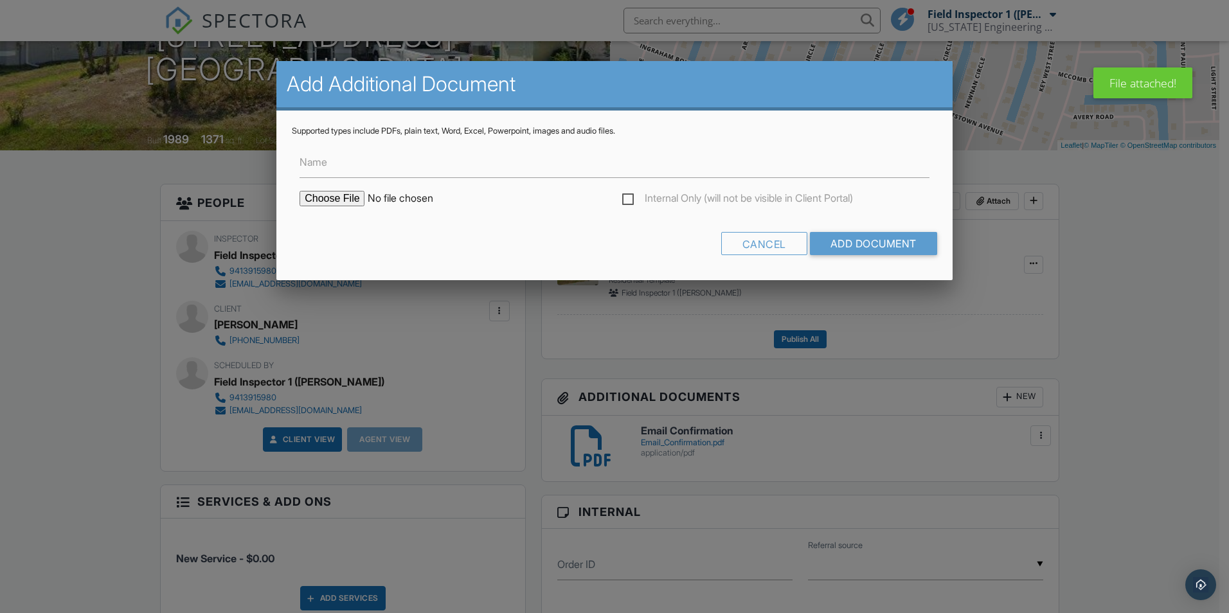
click at [334, 197] on input "file" at bounding box center [409, 198] width 219 height 15
type input "C:\fakepath\2526068.pdf"
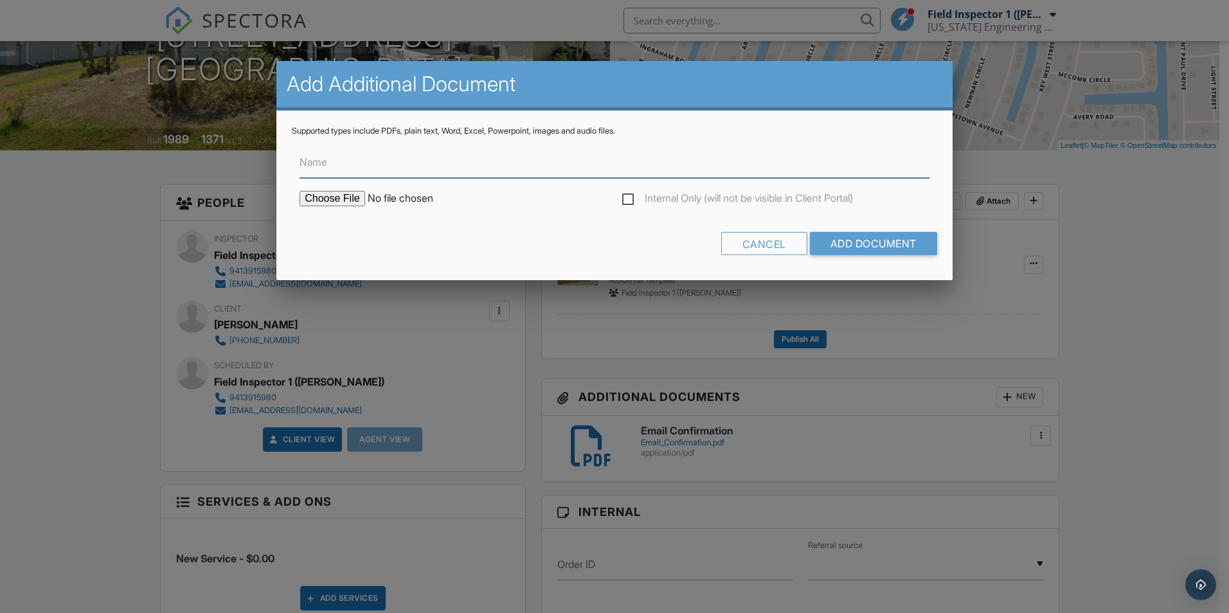
click at [376, 171] on input "Name" at bounding box center [615, 163] width 630 height 32
type input "Invoice"
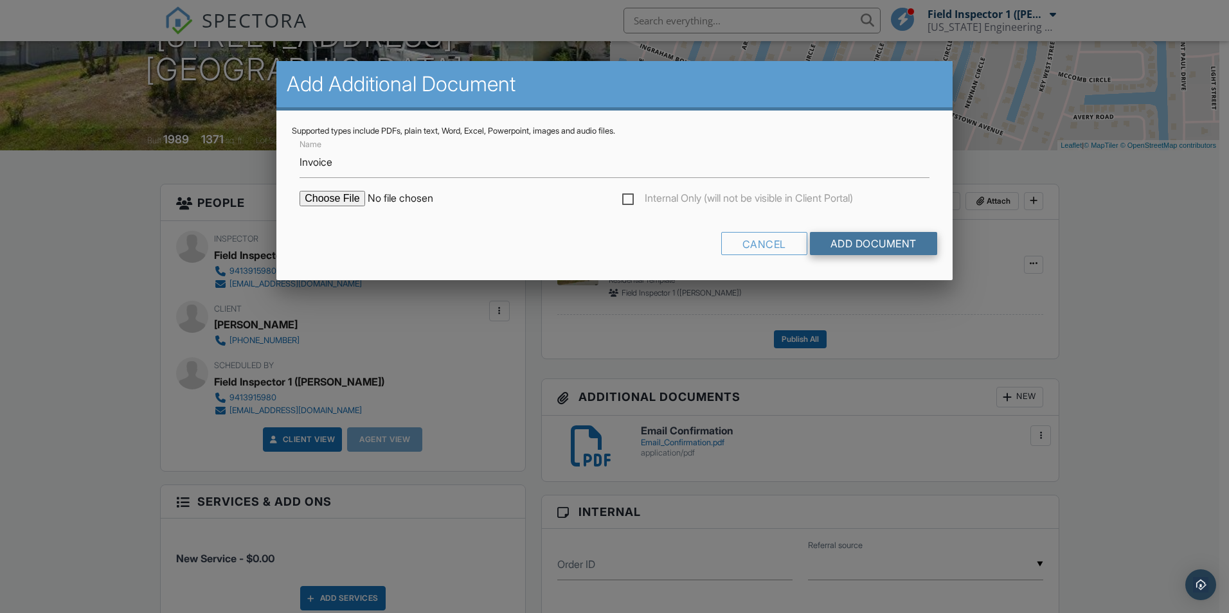
click at [874, 244] on input "Add Document" at bounding box center [873, 243] width 127 height 23
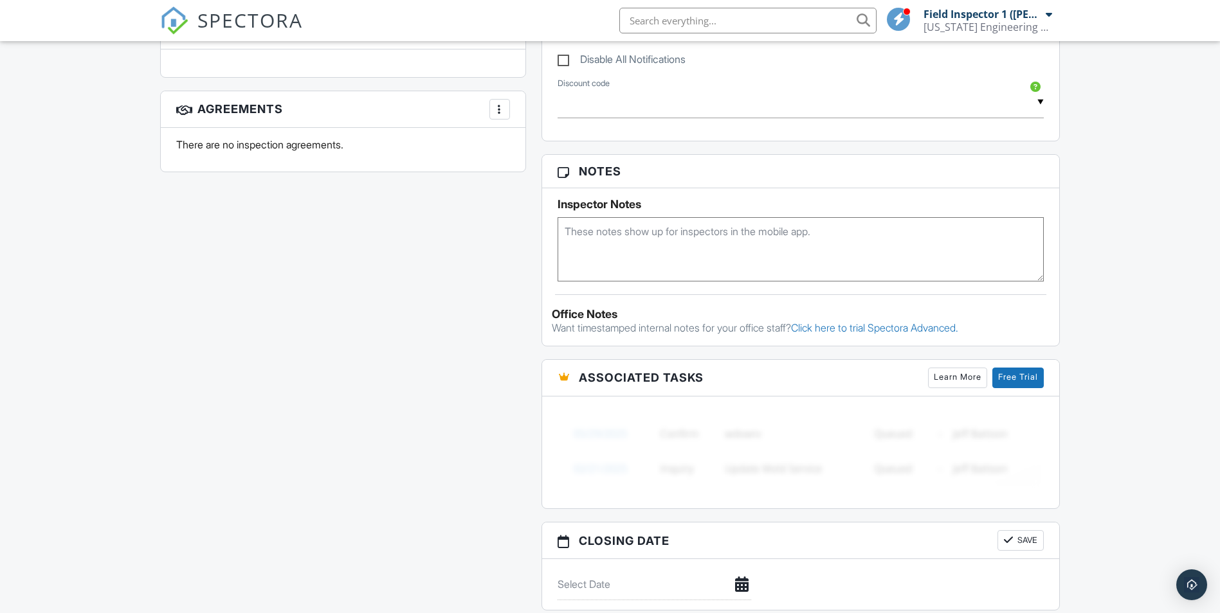
scroll to position [836, 0]
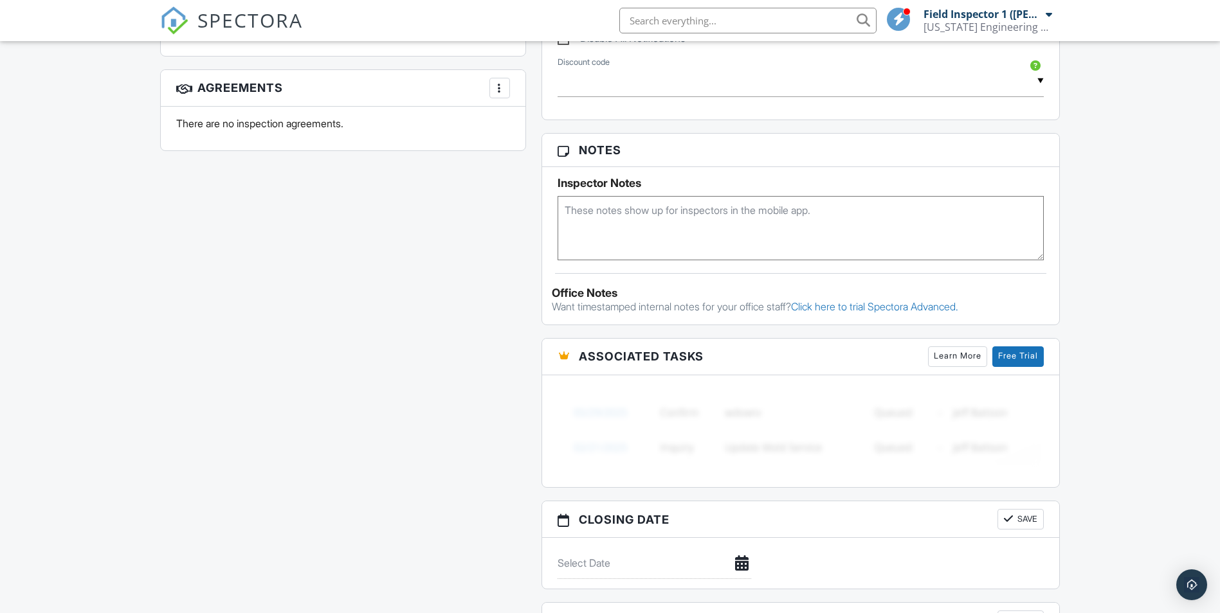
click at [629, 212] on textarea at bounding box center [800, 228] width 487 height 64
click at [728, 235] on textarea "Project # 2526068 - Roof Inspection - USA Construction, [STREET_ADDRESS] - Cont…" at bounding box center [800, 228] width 487 height 64
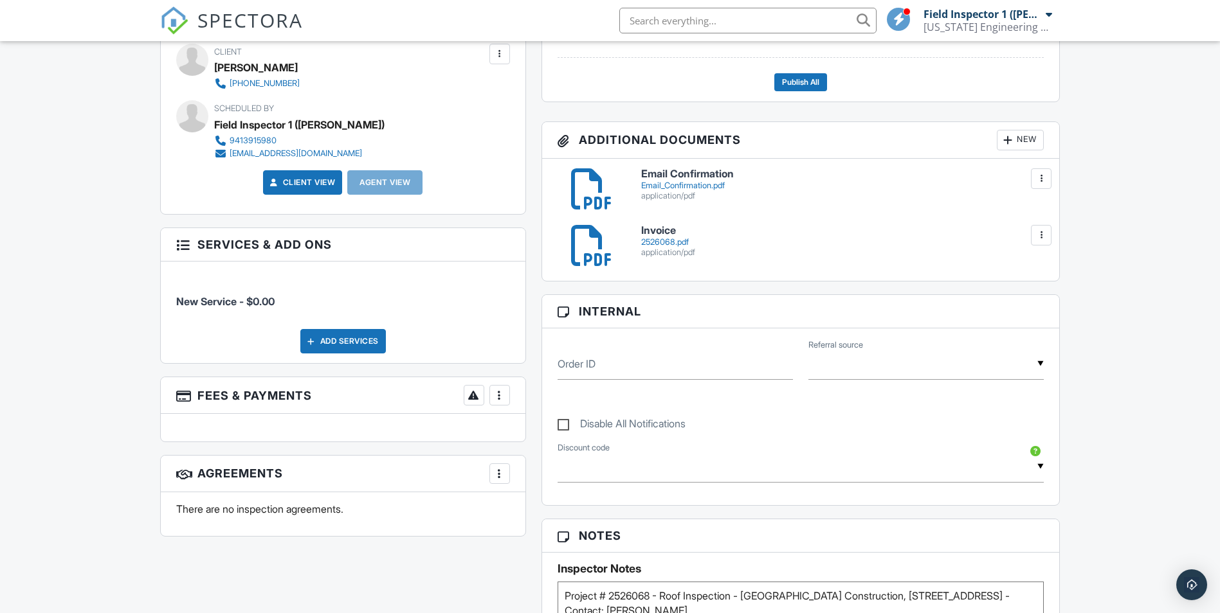
scroll to position [454, 0]
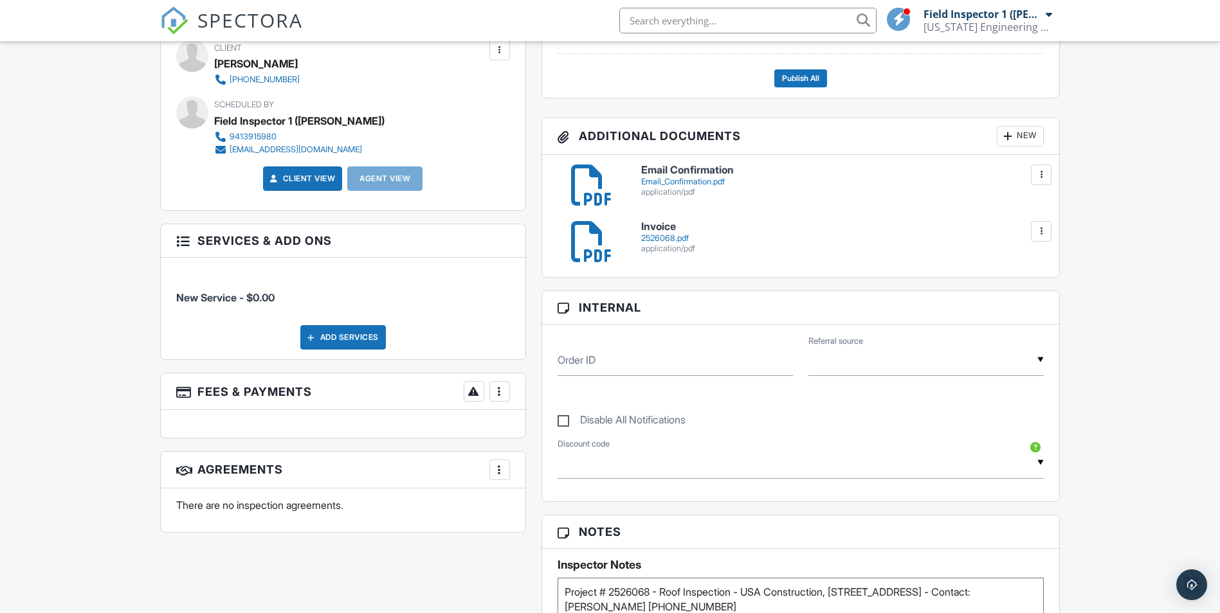
type textarea "Project # 2526068 - Roof Inspection - USA Construction, [STREET_ADDRESS] - Cont…"
click at [1081, 342] on div "Dashboard Templates Contacts Metrics Automations Settings Data Support Center I…" at bounding box center [610, 432] width 1220 height 1691
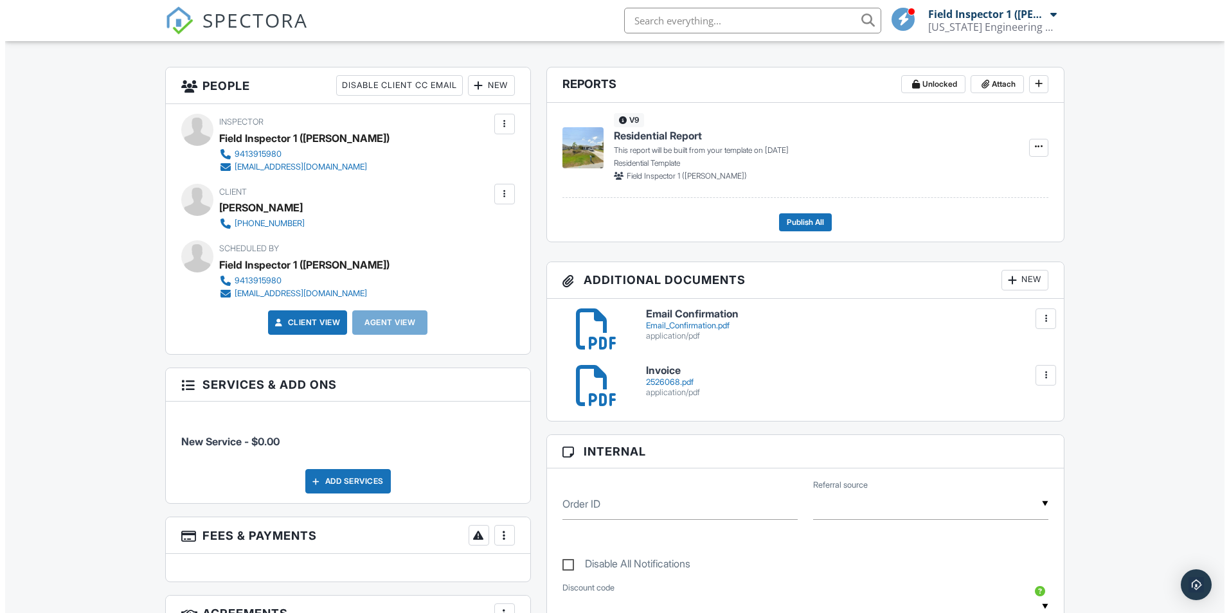
scroll to position [0, 0]
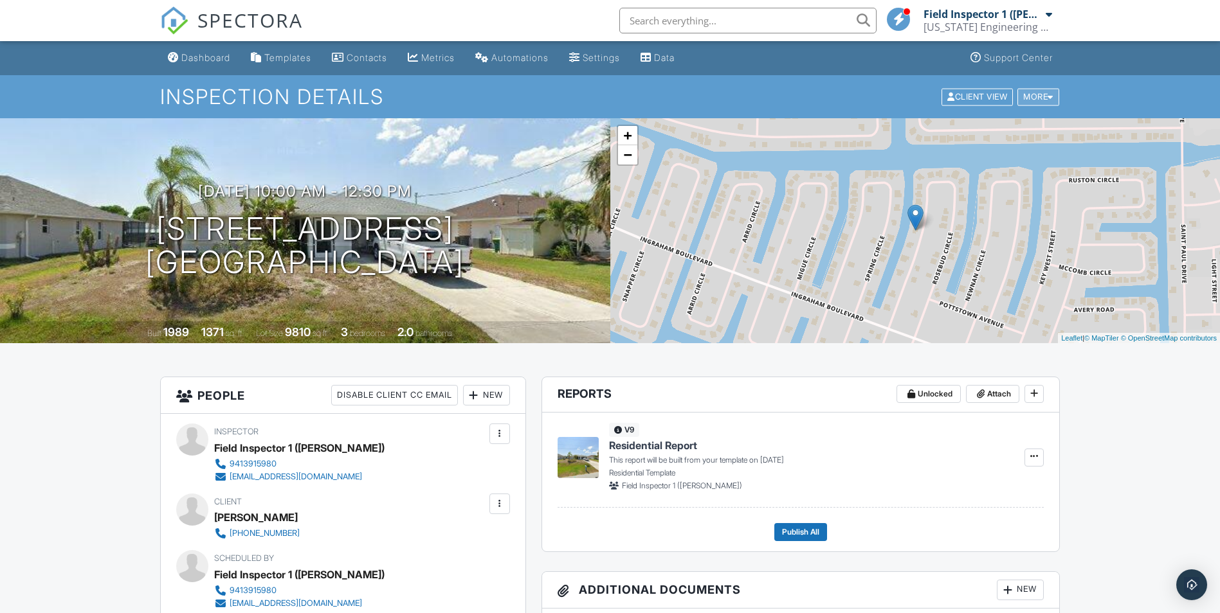
click at [1052, 98] on div at bounding box center [1050, 97] width 6 height 8
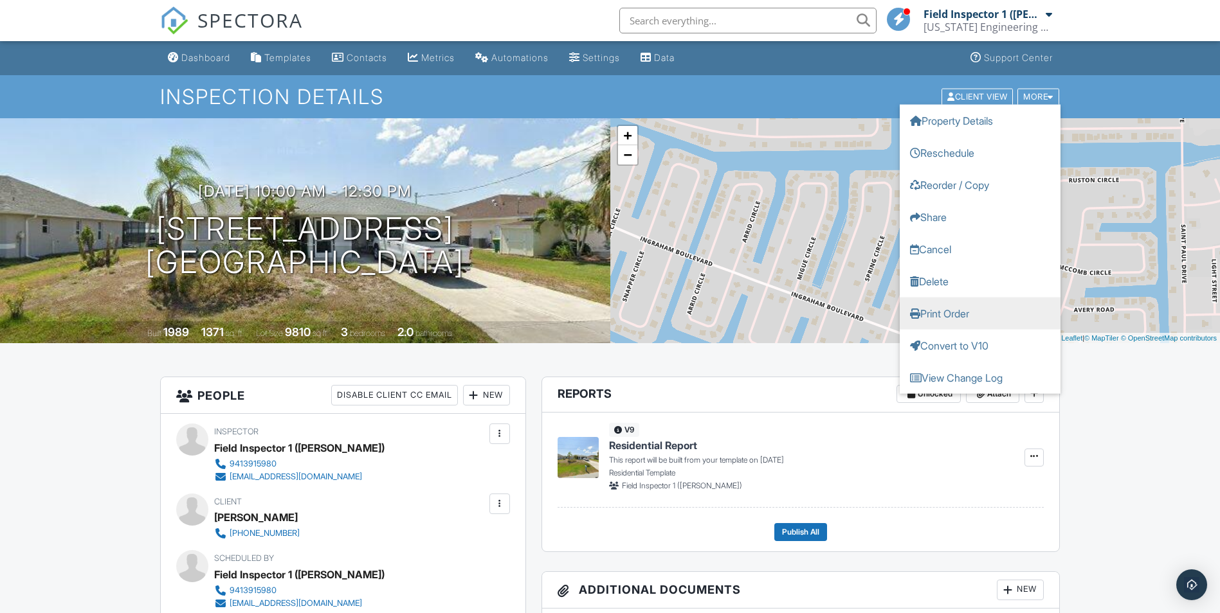
click at [939, 315] on link "Print Order" at bounding box center [979, 313] width 161 height 32
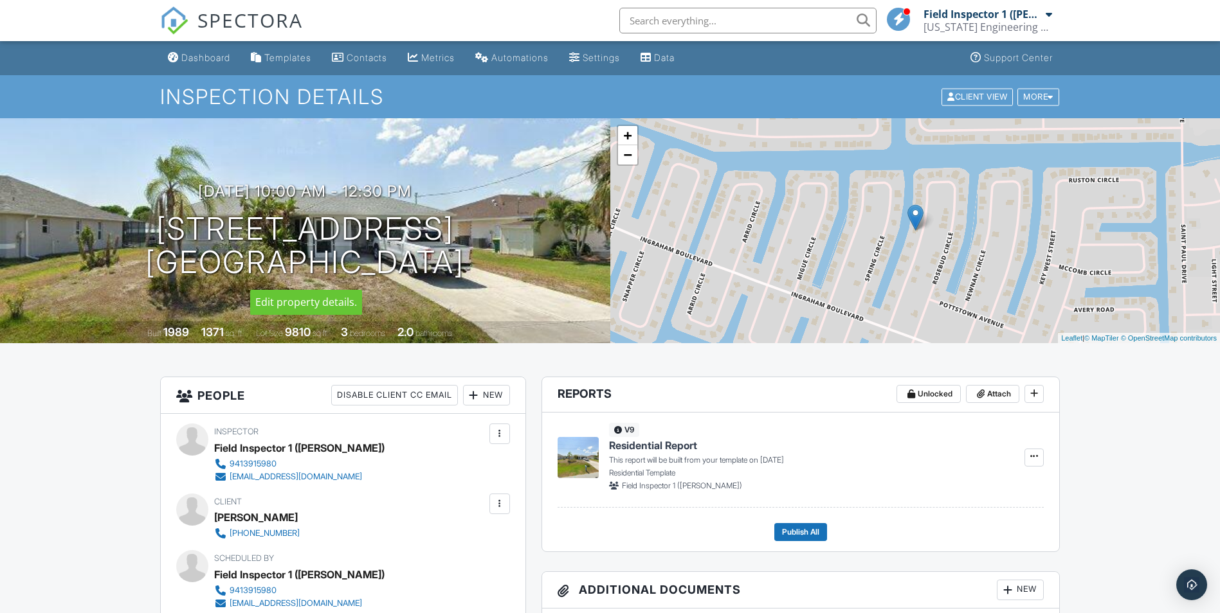
click at [0, 0] on div at bounding box center [0, 0] width 0 height 0
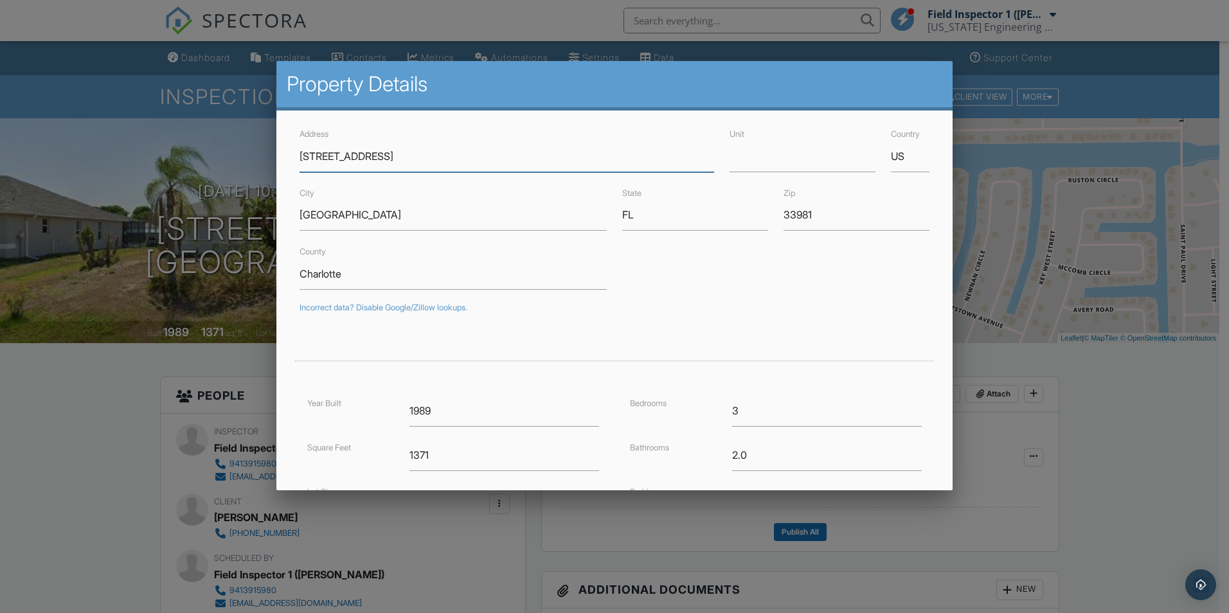
click at [301, 156] on input "[STREET_ADDRESS]" at bounding box center [507, 157] width 415 height 32
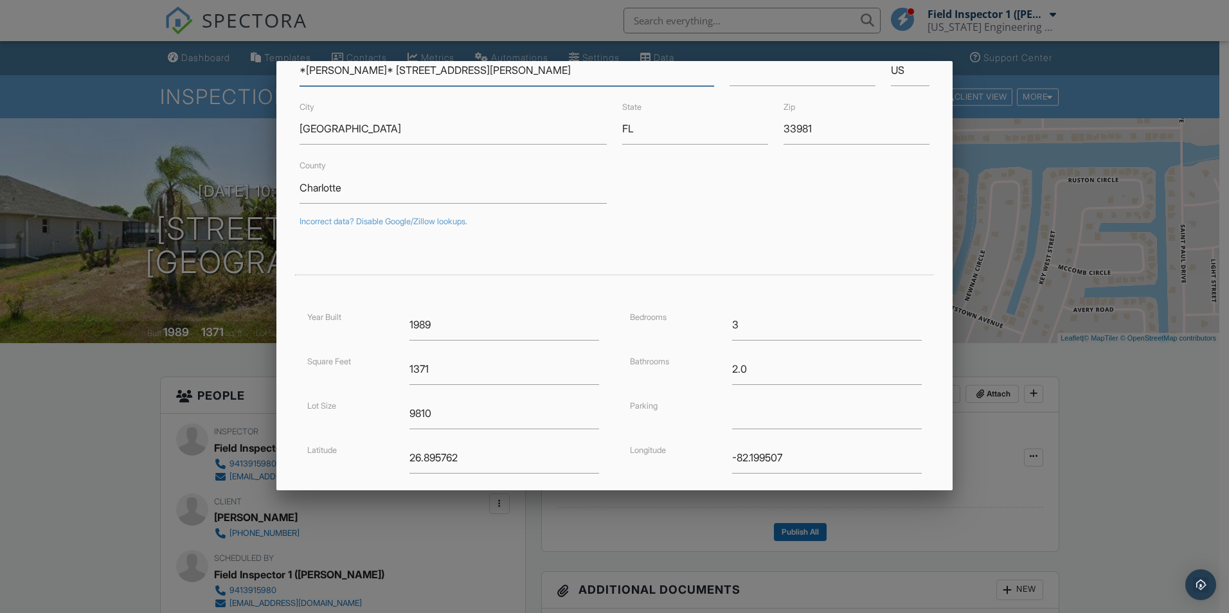
scroll to position [213, 0]
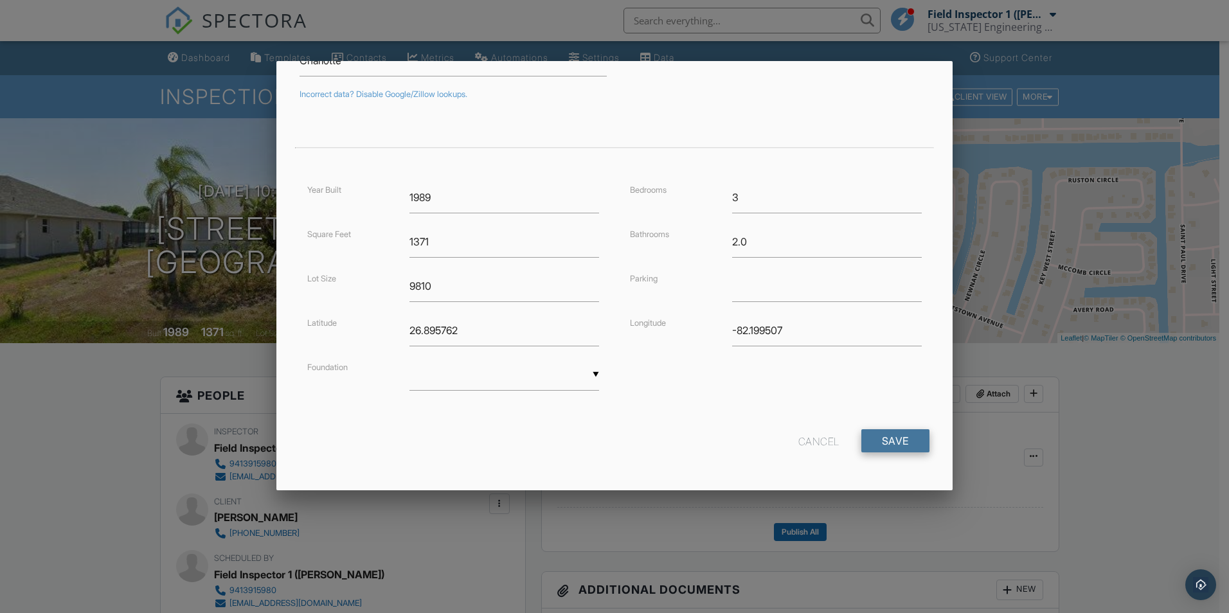
type input "*[PERSON_NAME]* [STREET_ADDRESS][PERSON_NAME]"
click at [892, 445] on input "Save" at bounding box center [895, 440] width 68 height 23
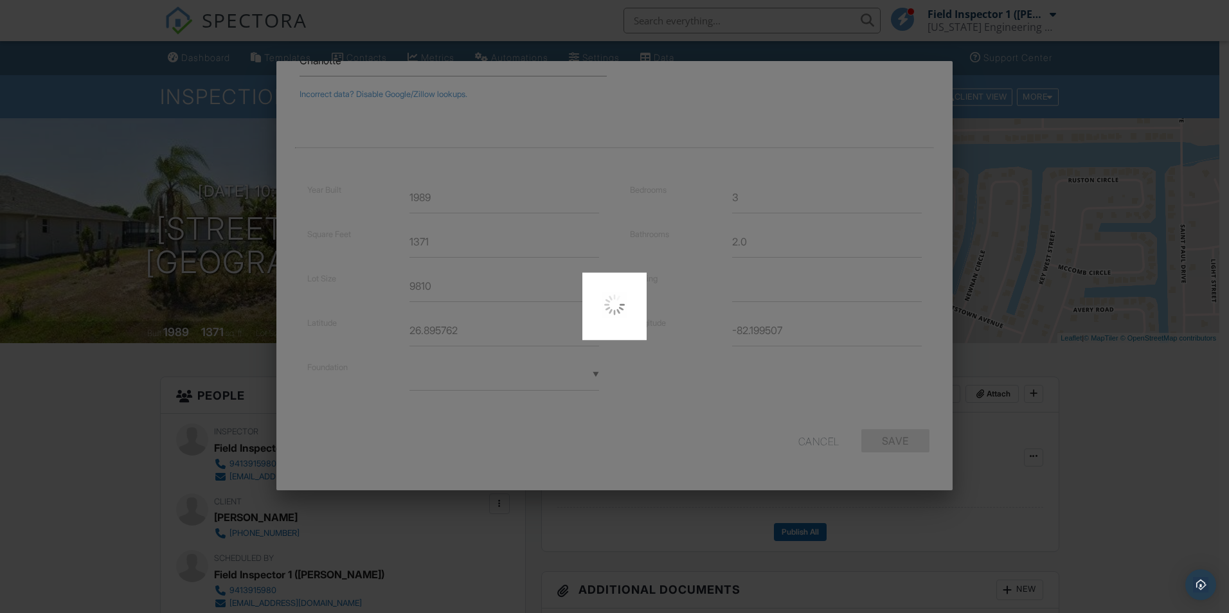
type input "-82.1995074"
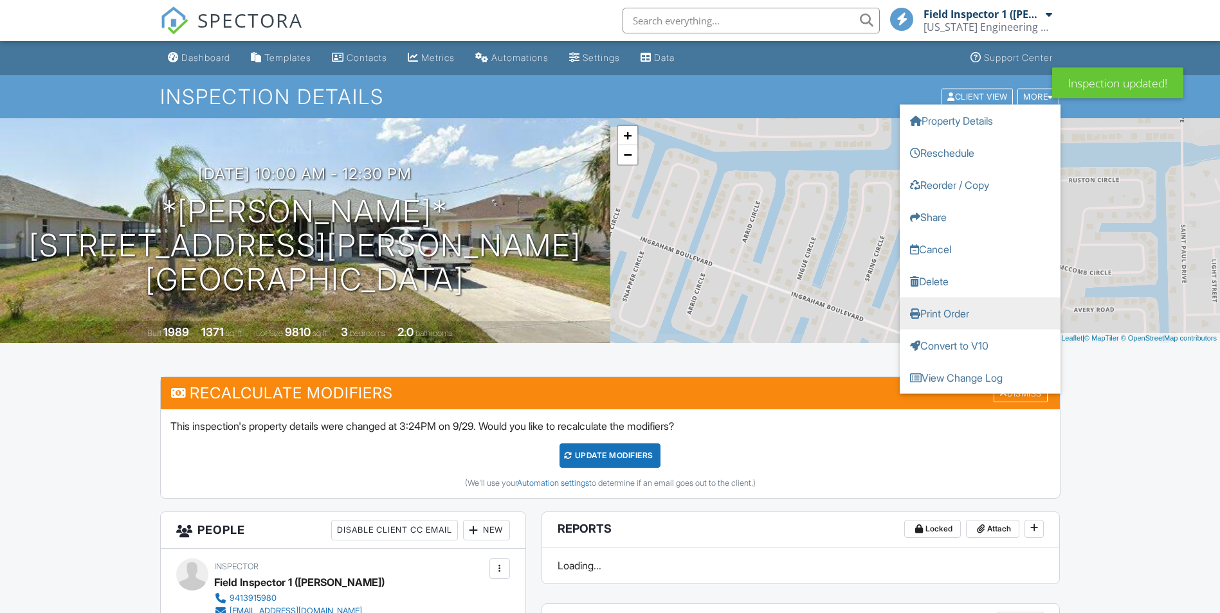
click at [937, 311] on link "Print Order" at bounding box center [979, 313] width 161 height 32
